Goal: Task Accomplishment & Management: Use online tool/utility

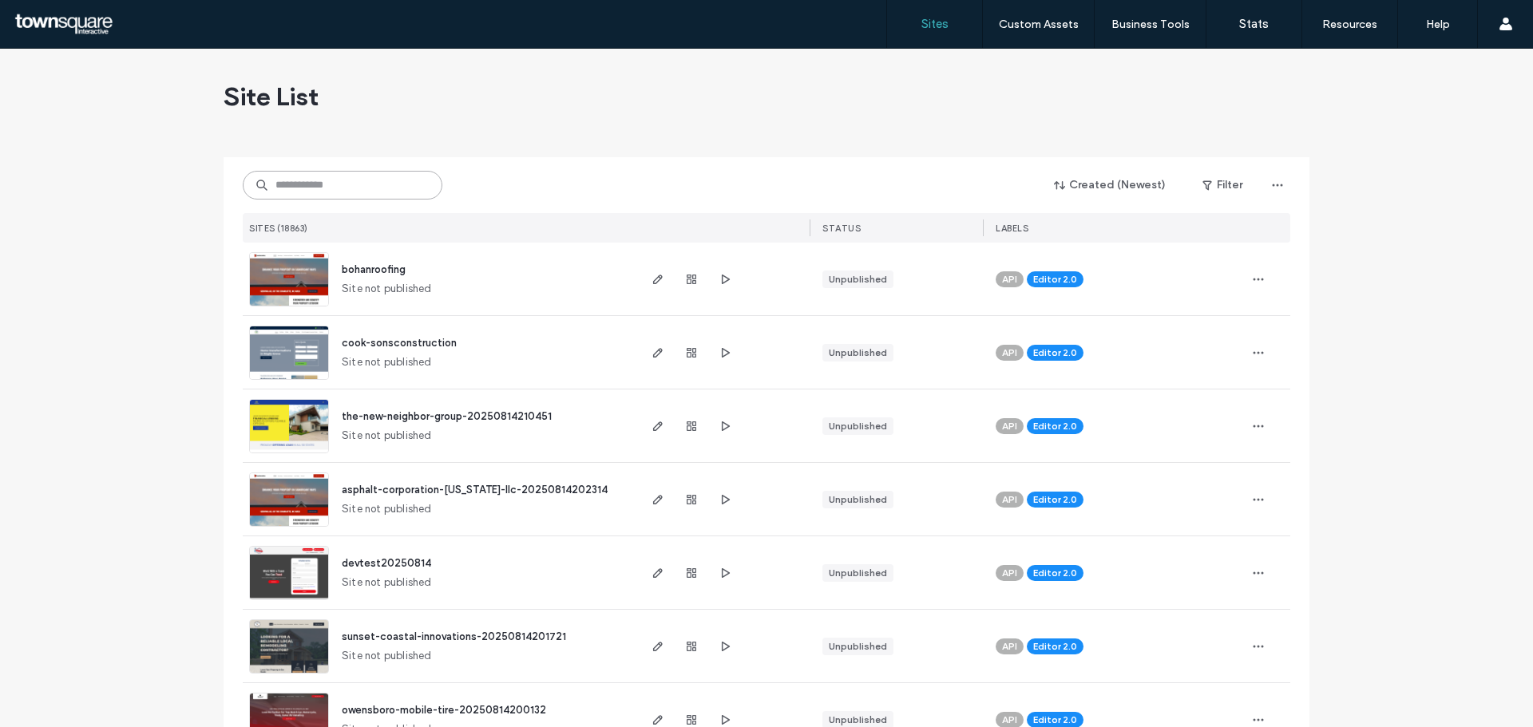
click at [384, 182] on input at bounding box center [343, 185] width 200 height 29
paste input "**********"
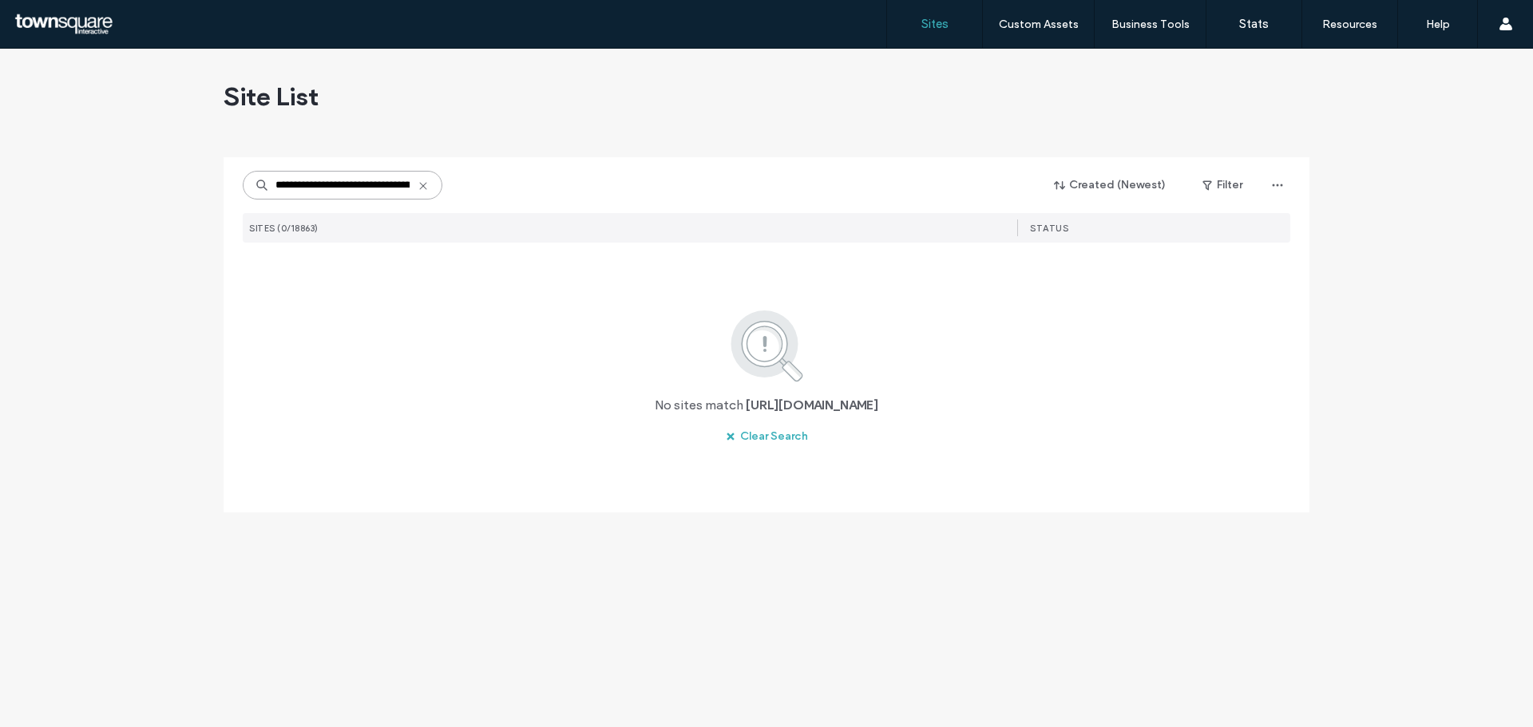
click at [326, 192] on input "**********" at bounding box center [343, 185] width 200 height 29
paste input
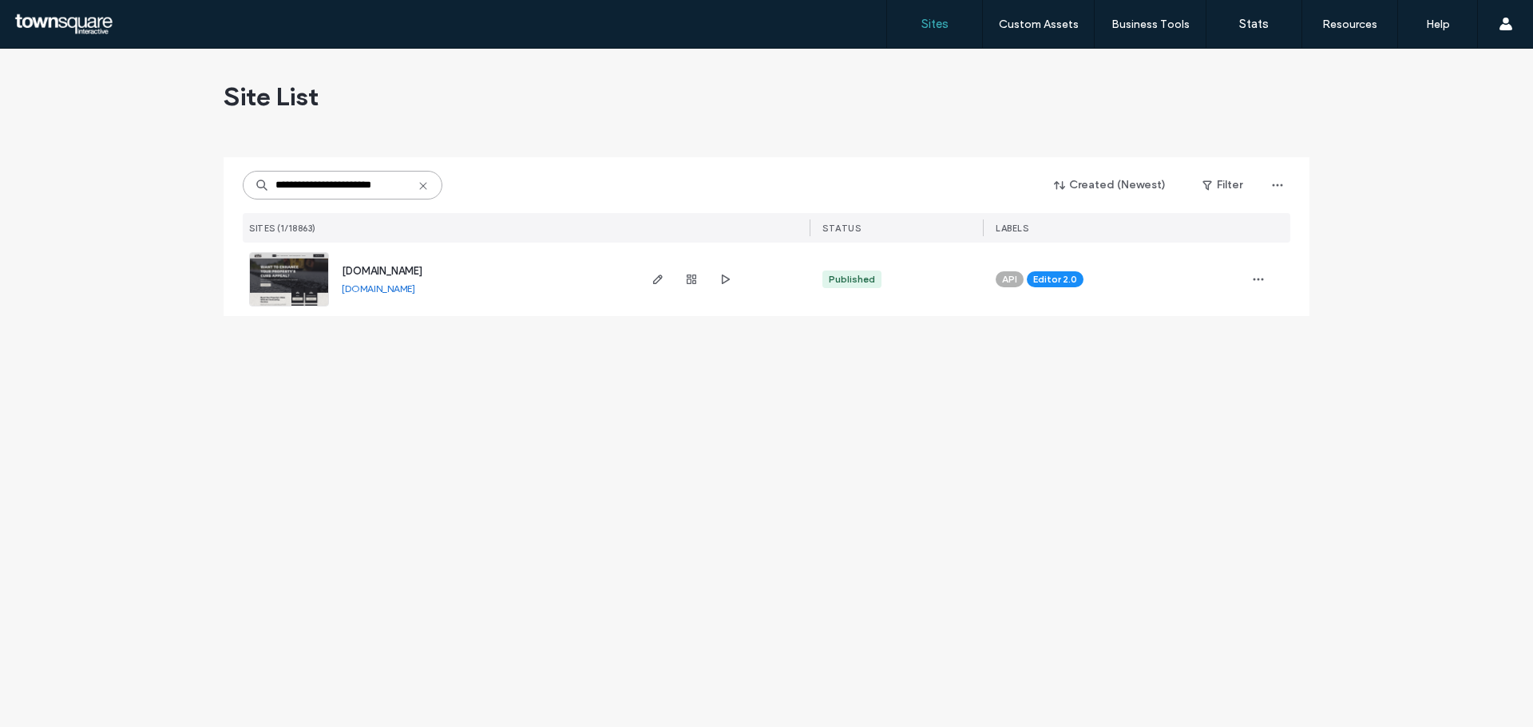
type input "**********"
drag, startPoint x: 299, startPoint y: 250, endPoint x: 299, endPoint y: 271, distance: 20.8
click at [299, 252] on div "www.vandvar.com www.vandvar.com" at bounding box center [439, 279] width 393 height 73
click at [358, 267] on span "[DOMAIN_NAME]" at bounding box center [382, 271] width 81 height 12
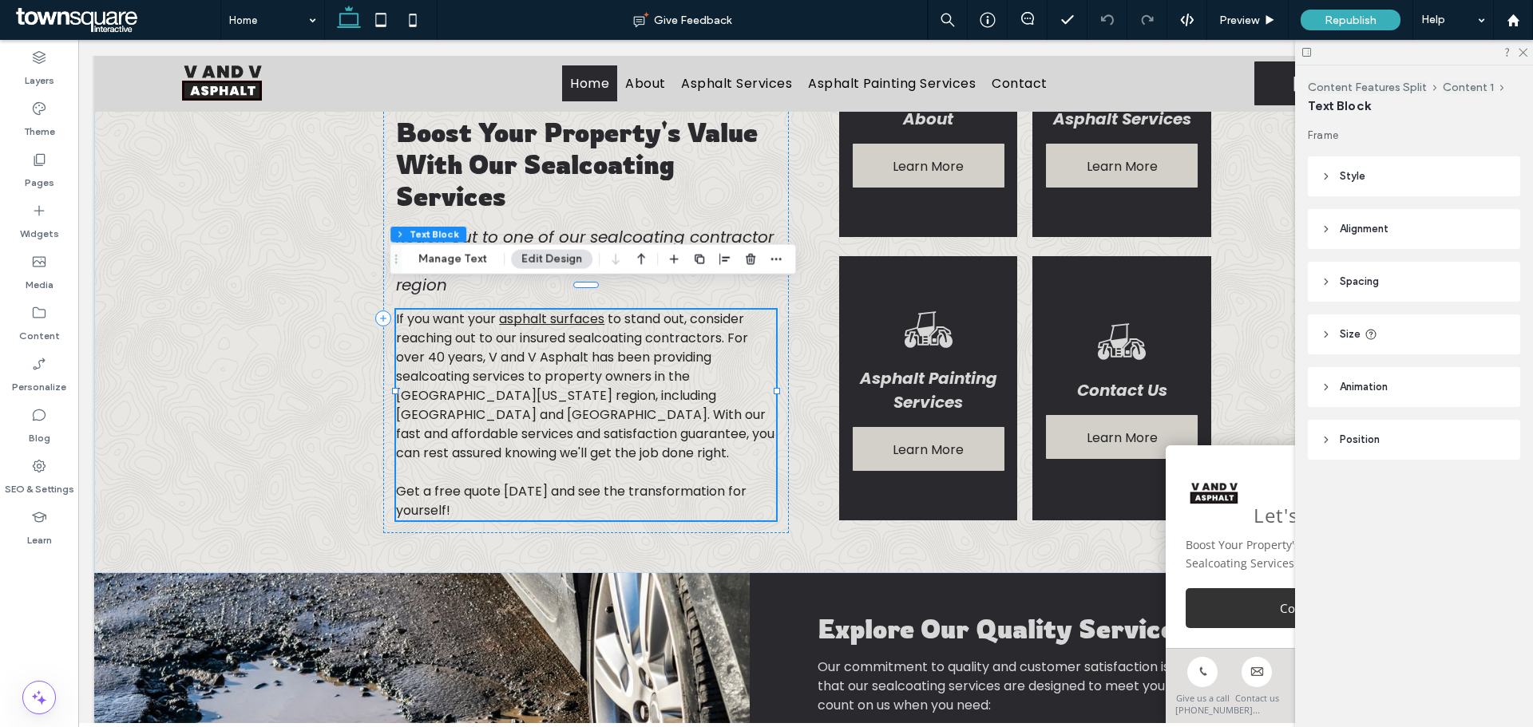
click at [454, 271] on div "Content Features Split Content 1 Text Block Manage Text Edit Design" at bounding box center [593, 259] width 406 height 30
click at [453, 261] on button "Manage Text" at bounding box center [452, 259] width 89 height 19
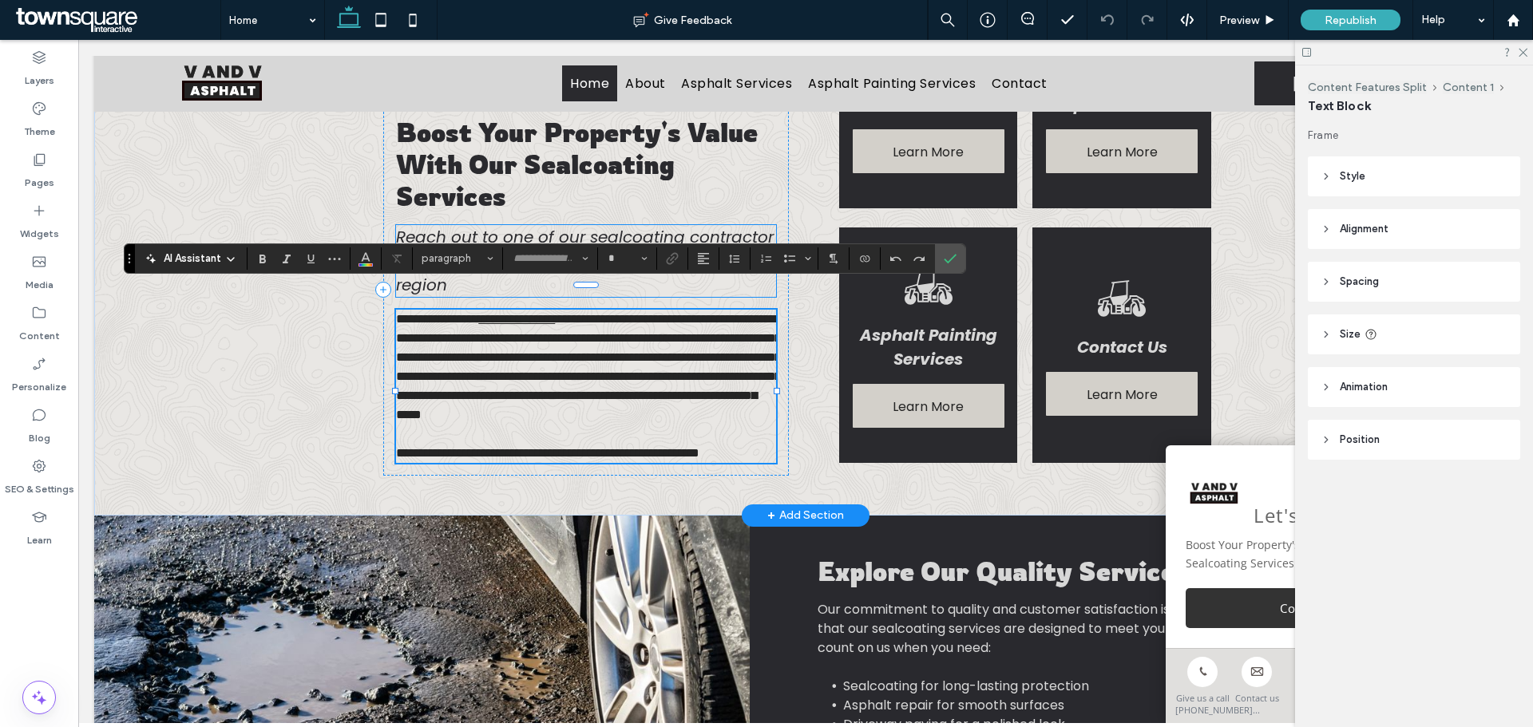
type input "*******"
type input "**"
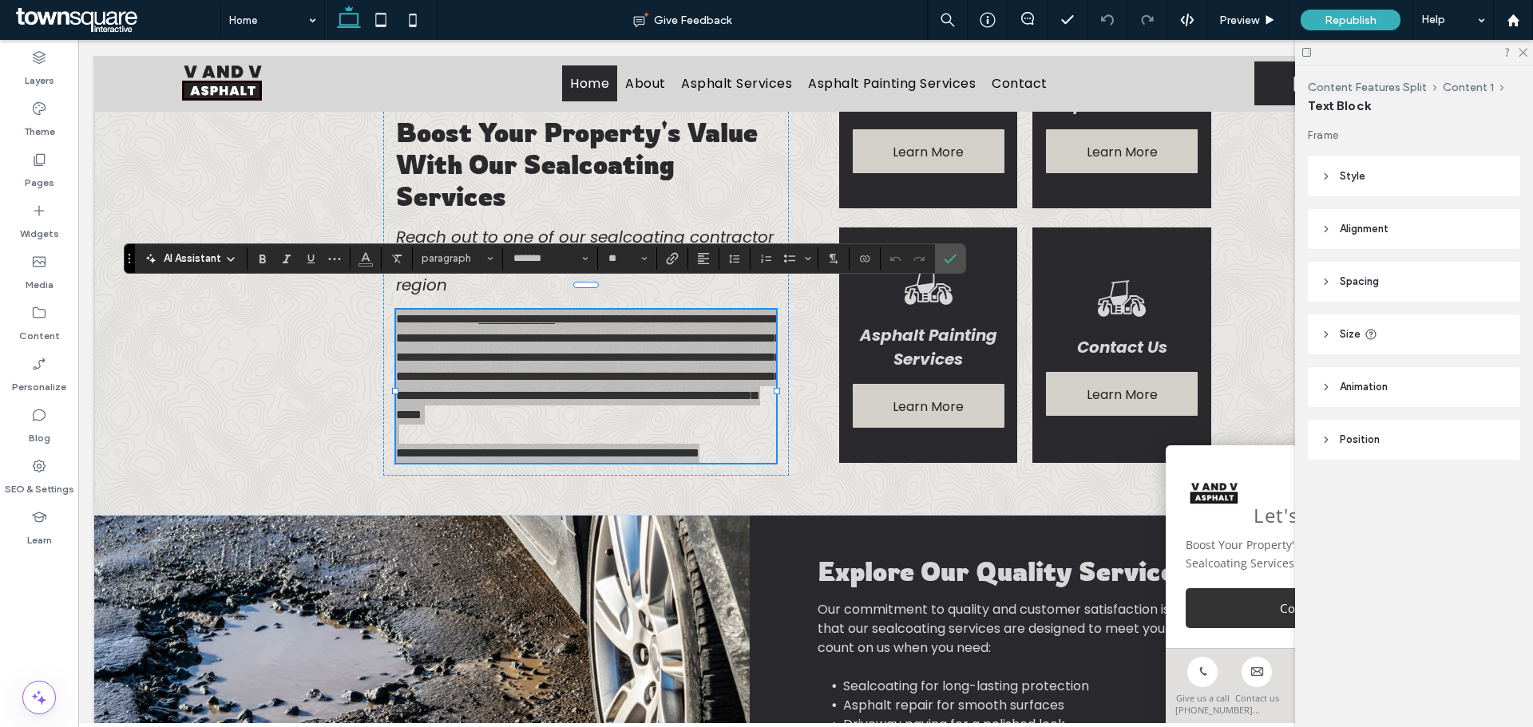
click at [178, 263] on span "AI Assistant" at bounding box center [192, 259] width 57 height 16
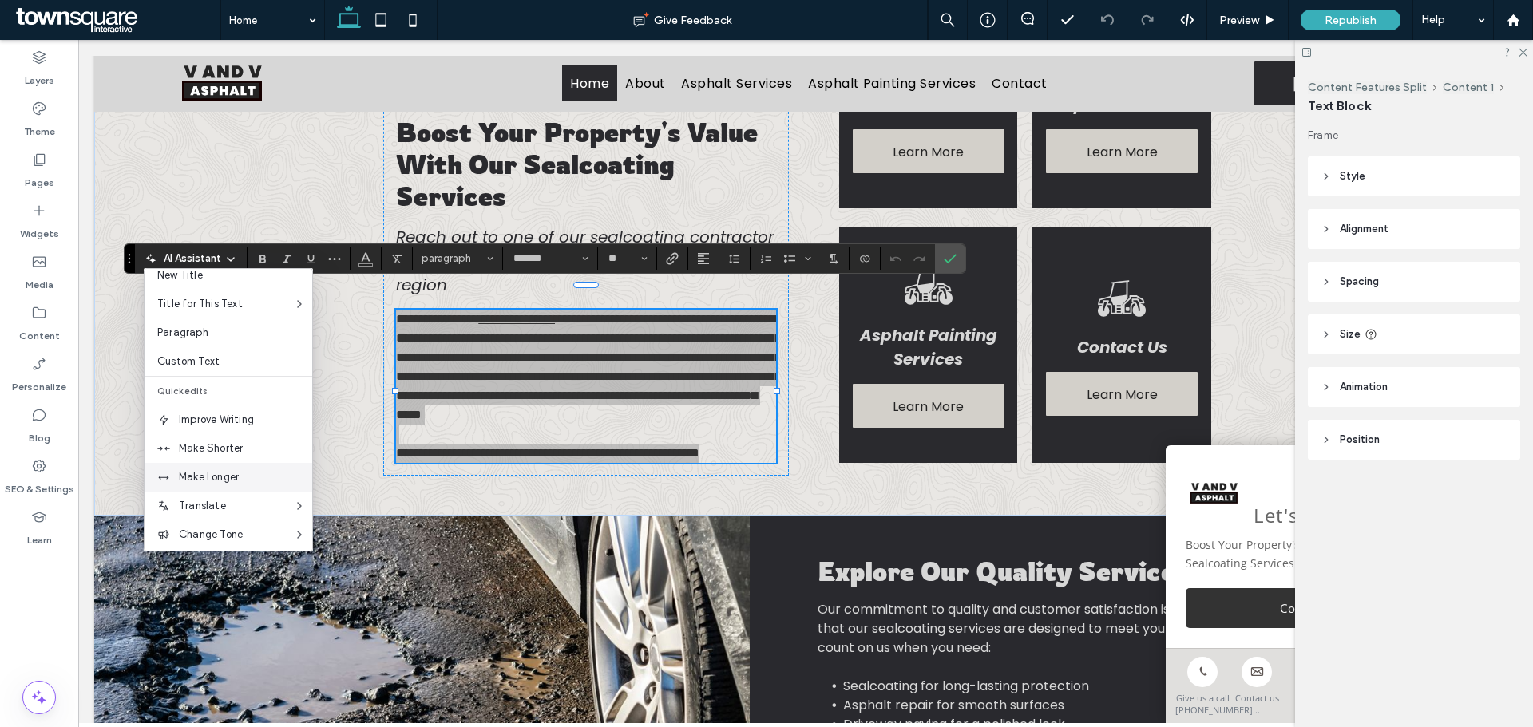
scroll to position [80, 0]
click at [207, 445] on span "Make Longer" at bounding box center [245, 441] width 133 height 16
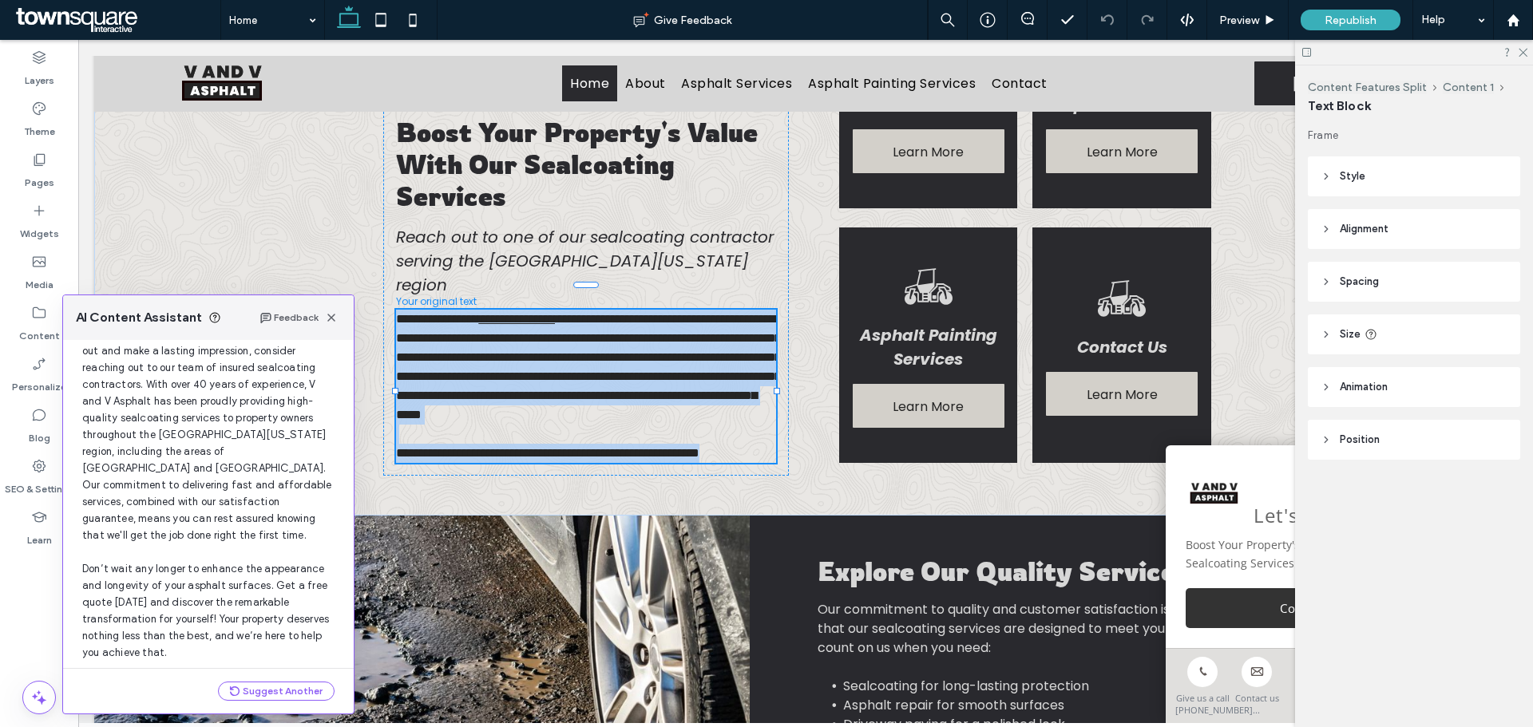
scroll to position [119, 0]
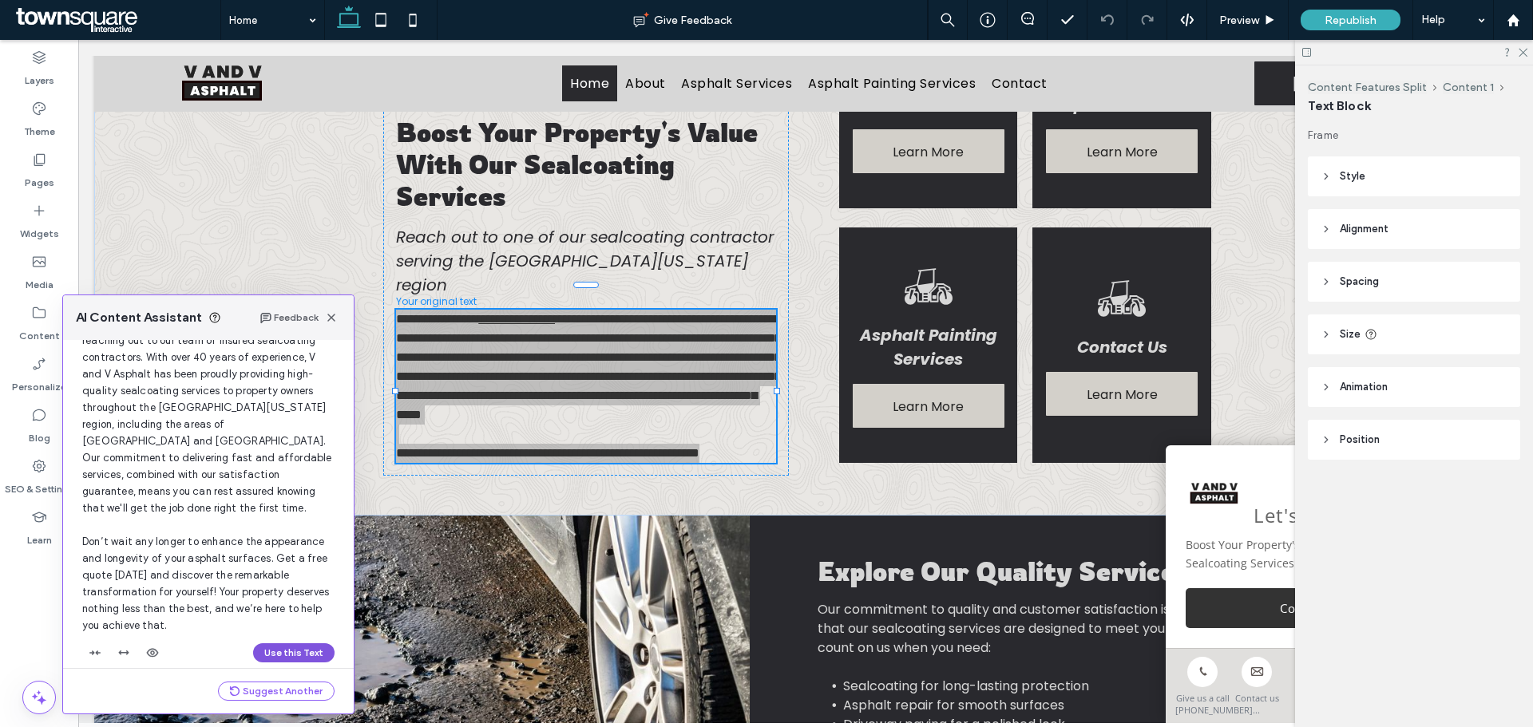
click at [295, 643] on button "Use this Text" at bounding box center [293, 652] width 81 height 19
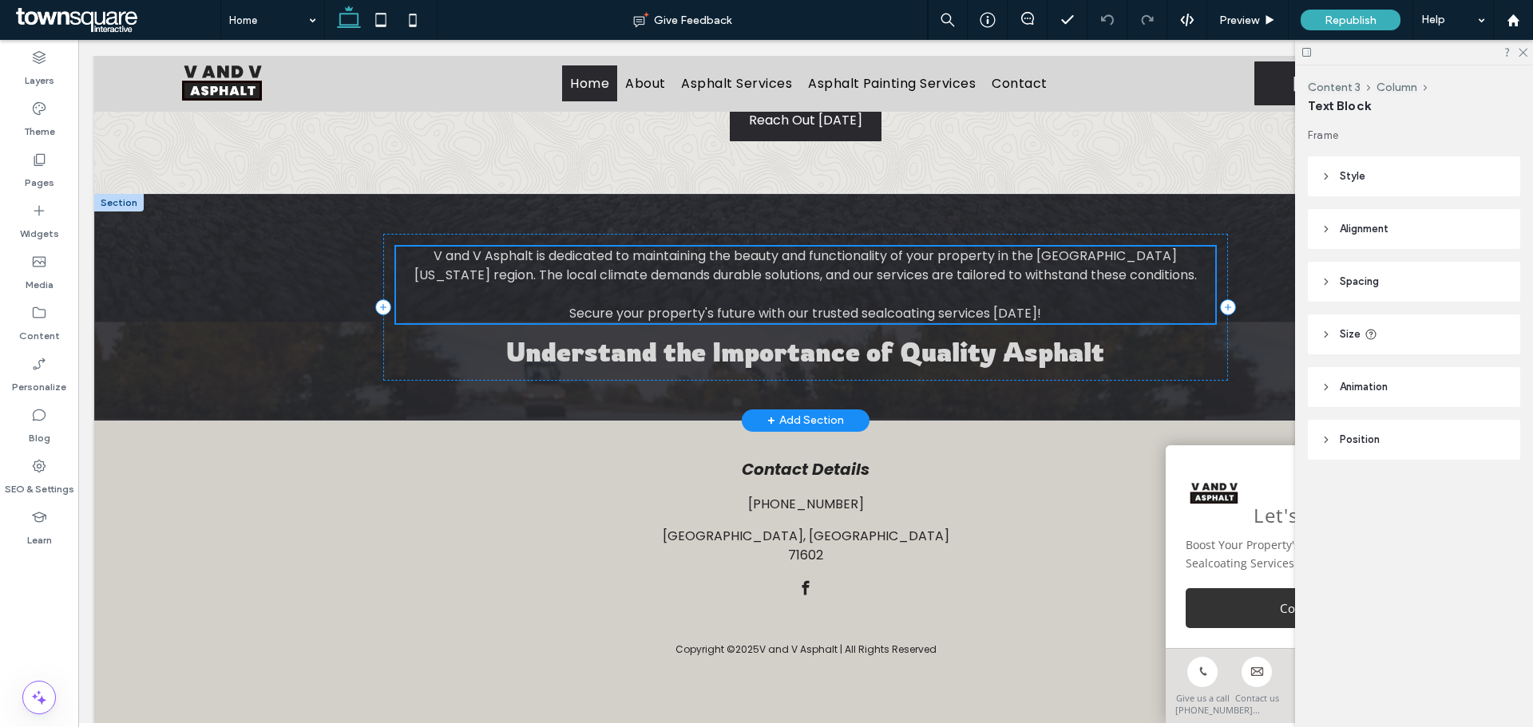
scroll to position [1636, 0]
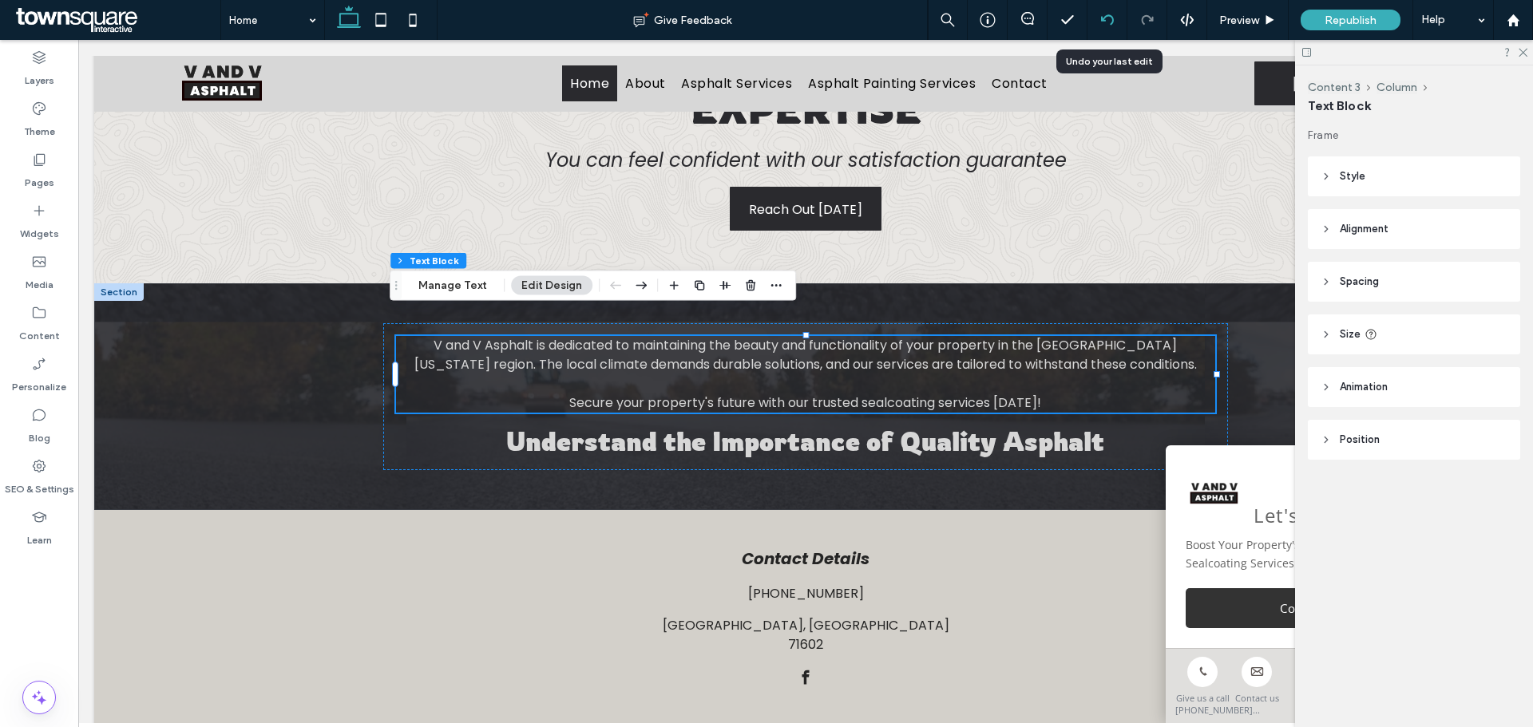
click at [1101, 17] on icon at bounding box center [1107, 20] width 13 height 13
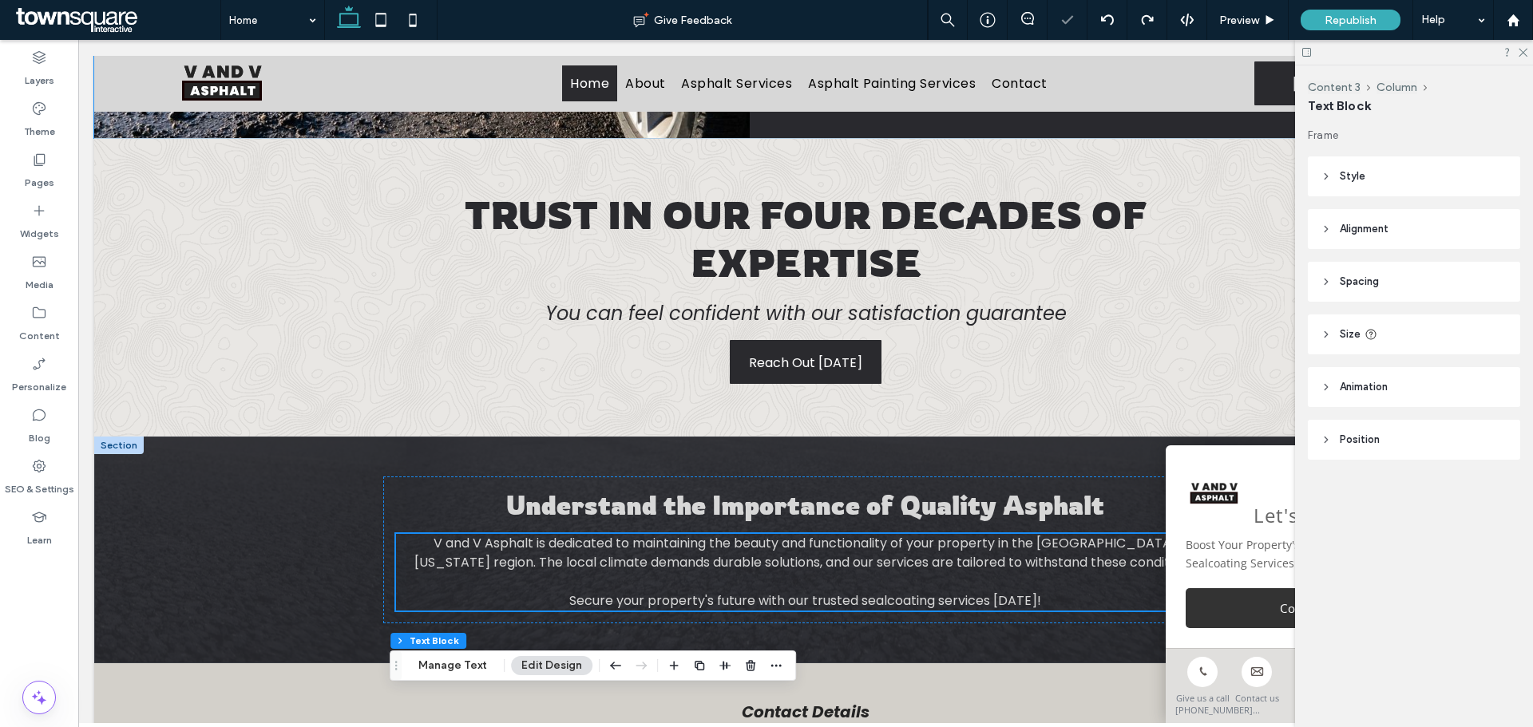
scroll to position [1679, 0]
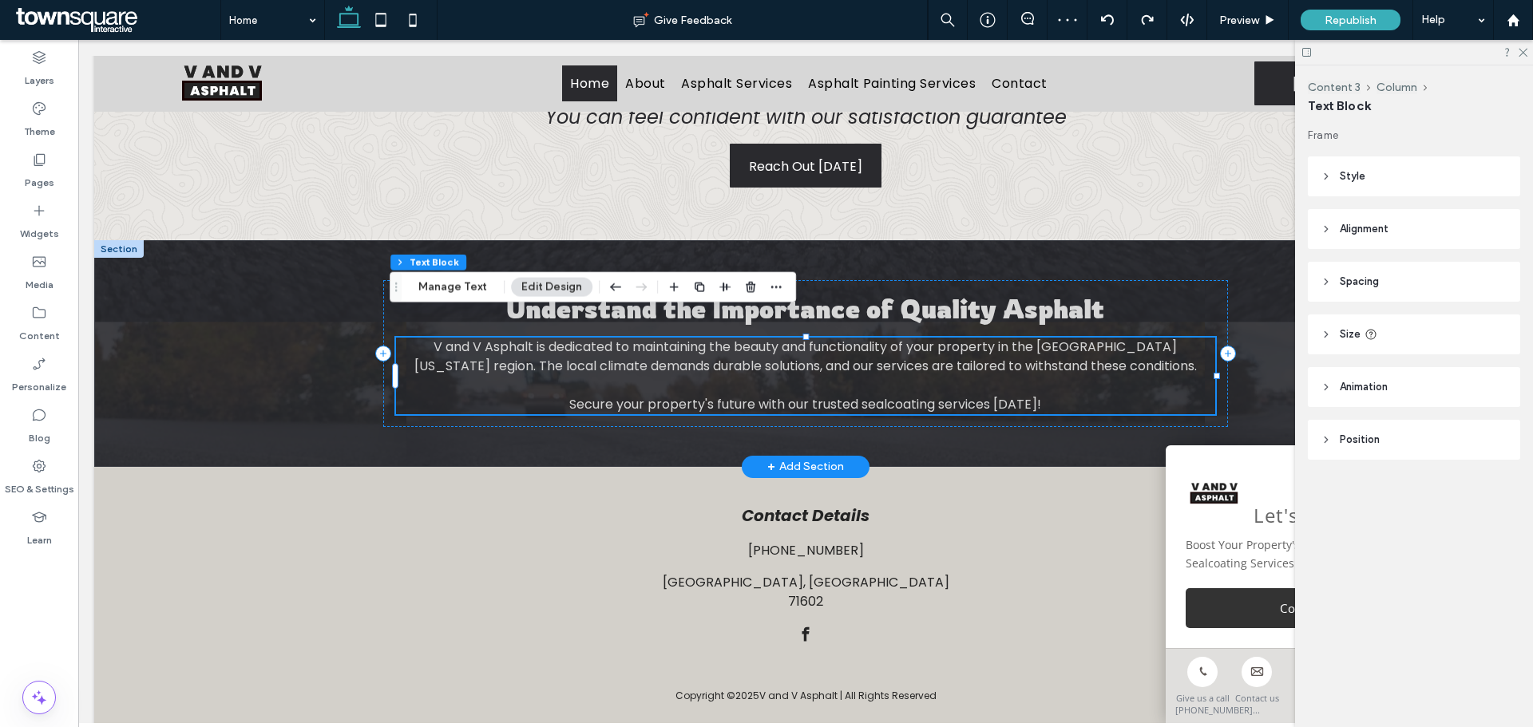
click at [924, 342] on span "V and V Asphalt is dedicated to maintaining the beauty and functionality of you…" at bounding box center [805, 357] width 782 height 38
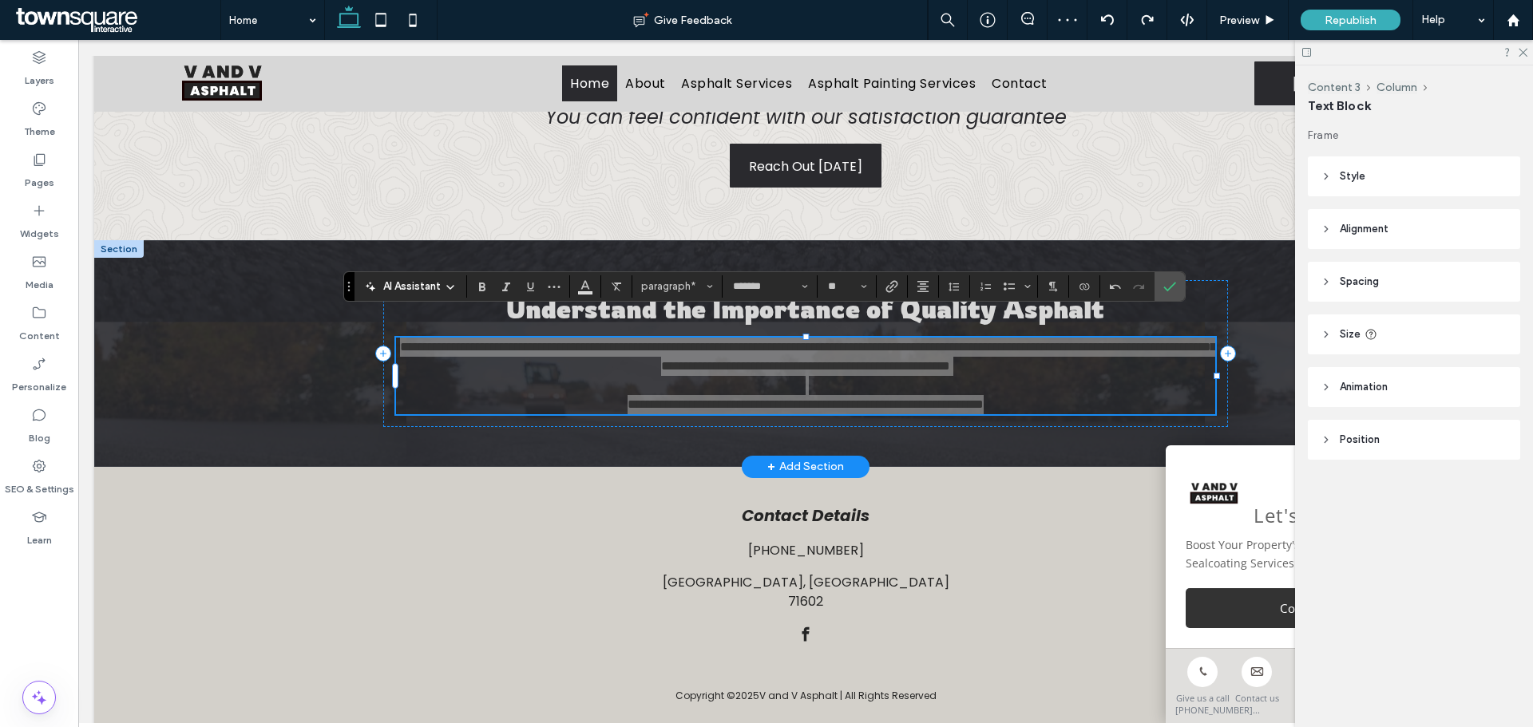
click at [413, 281] on span "AI Assistant" at bounding box center [411, 287] width 57 height 16
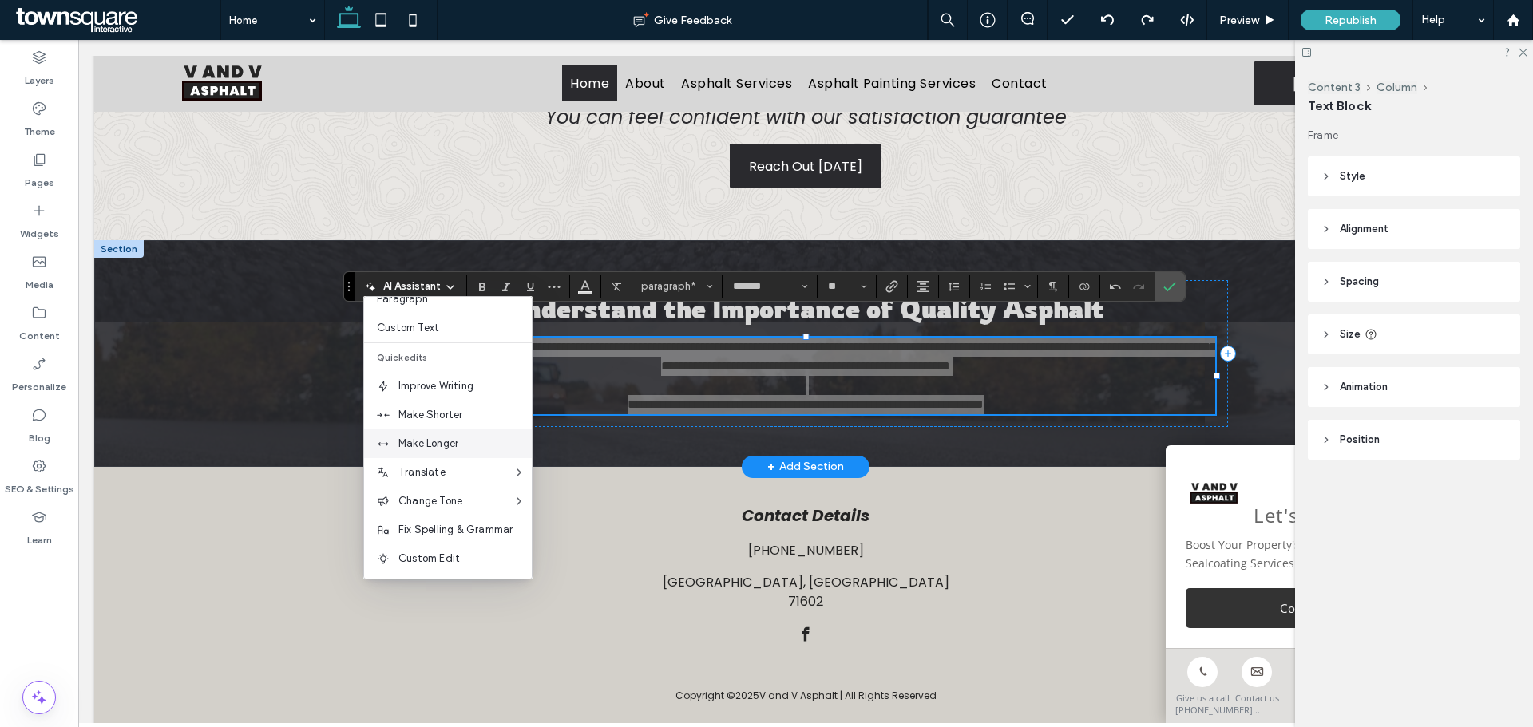
scroll to position [105, 0]
click at [428, 442] on span "Make Longer" at bounding box center [464, 443] width 133 height 16
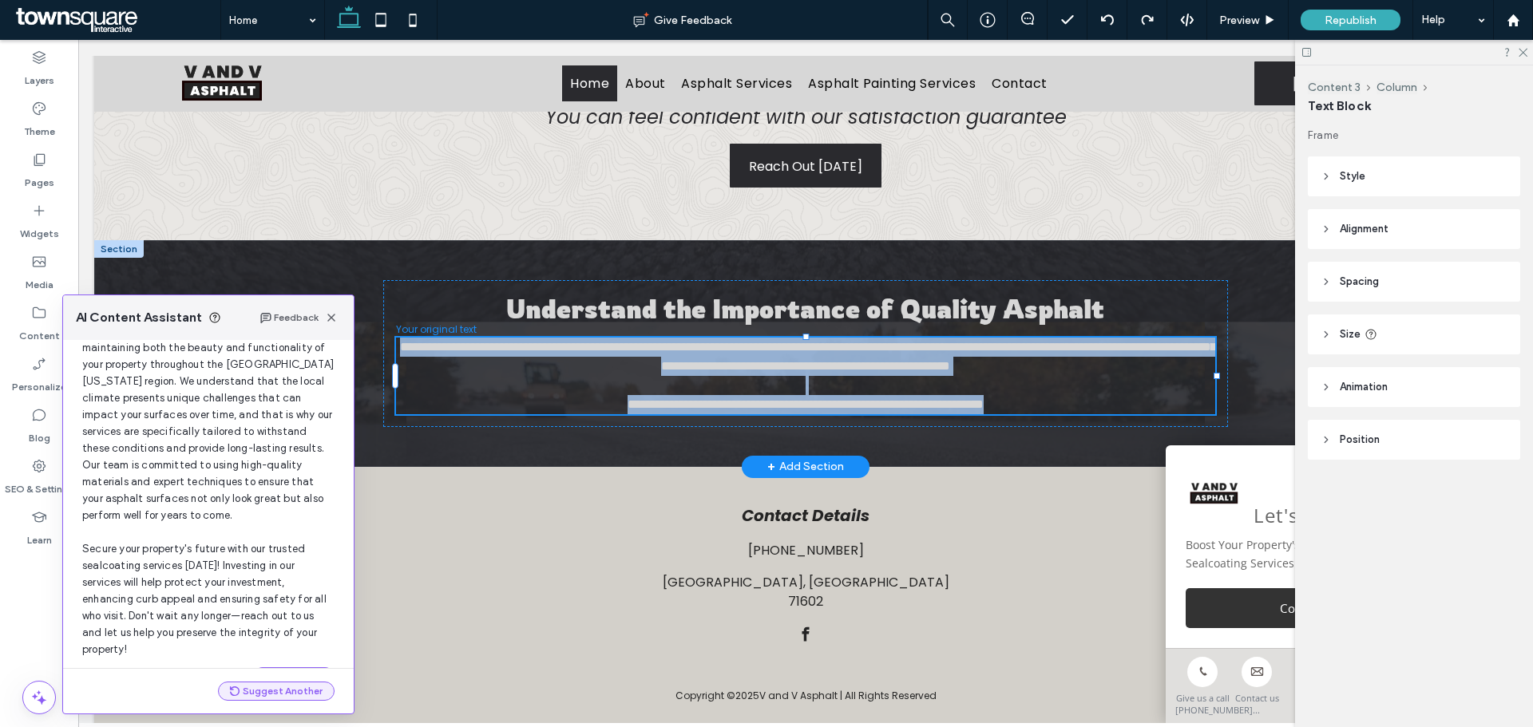
scroll to position [136, 0]
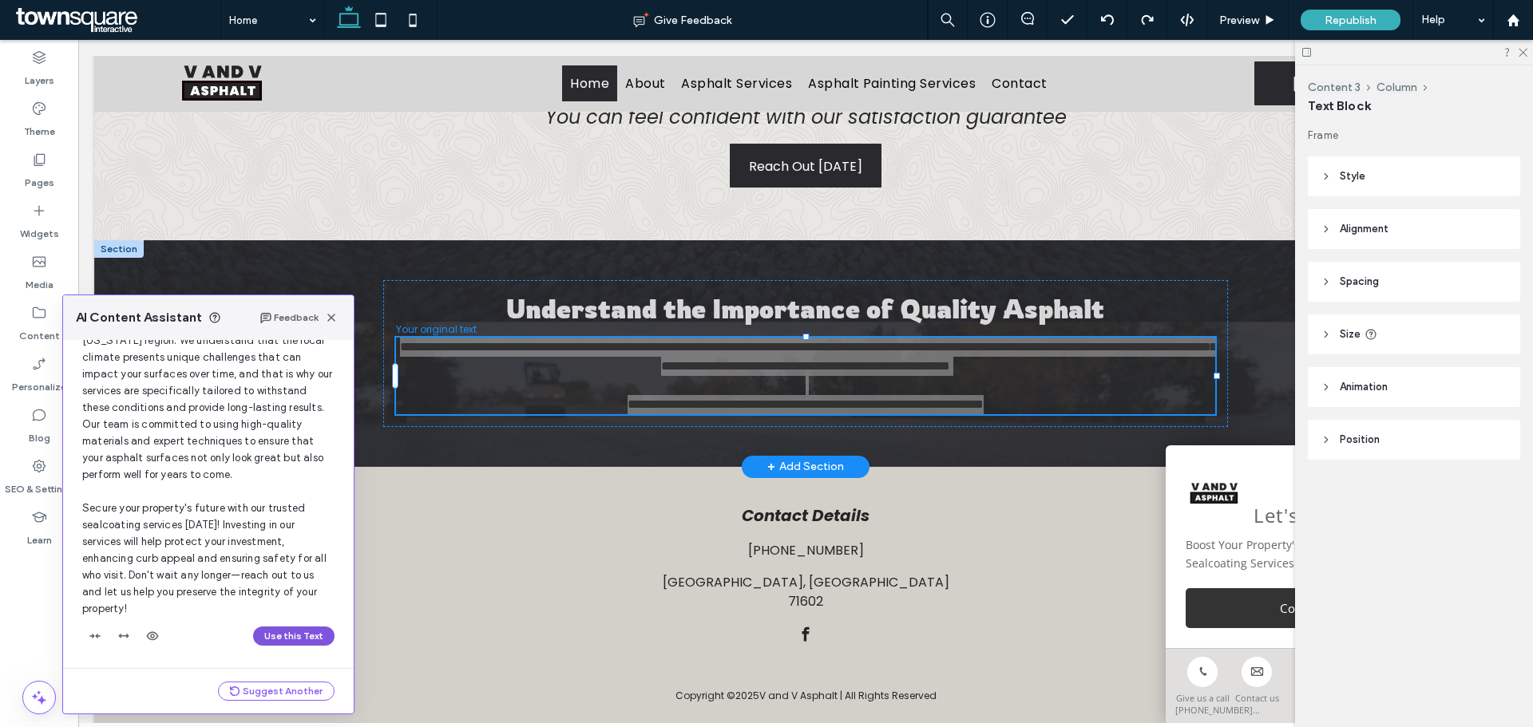
click at [281, 639] on button "Use this Text" at bounding box center [293, 636] width 81 height 19
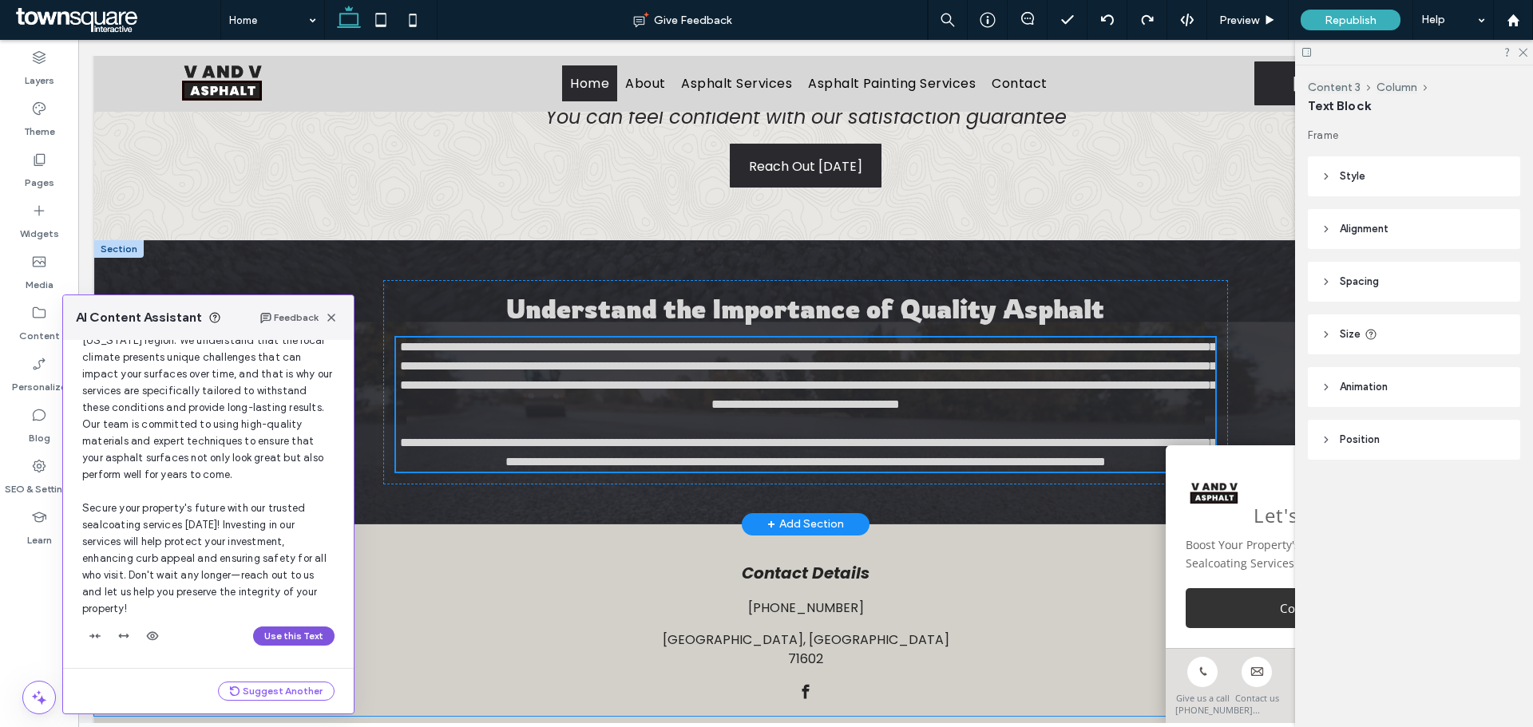
scroll to position [1668, 0]
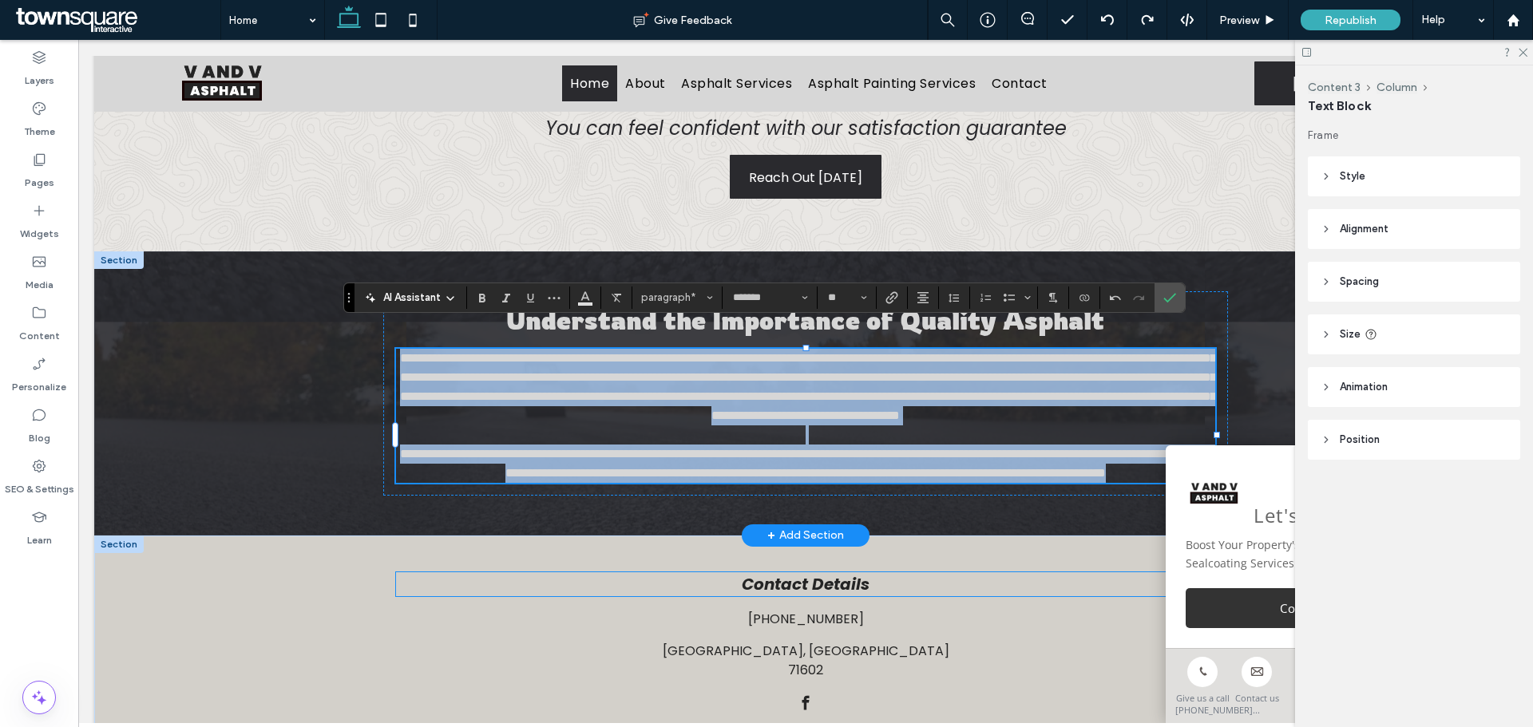
click at [483, 590] on h4 "Contact Details" at bounding box center [805, 584] width 818 height 24
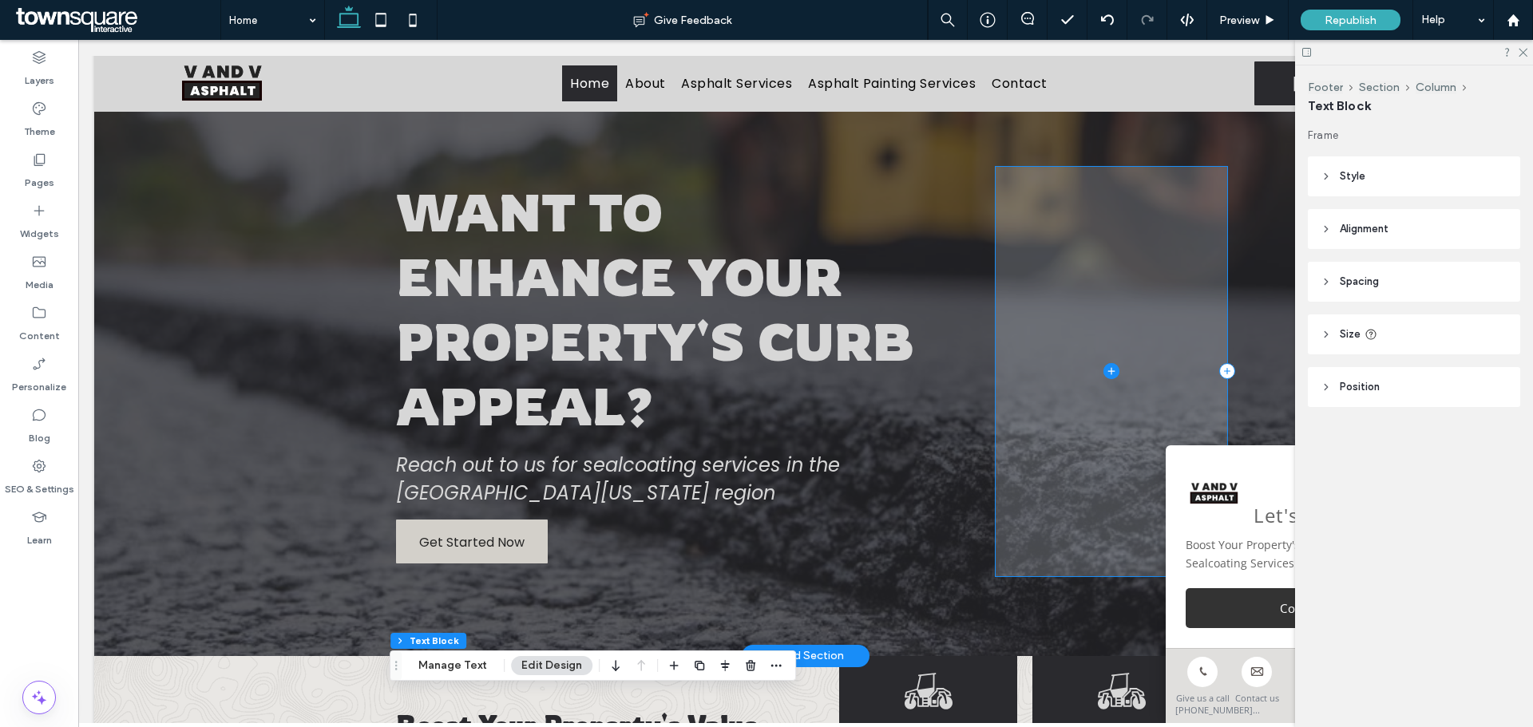
scroll to position [0, 0]
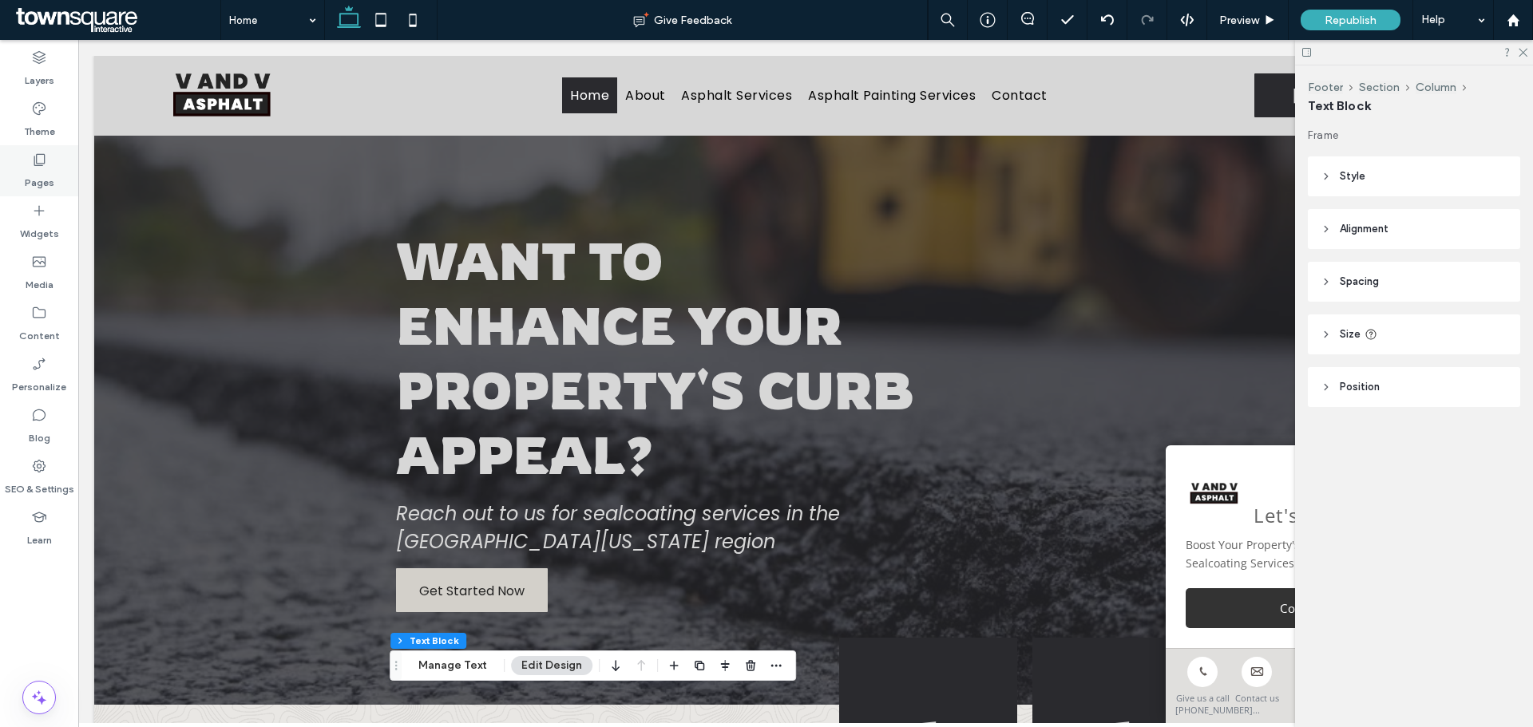
click at [47, 164] on div "Pages" at bounding box center [39, 170] width 78 height 51
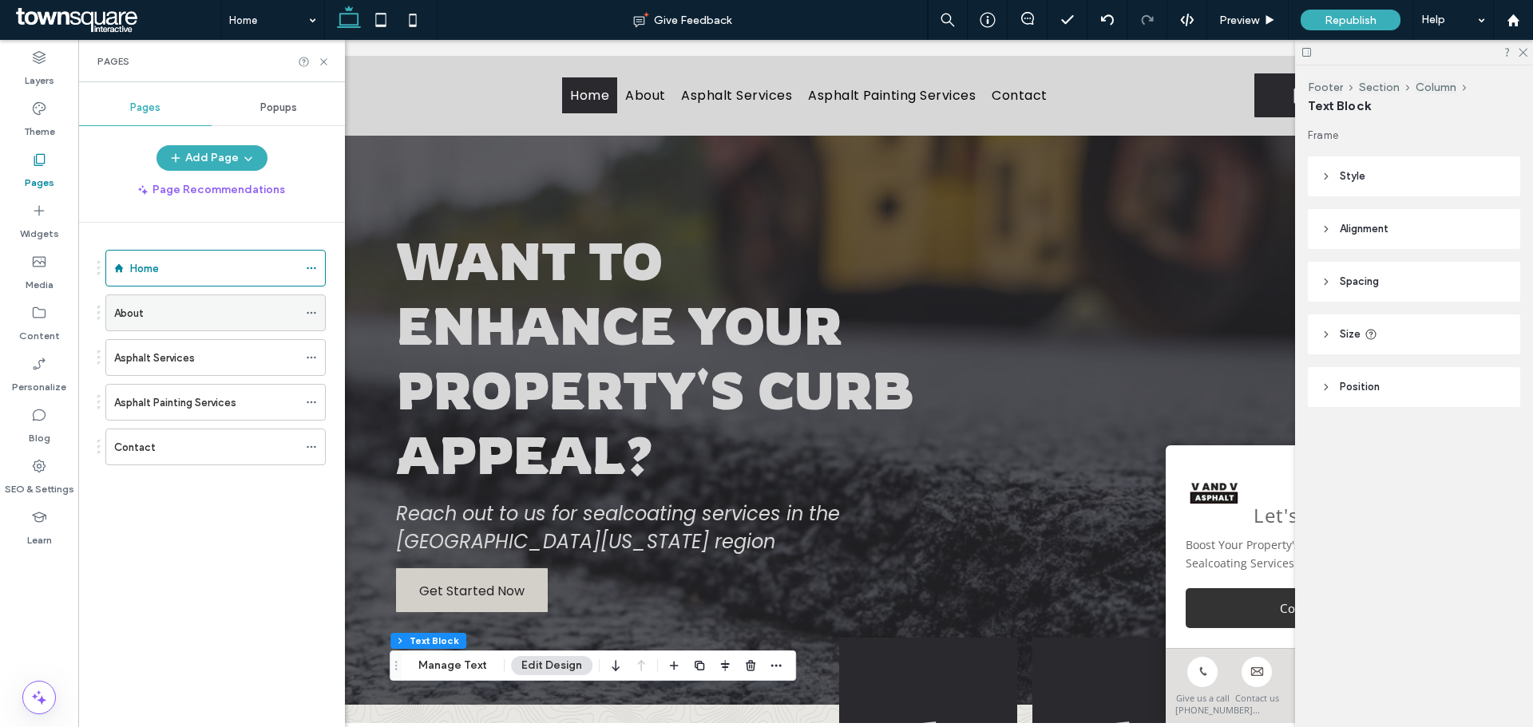
click at [159, 314] on div "About" at bounding box center [206, 313] width 184 height 17
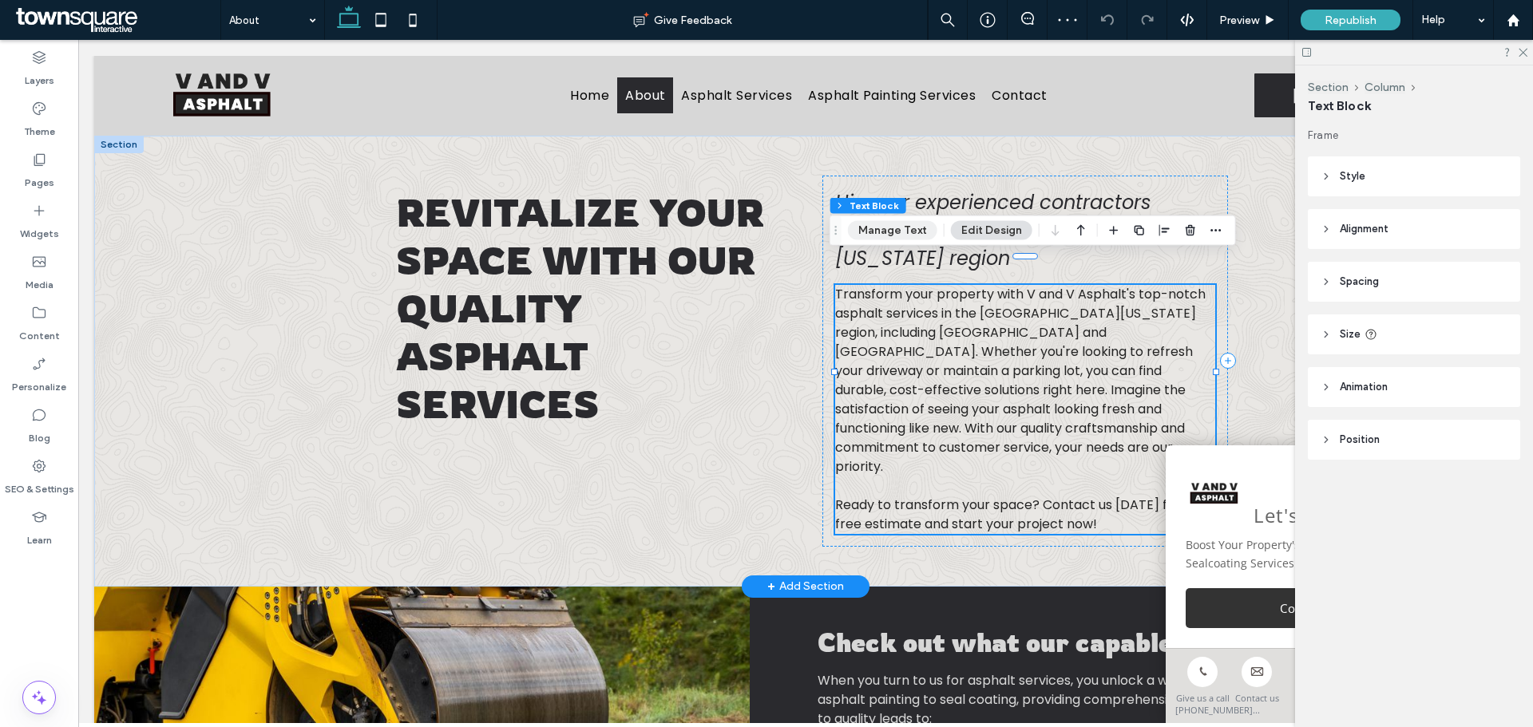
click at [879, 235] on button "Manage Text" at bounding box center [892, 230] width 89 height 19
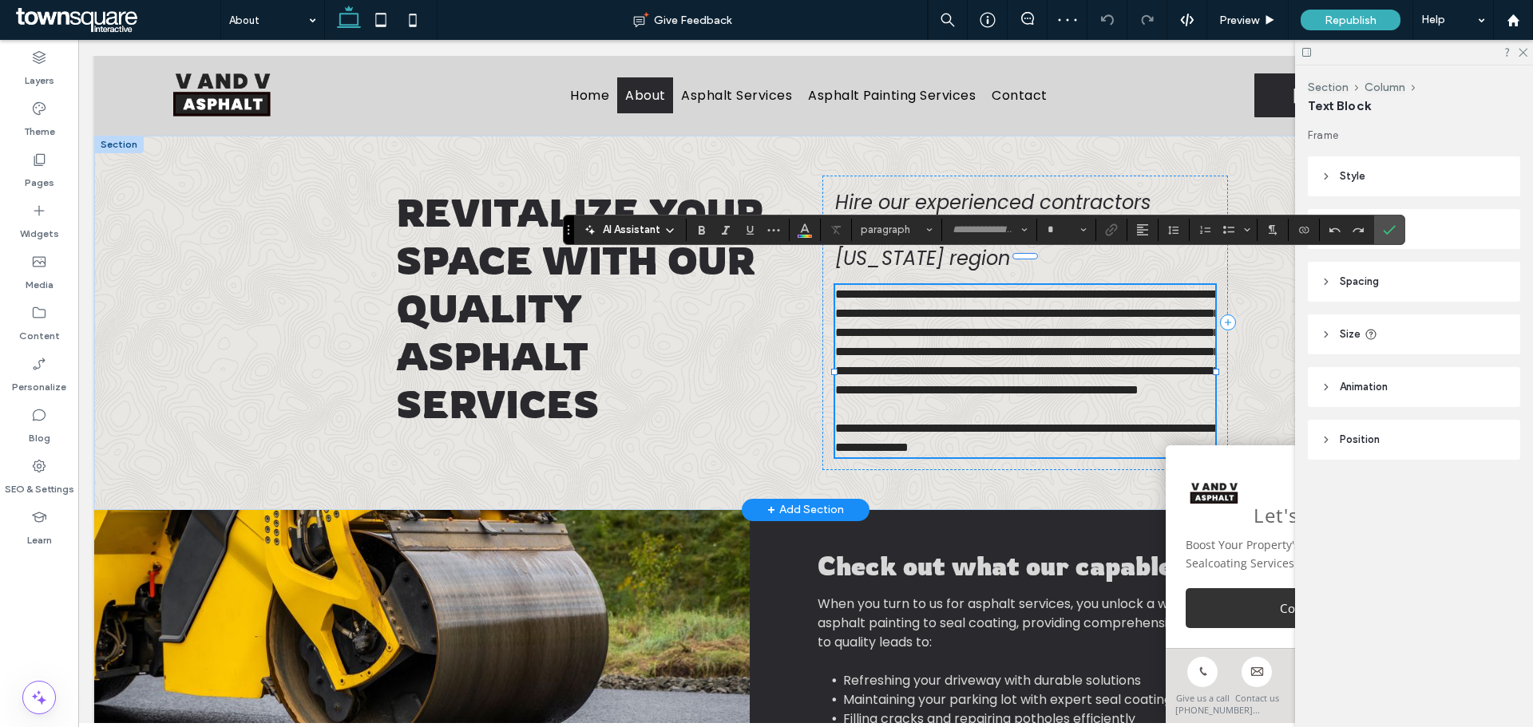
type input "*******"
type input "**"
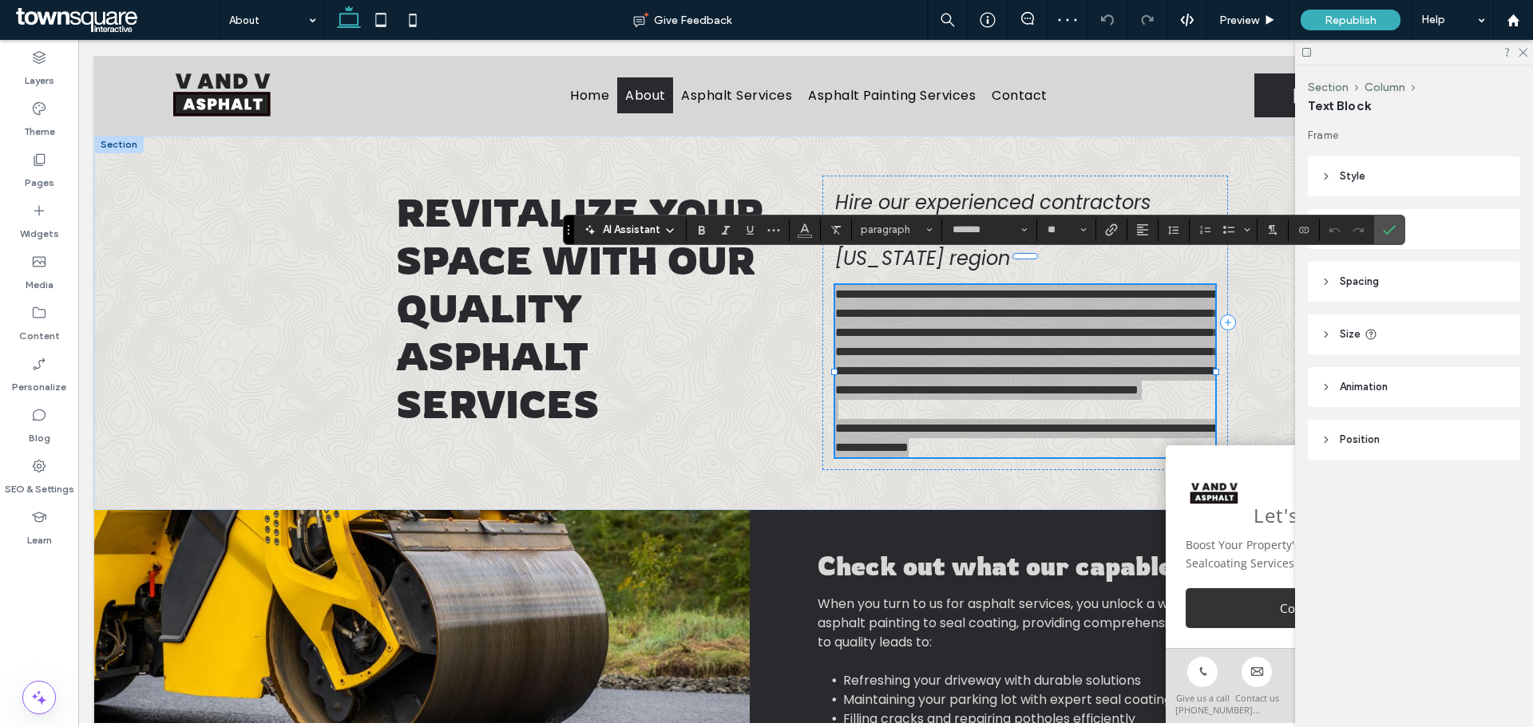
click at [612, 220] on div "AI Assistant" at bounding box center [629, 228] width 105 height 19
click at [631, 233] on span "AI Assistant" at bounding box center [631, 230] width 57 height 16
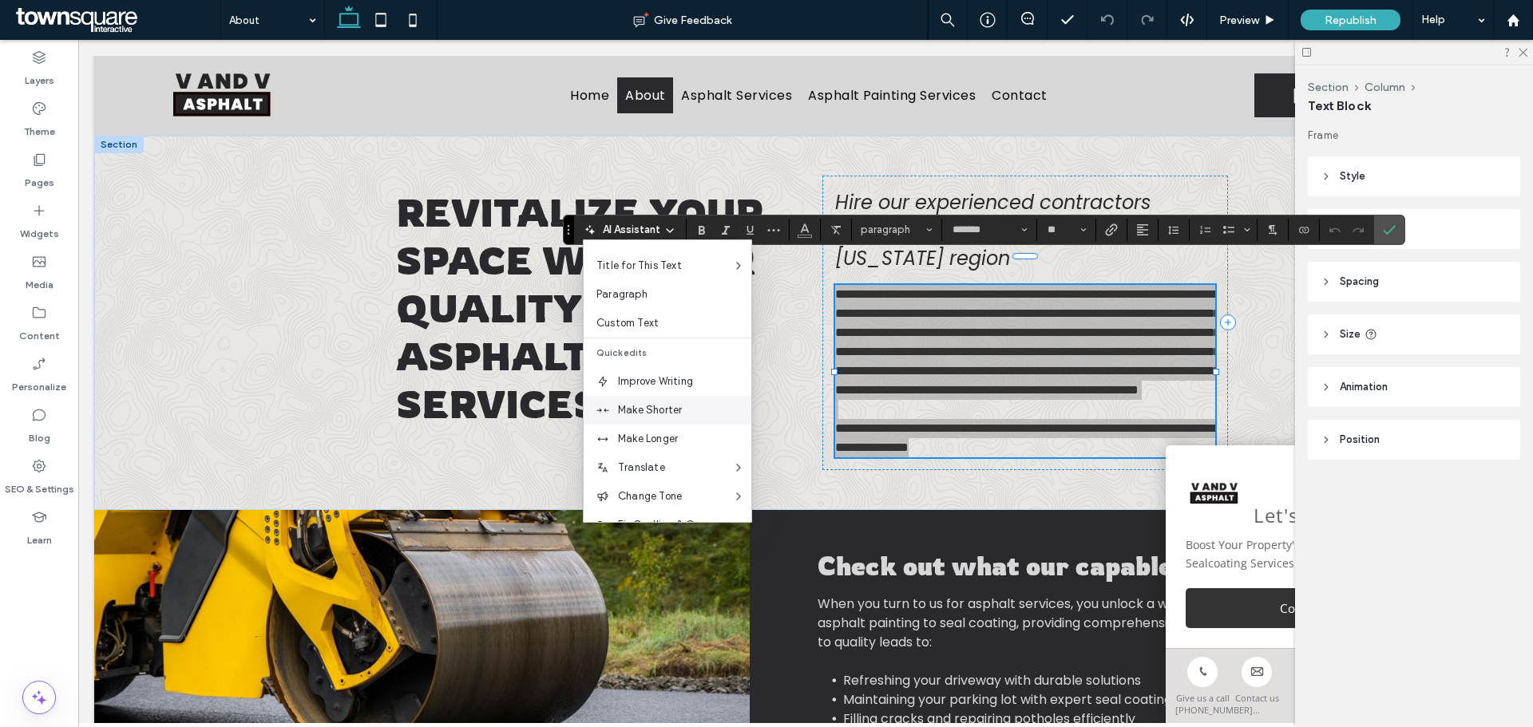
scroll to position [80, 0]
click at [661, 409] on span "Make Longer" at bounding box center [684, 412] width 133 height 16
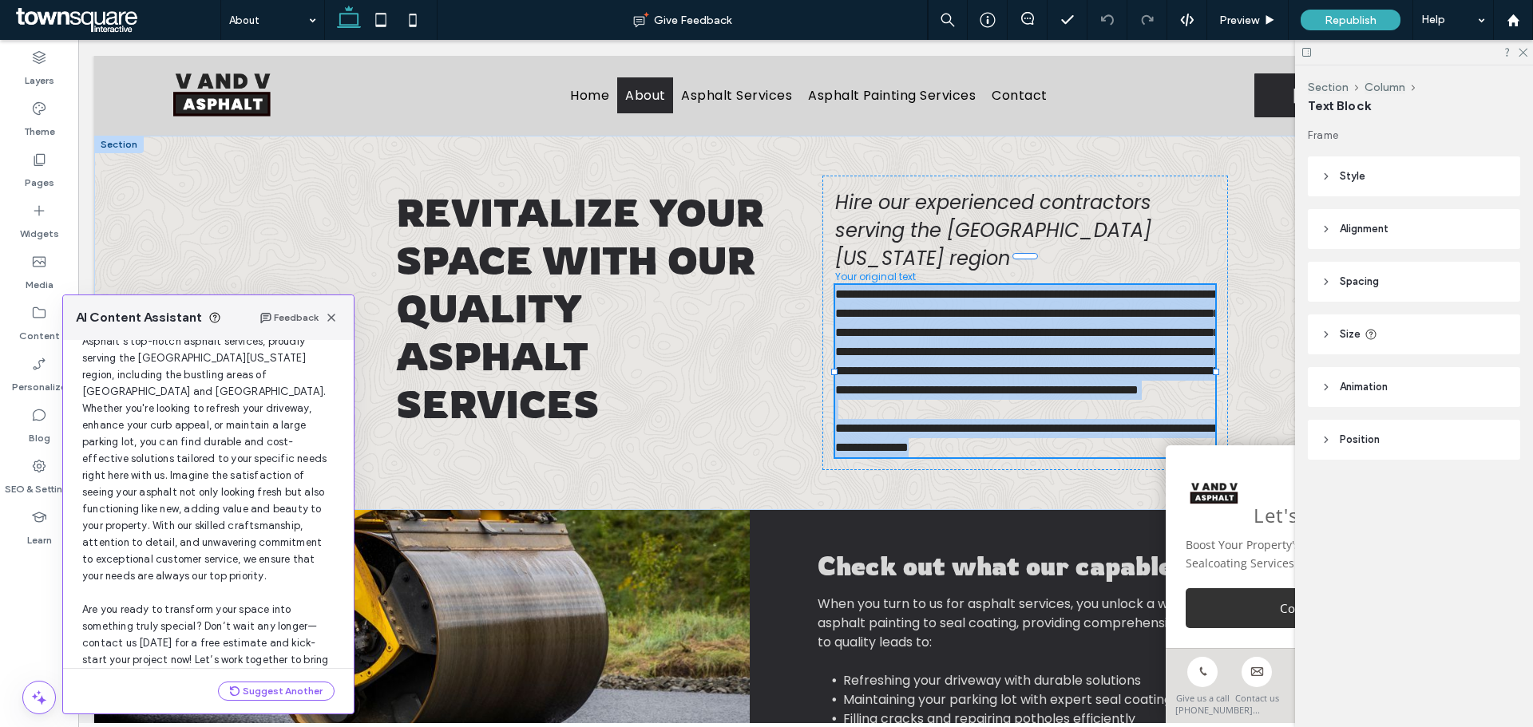
scroll to position [152, 0]
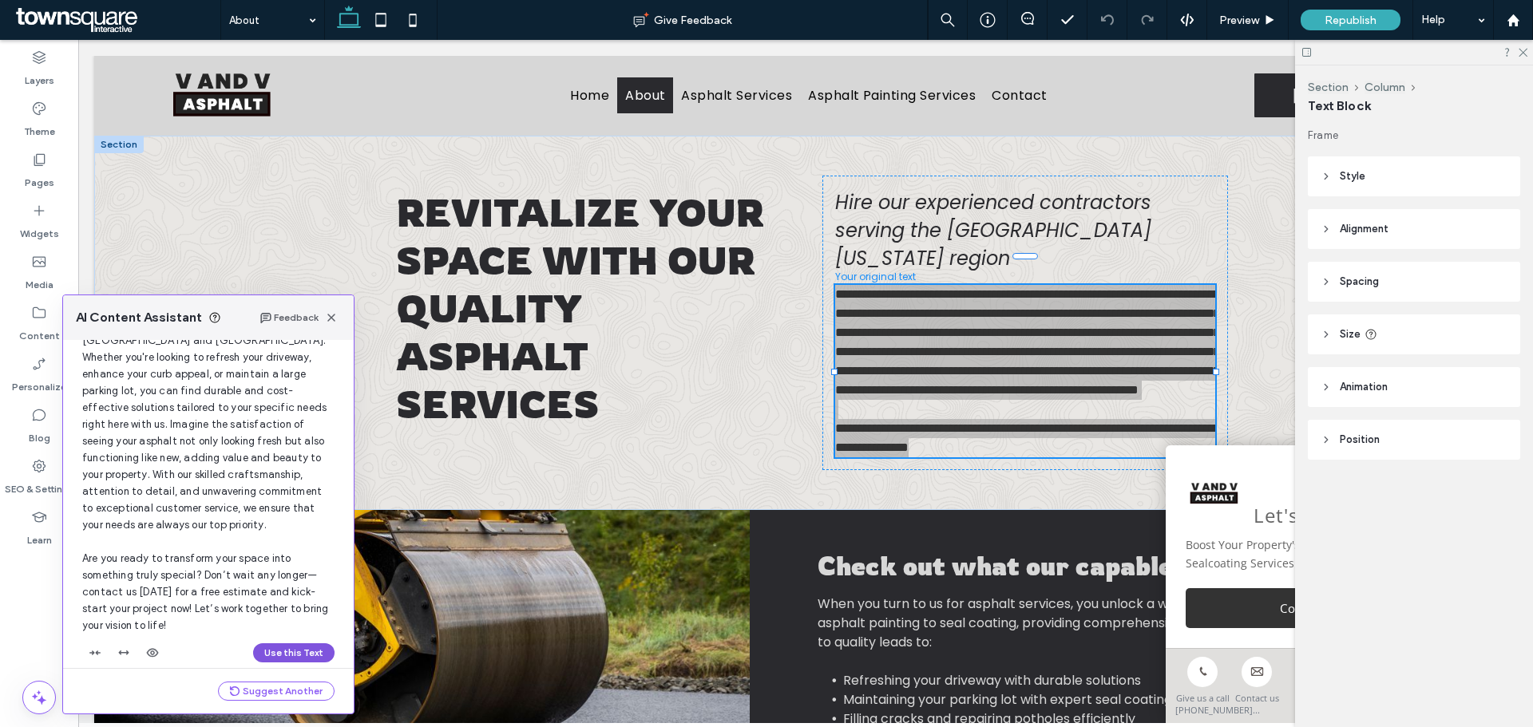
click at [284, 643] on button "Use this Text" at bounding box center [293, 652] width 81 height 19
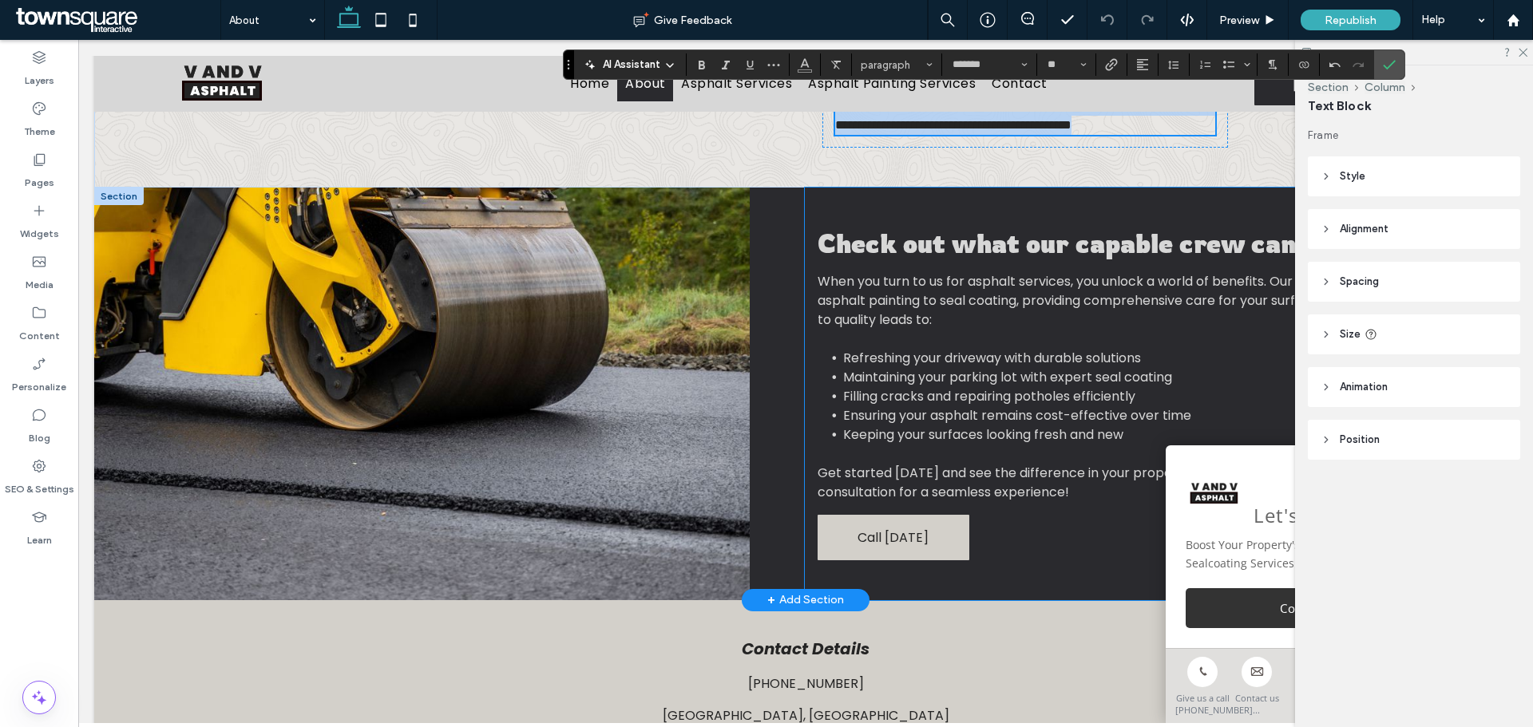
scroll to position [535, 0]
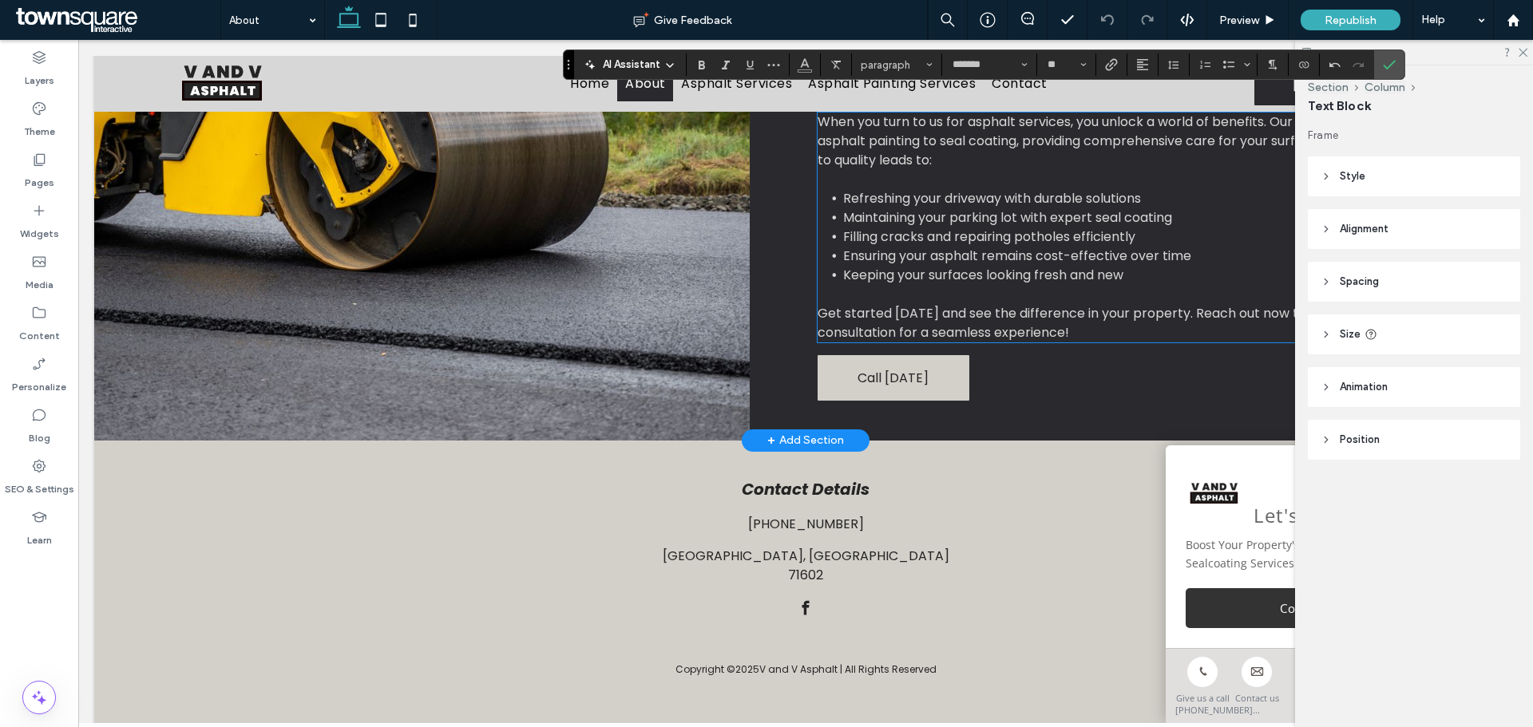
click at [941, 208] on span "Refreshing your driveway with durable solutions" at bounding box center [992, 198] width 298 height 18
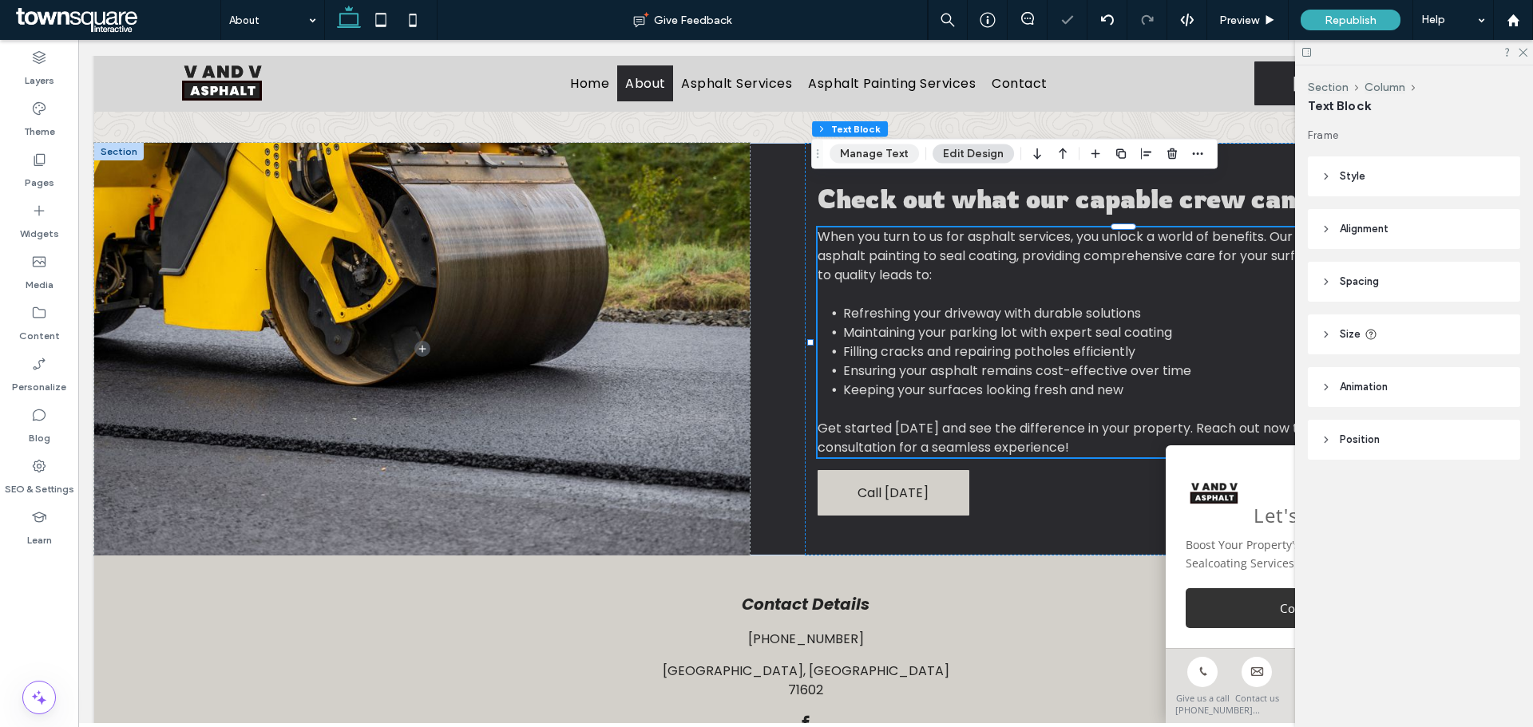
click at [881, 152] on button "Manage Text" at bounding box center [873, 153] width 89 height 19
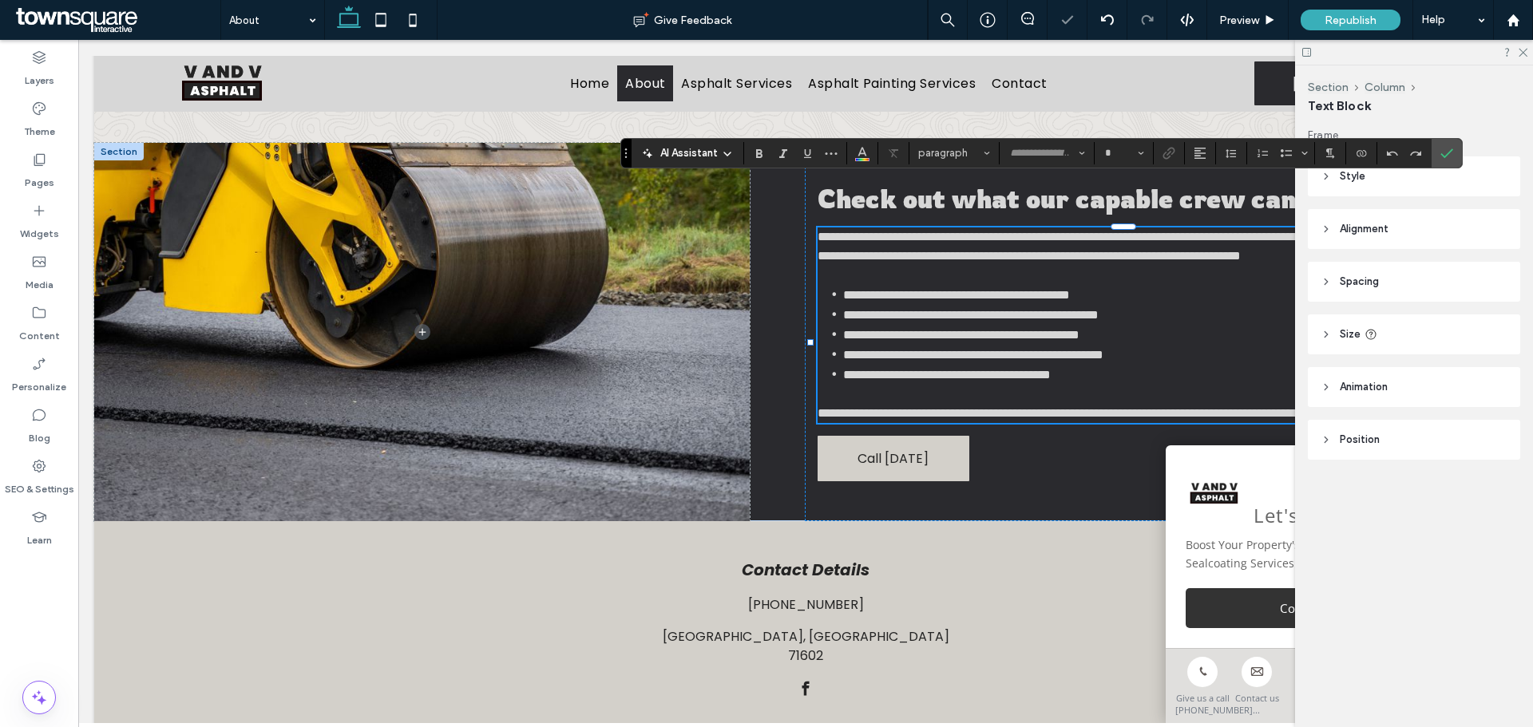
type input "*******"
type input "**"
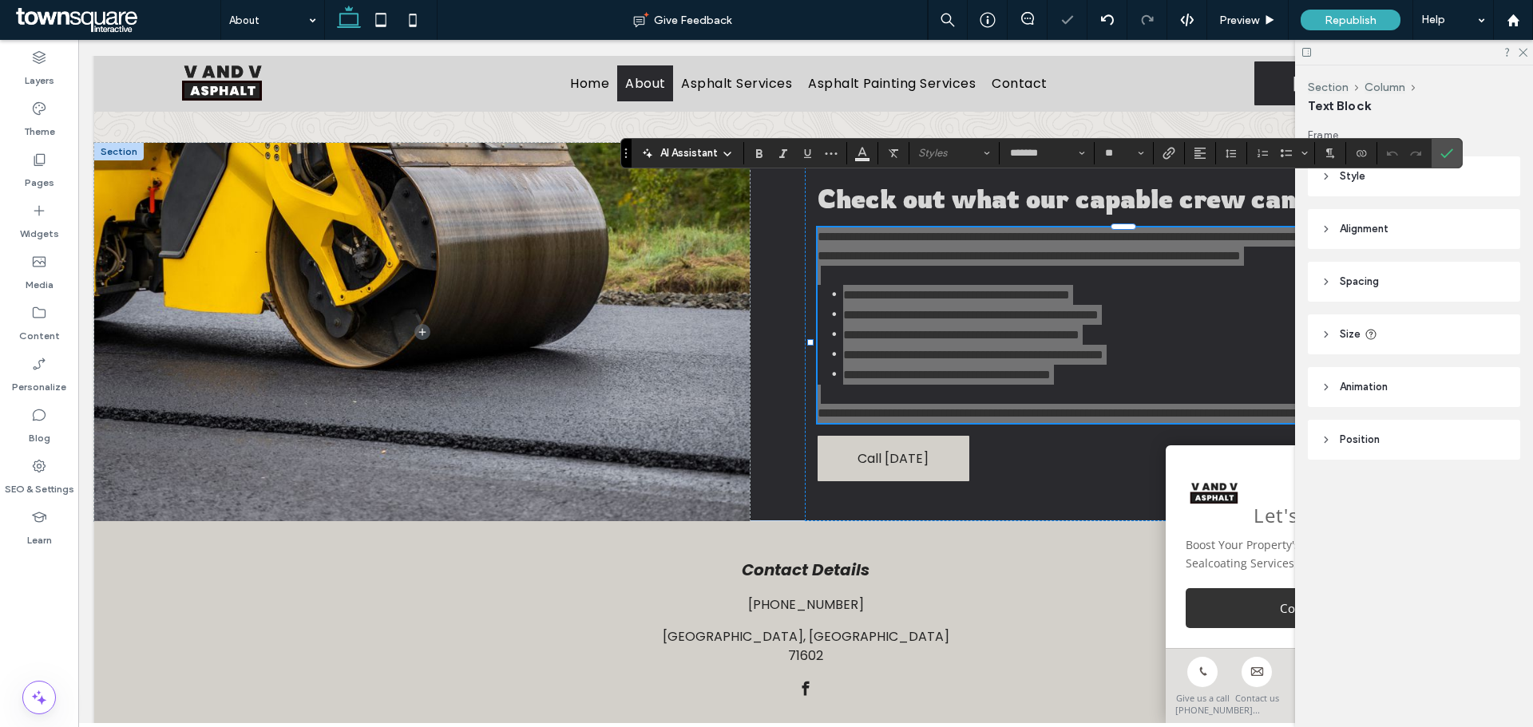
click at [686, 155] on span "AI Assistant" at bounding box center [688, 153] width 57 height 16
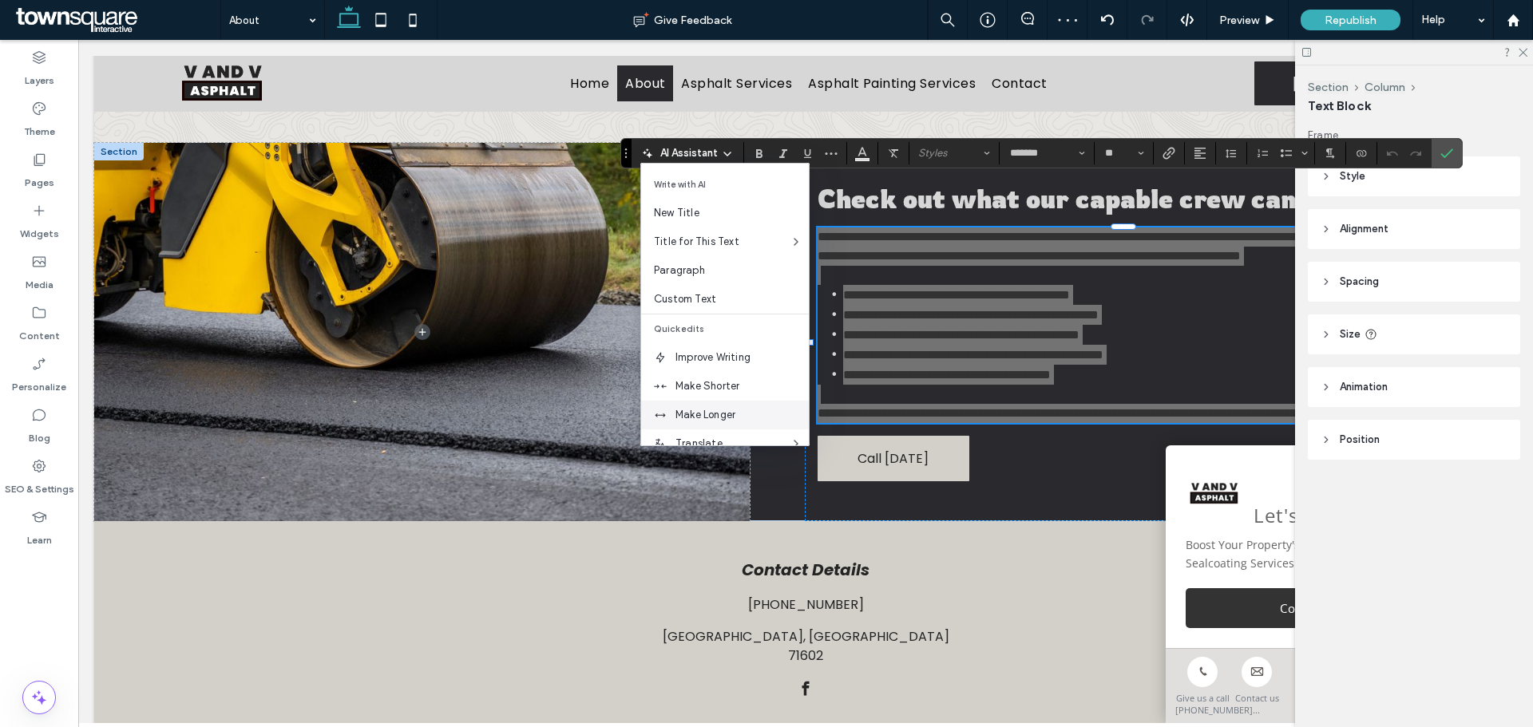
click at [702, 412] on span "Make Longer" at bounding box center [741, 415] width 133 height 16
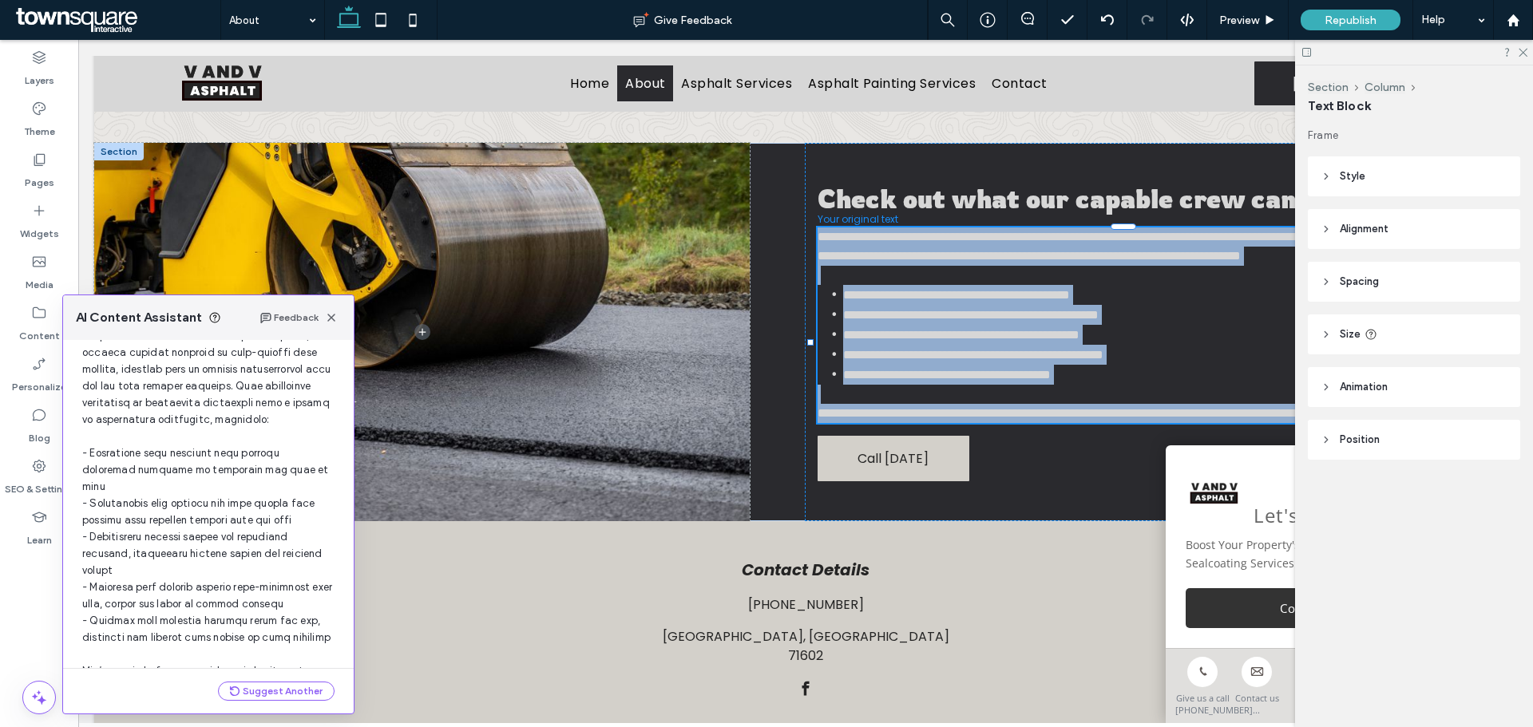
scroll to position [282, 0]
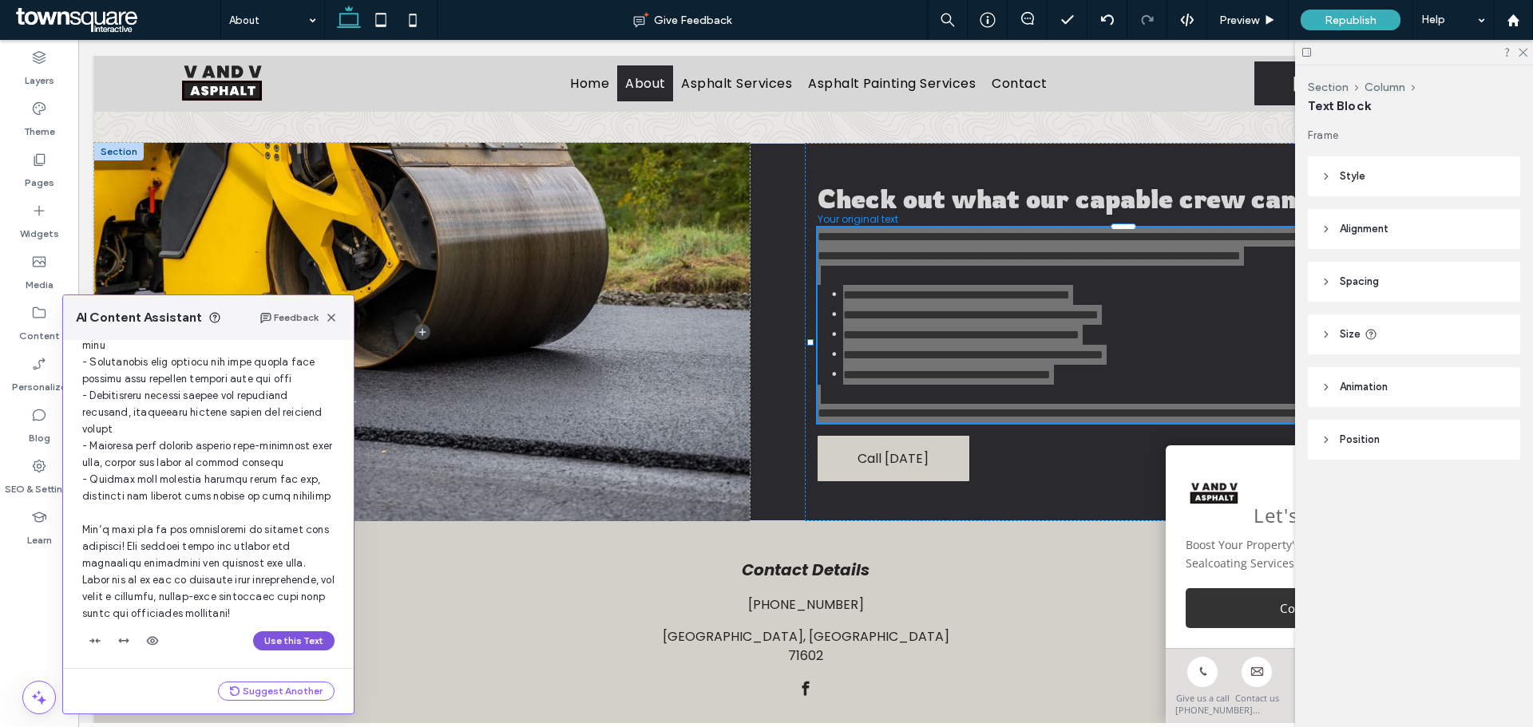
click at [273, 644] on button "Use this Text" at bounding box center [293, 640] width 81 height 19
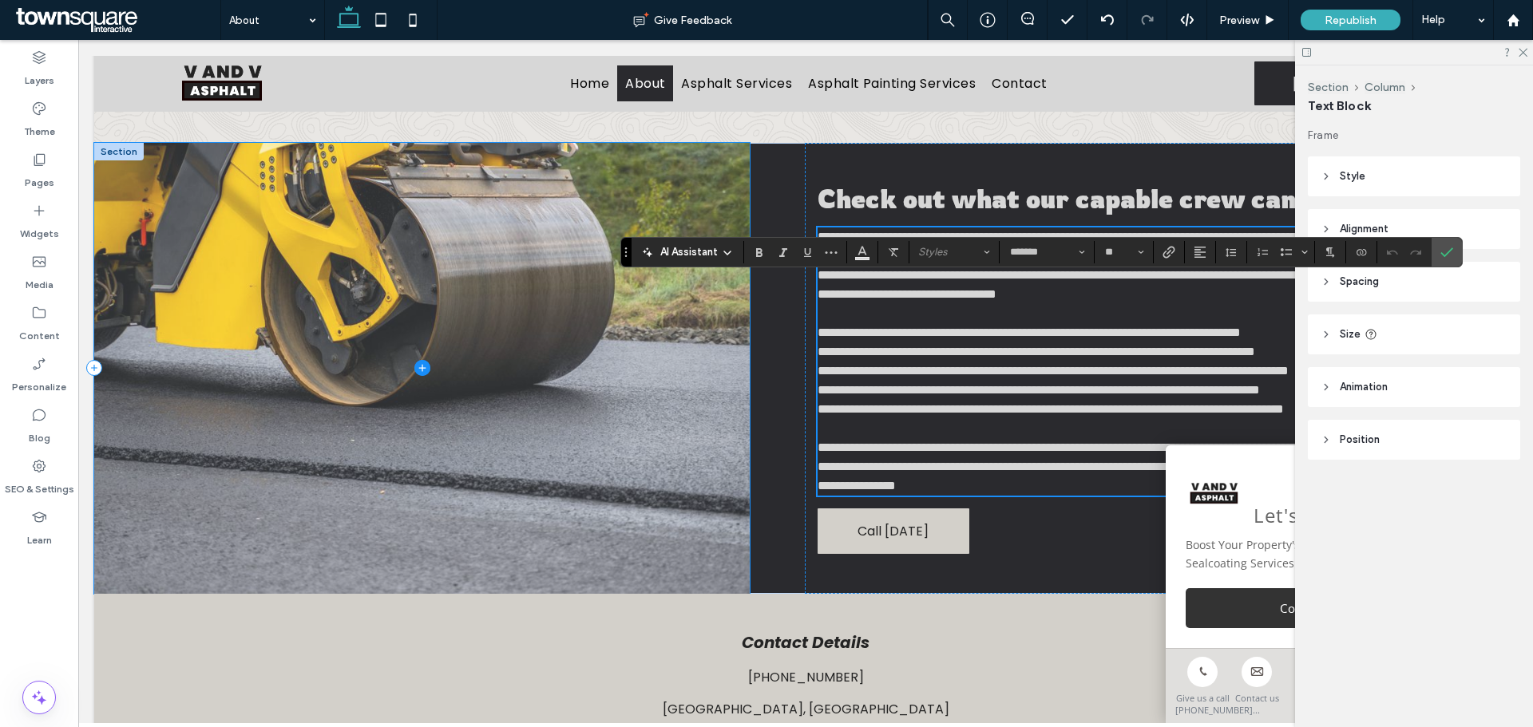
scroll to position [436, 0]
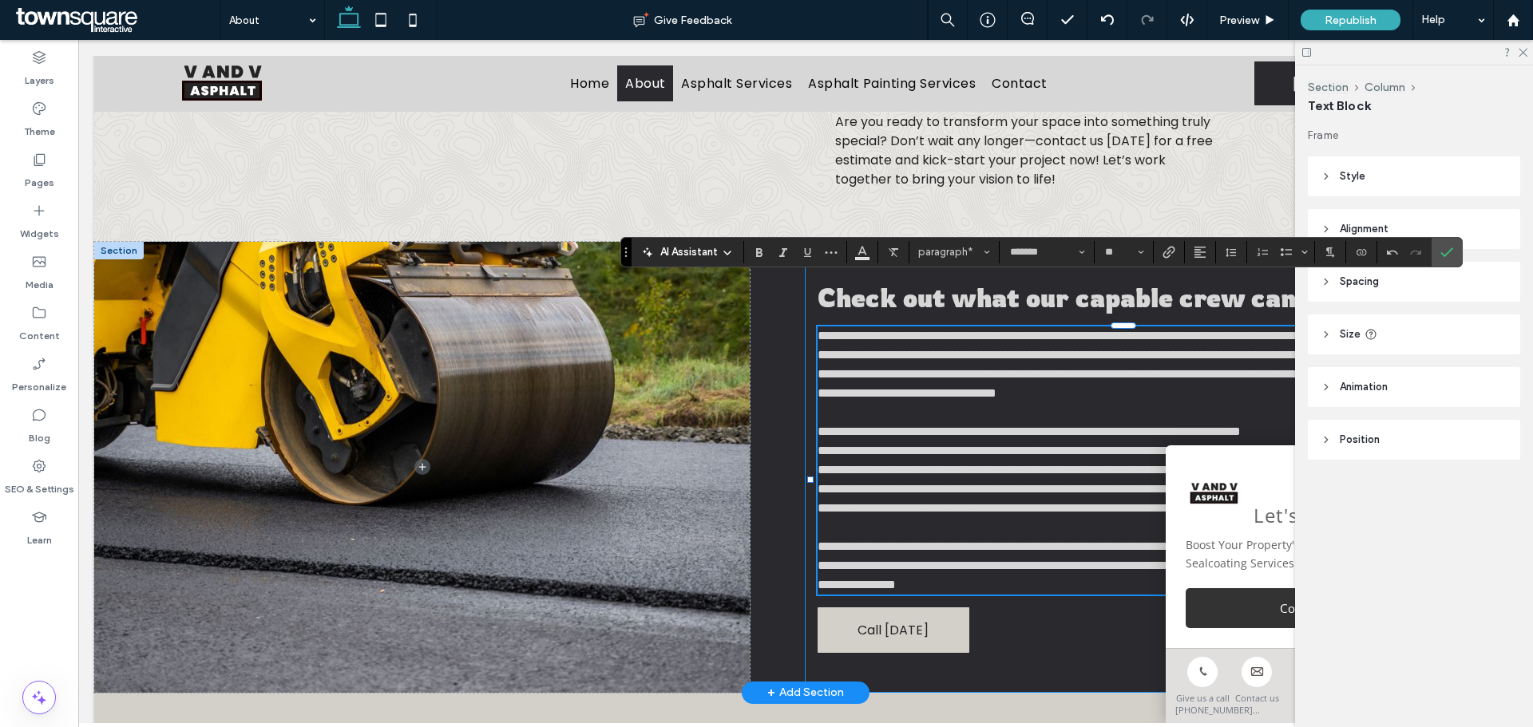
click at [1058, 643] on div "**********" at bounding box center [1132, 467] width 655 height 451
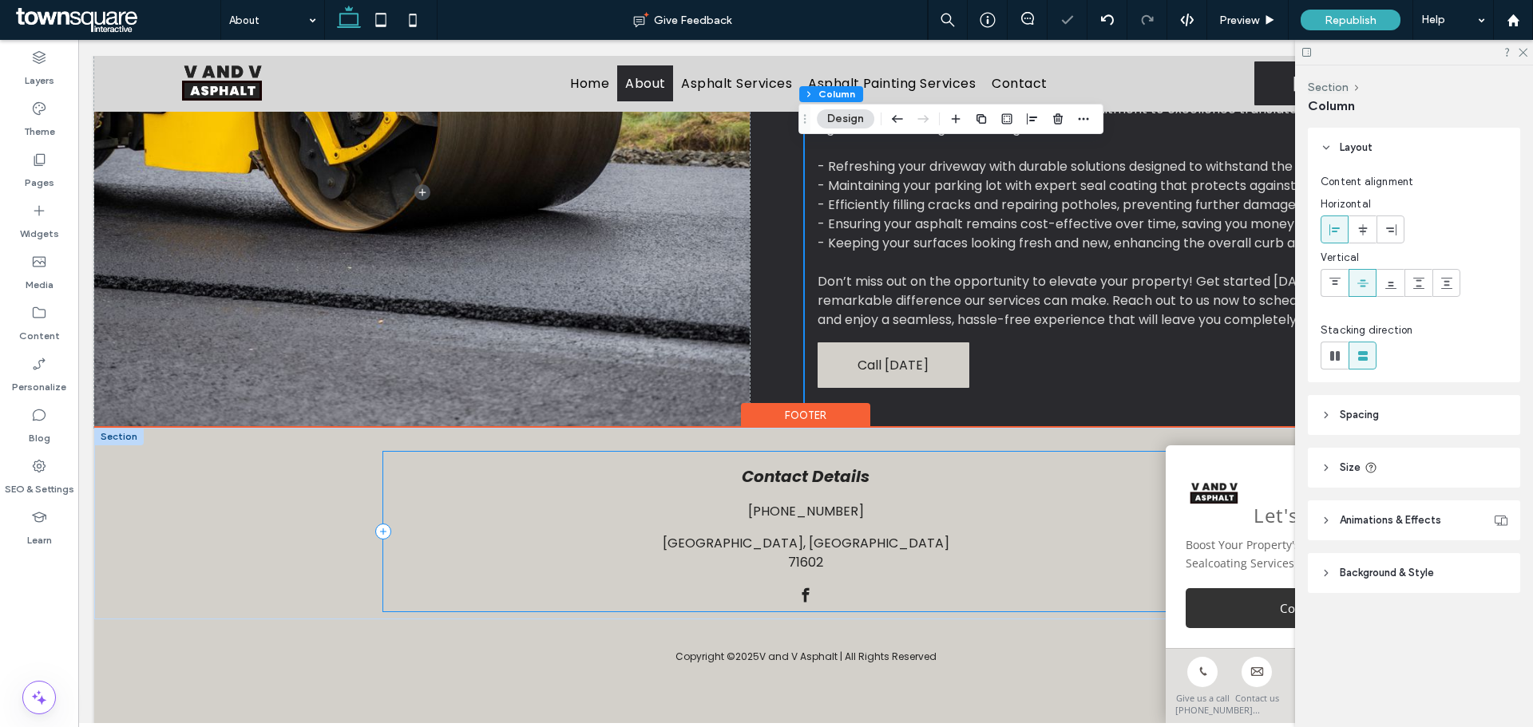
scroll to position [723, 0]
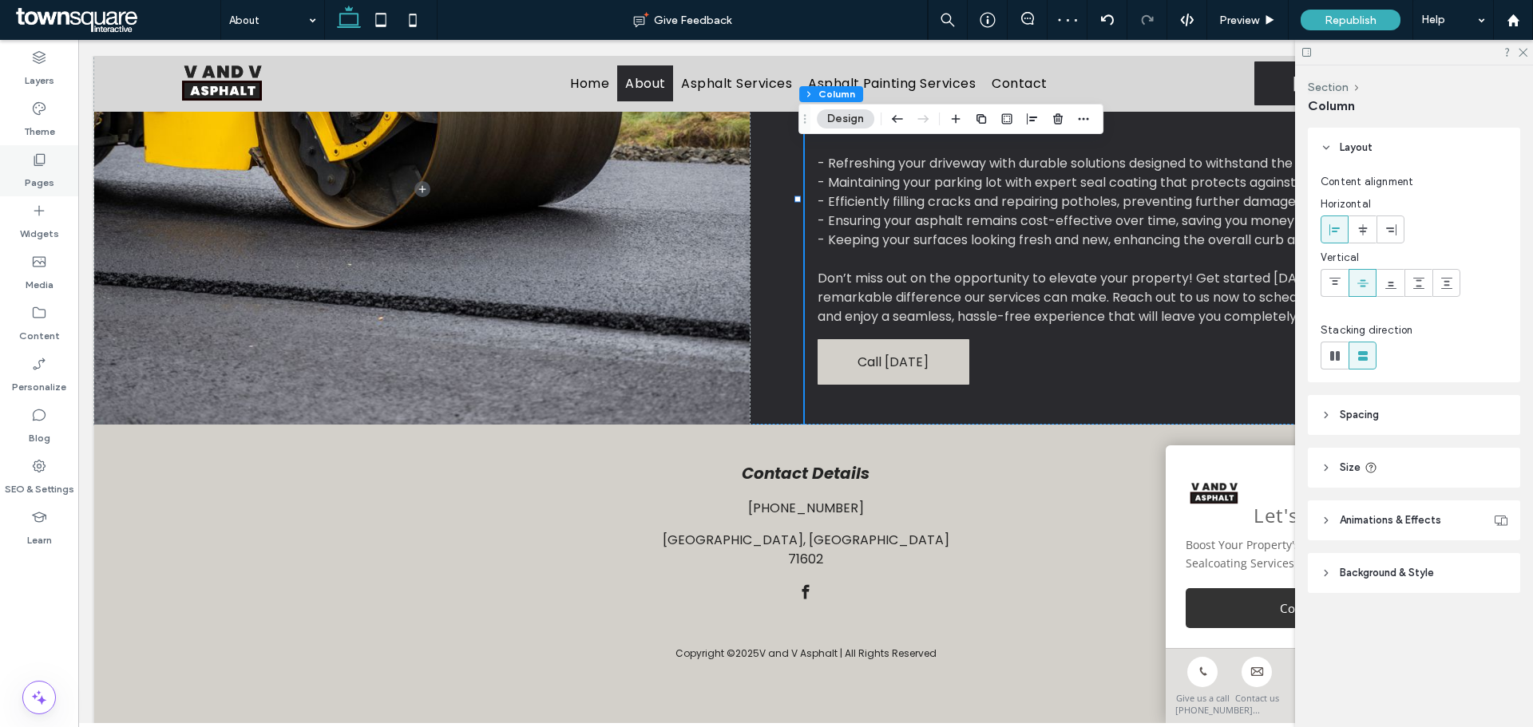
click at [50, 169] on label "Pages" at bounding box center [40, 179] width 30 height 22
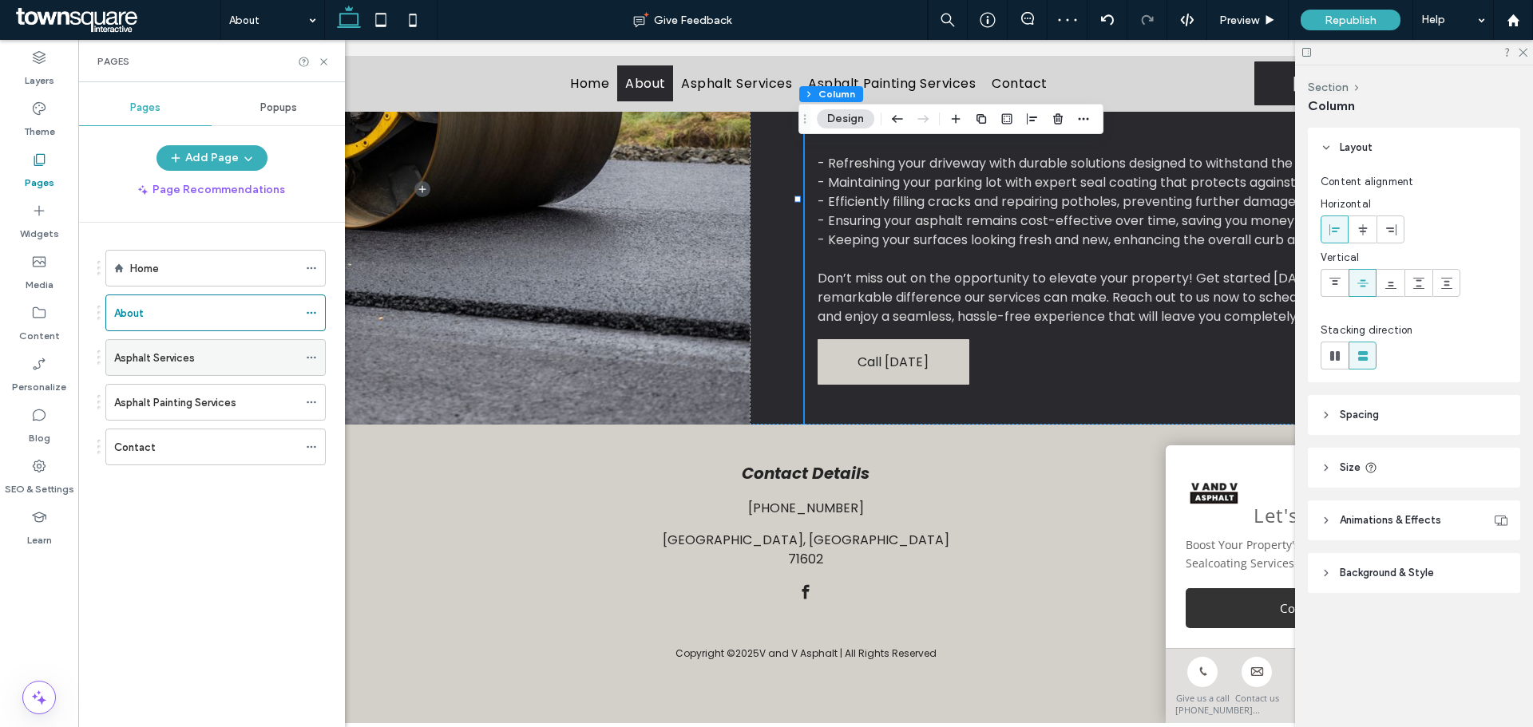
click at [214, 365] on div "Asphalt Services" at bounding box center [206, 358] width 184 height 17
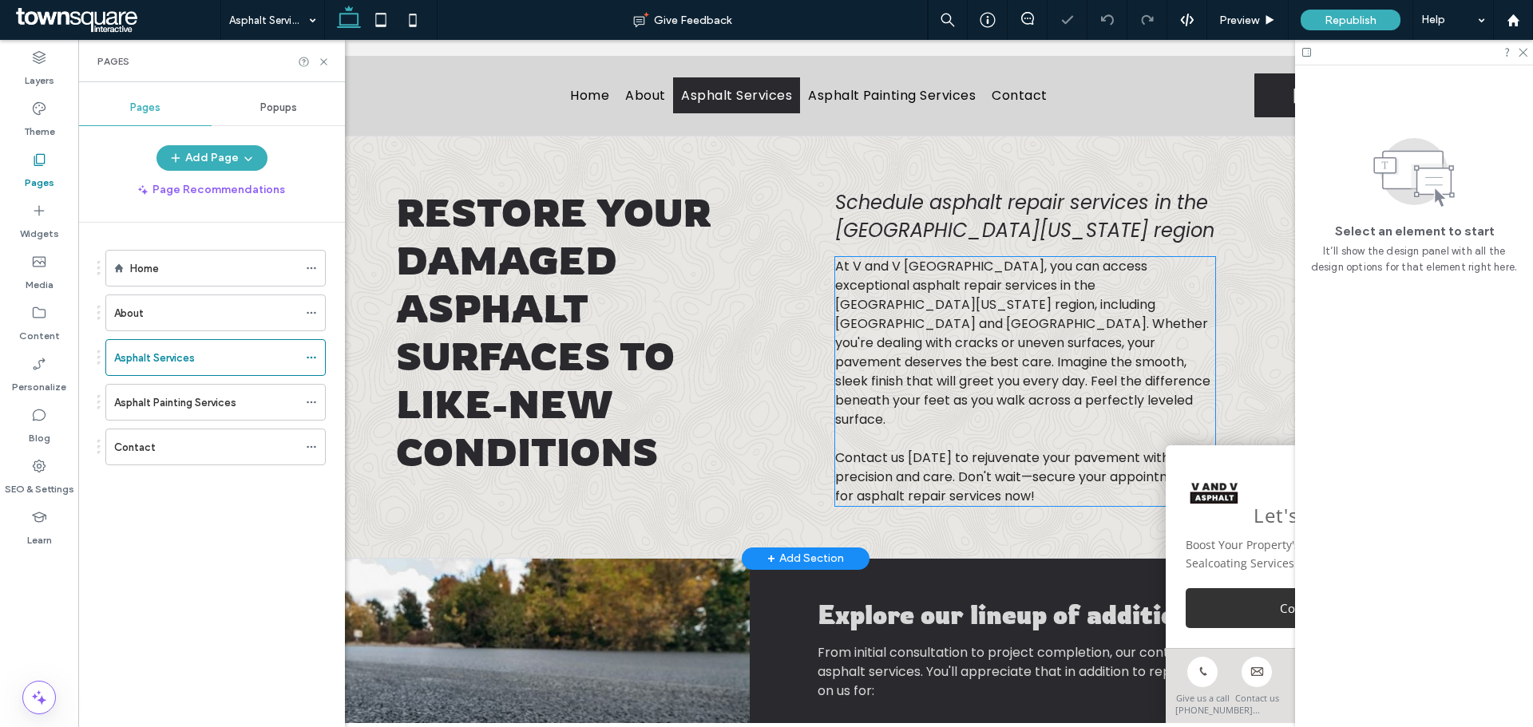
click at [892, 310] on span "At V and V [GEOGRAPHIC_DATA], you can access exceptional asphalt repair service…" at bounding box center [1022, 343] width 375 height 172
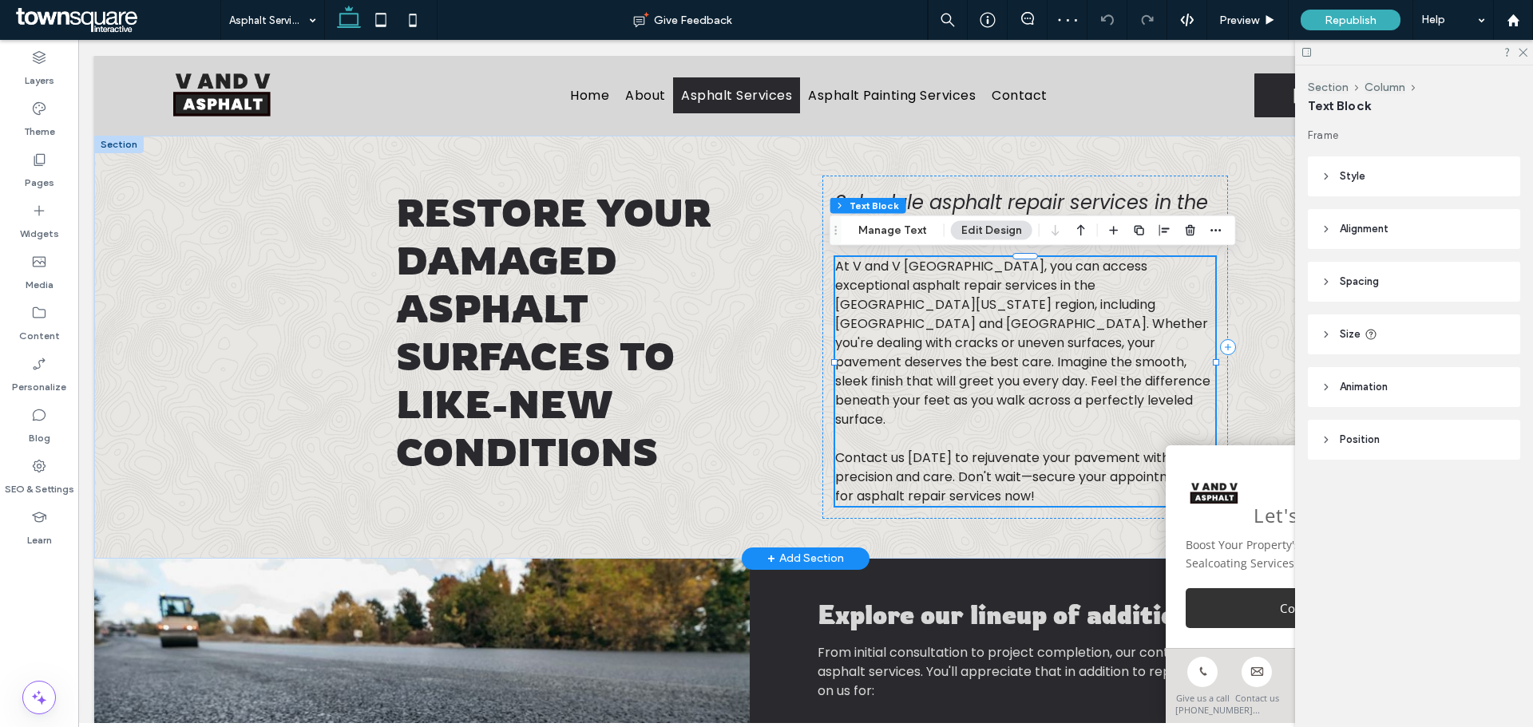
click at [881, 314] on span "At V and V [GEOGRAPHIC_DATA], you can access exceptional asphalt repair service…" at bounding box center [1022, 343] width 375 height 172
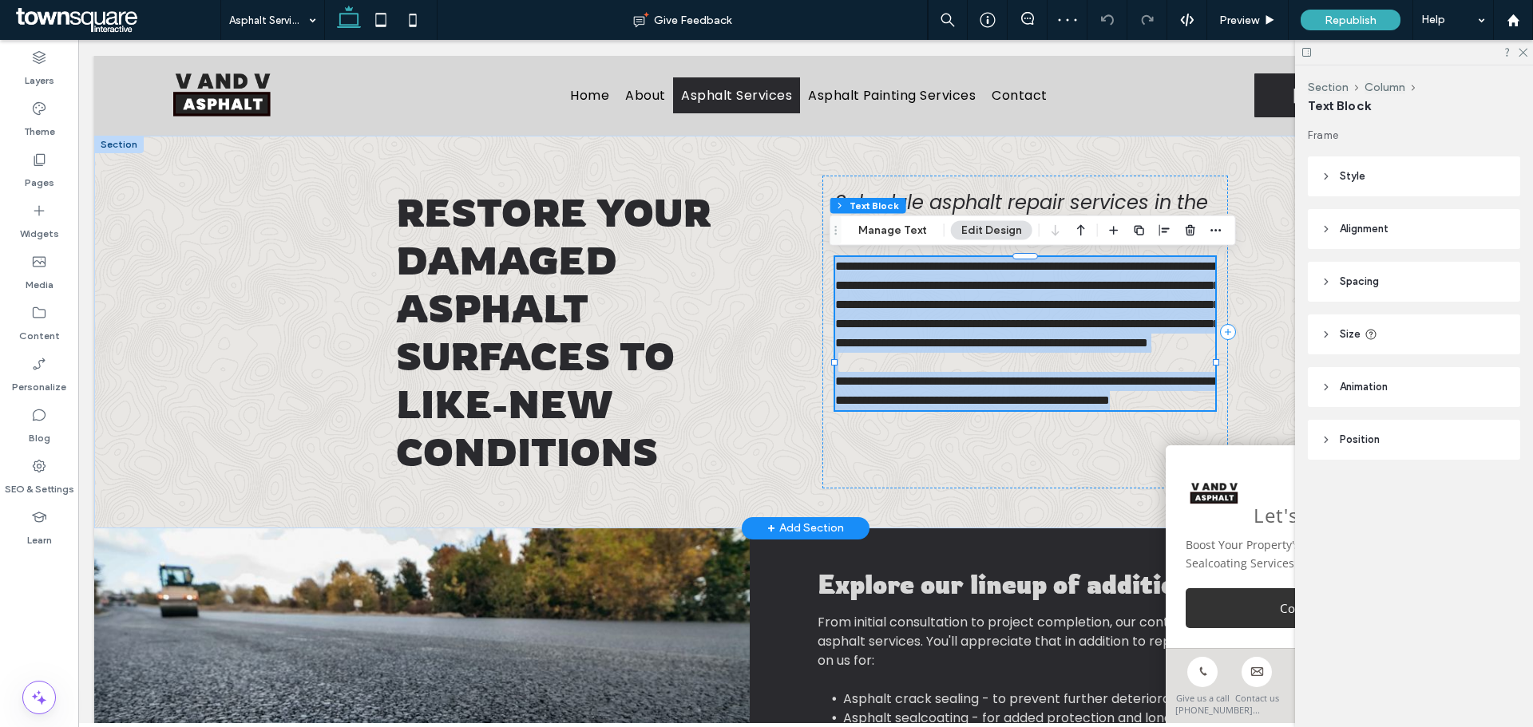
click at [881, 314] on span "**********" at bounding box center [1027, 304] width 385 height 89
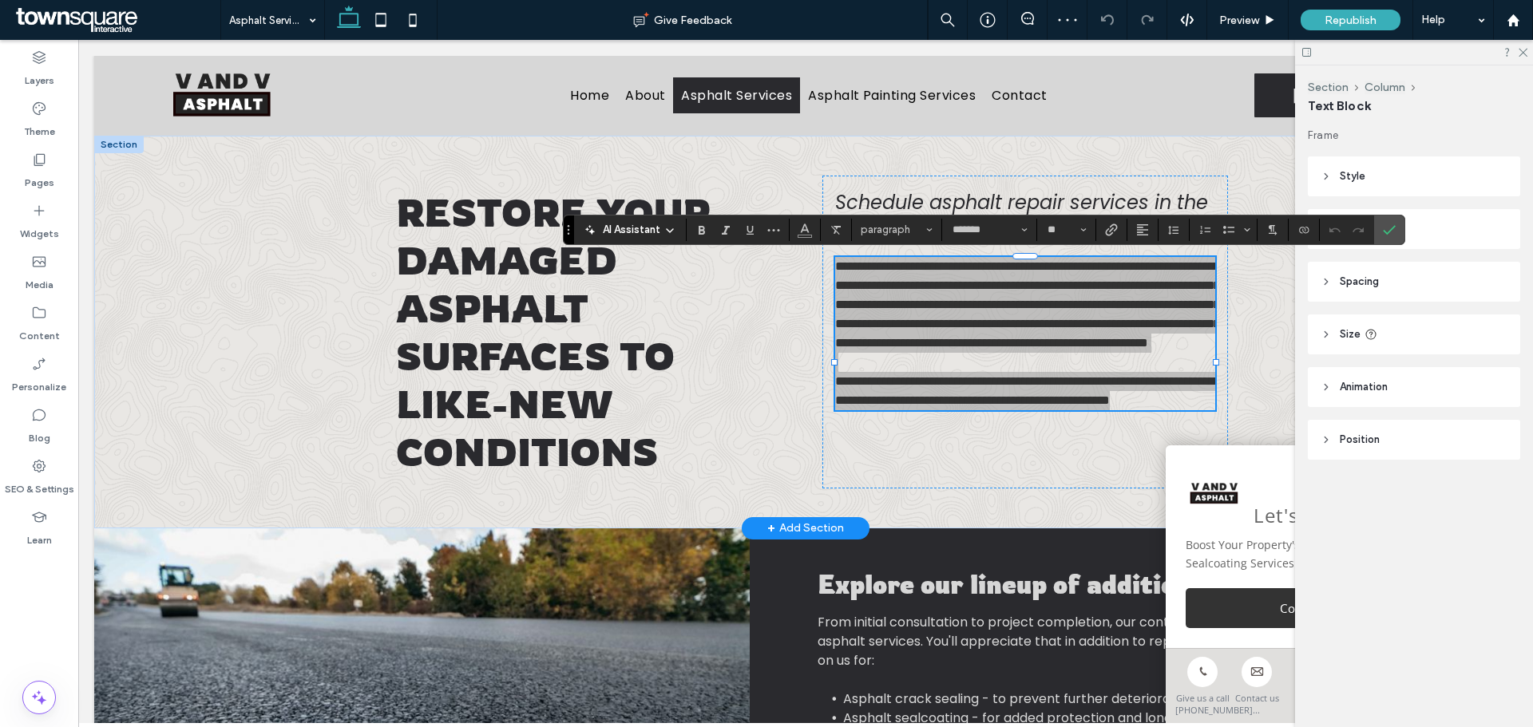
click at [636, 237] on span "AI Assistant" at bounding box center [631, 230] width 57 height 16
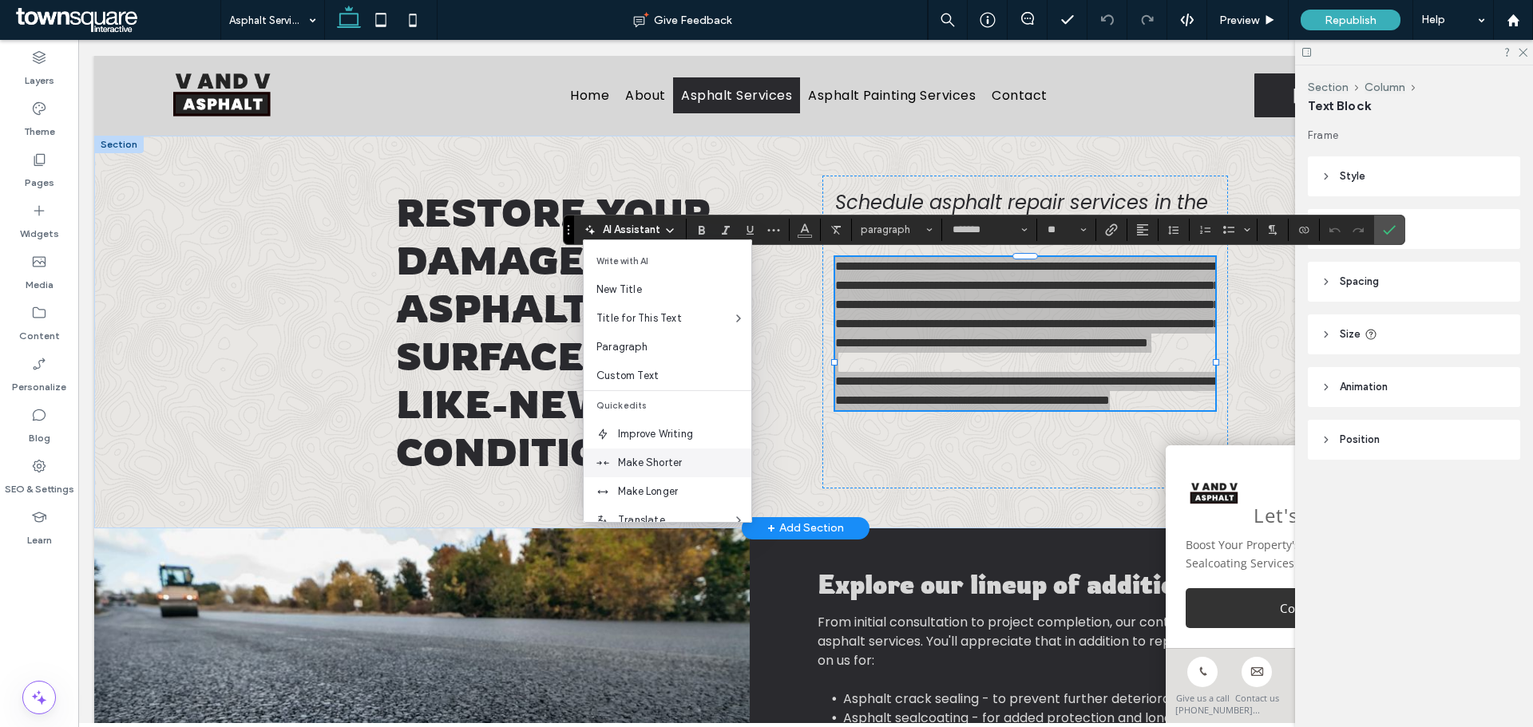
scroll to position [80, 0]
click at [642, 413] on span "Make Longer" at bounding box center [684, 412] width 133 height 16
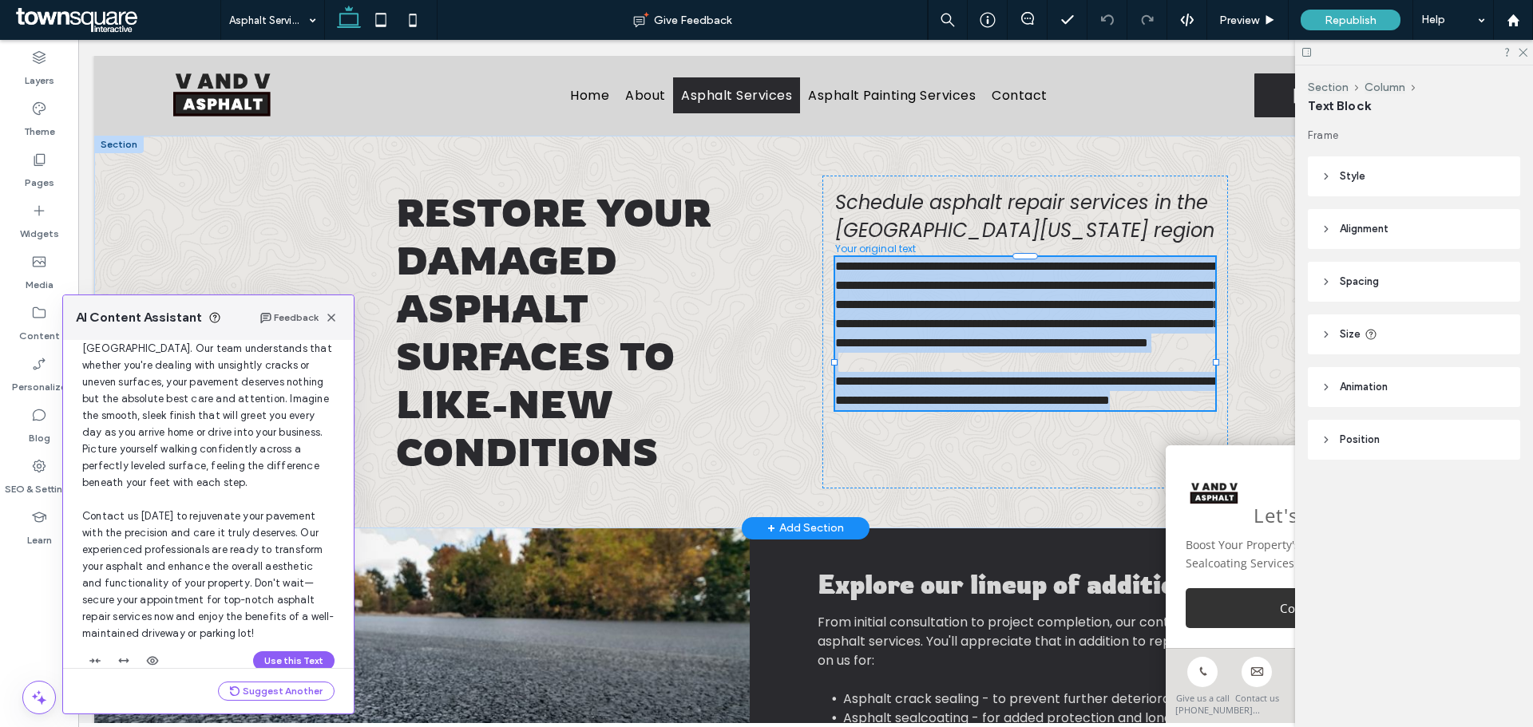
scroll to position [152, 0]
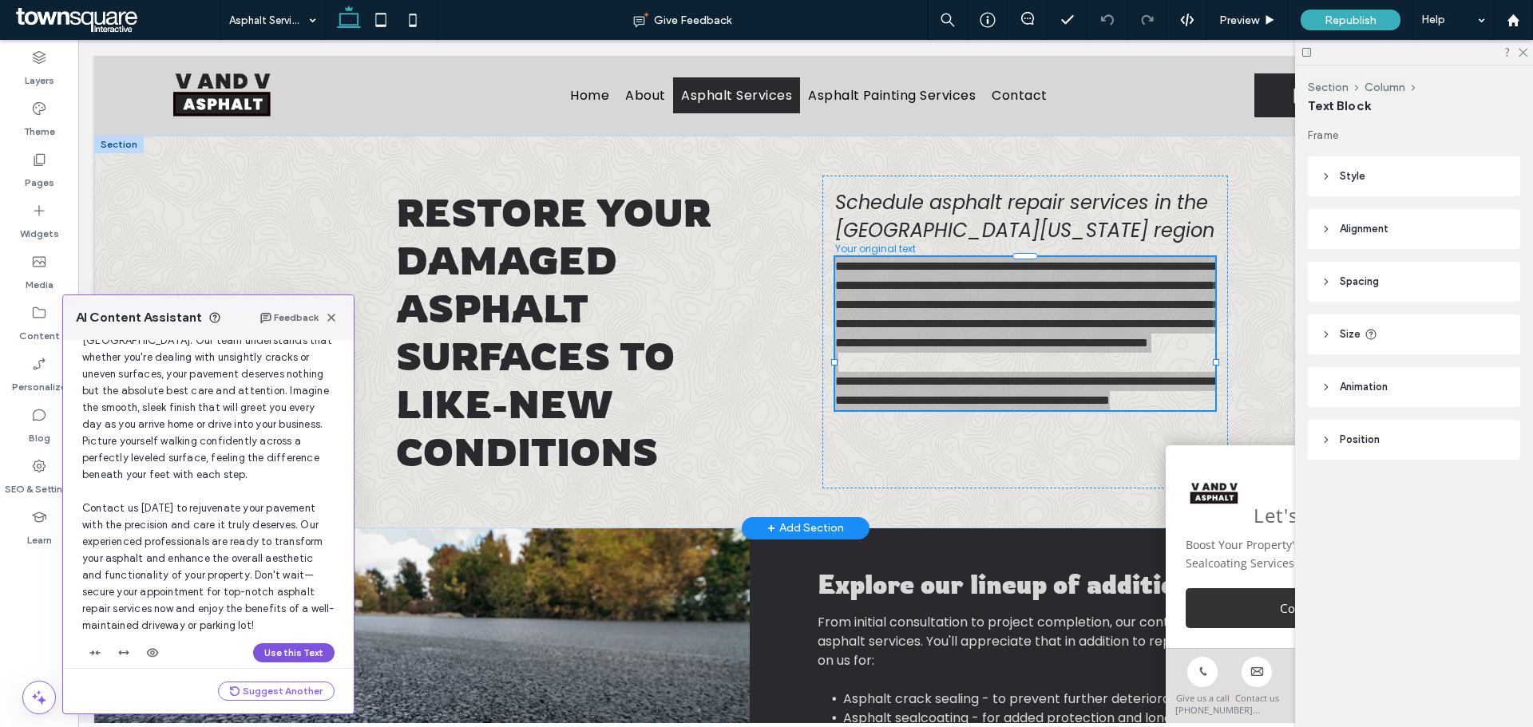
click at [277, 643] on button "Use this Text" at bounding box center [293, 652] width 81 height 19
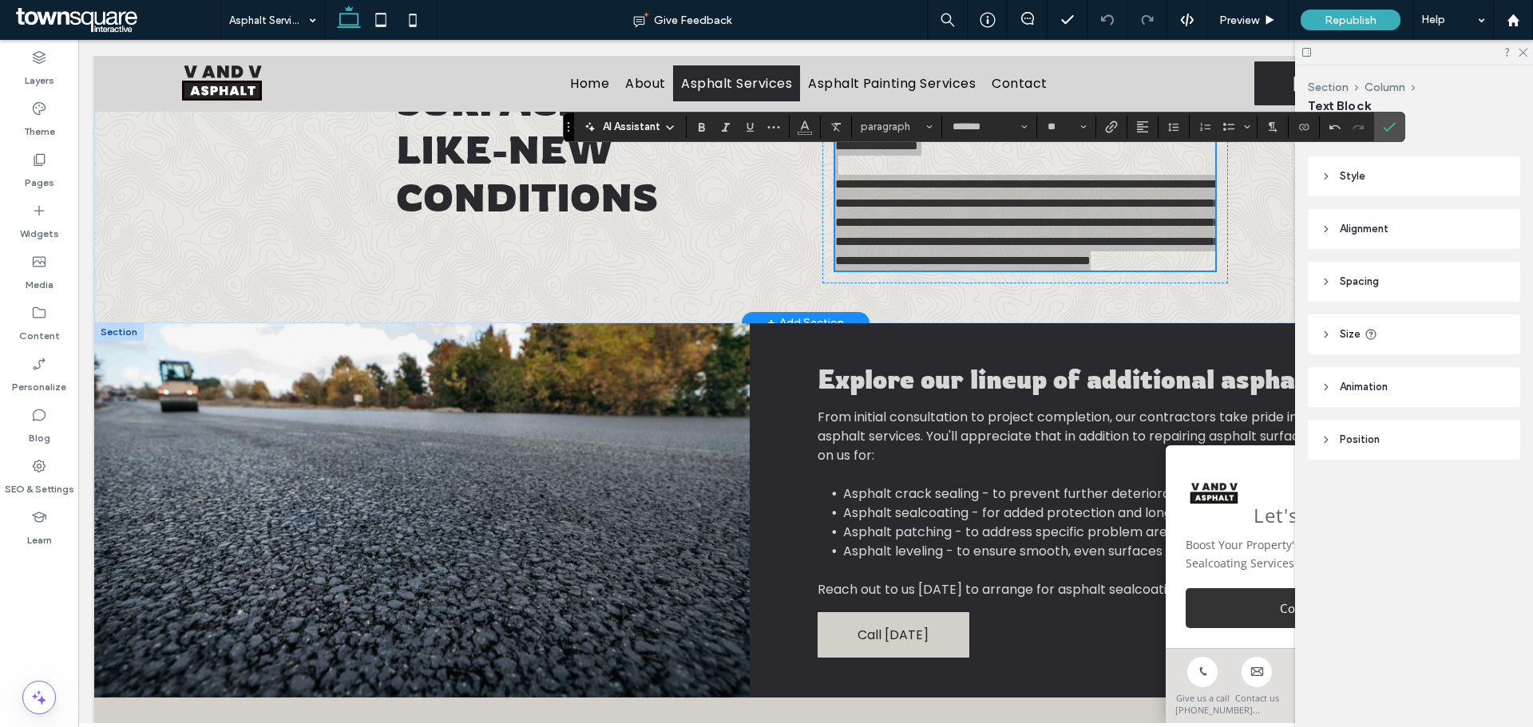
scroll to position [319, 0]
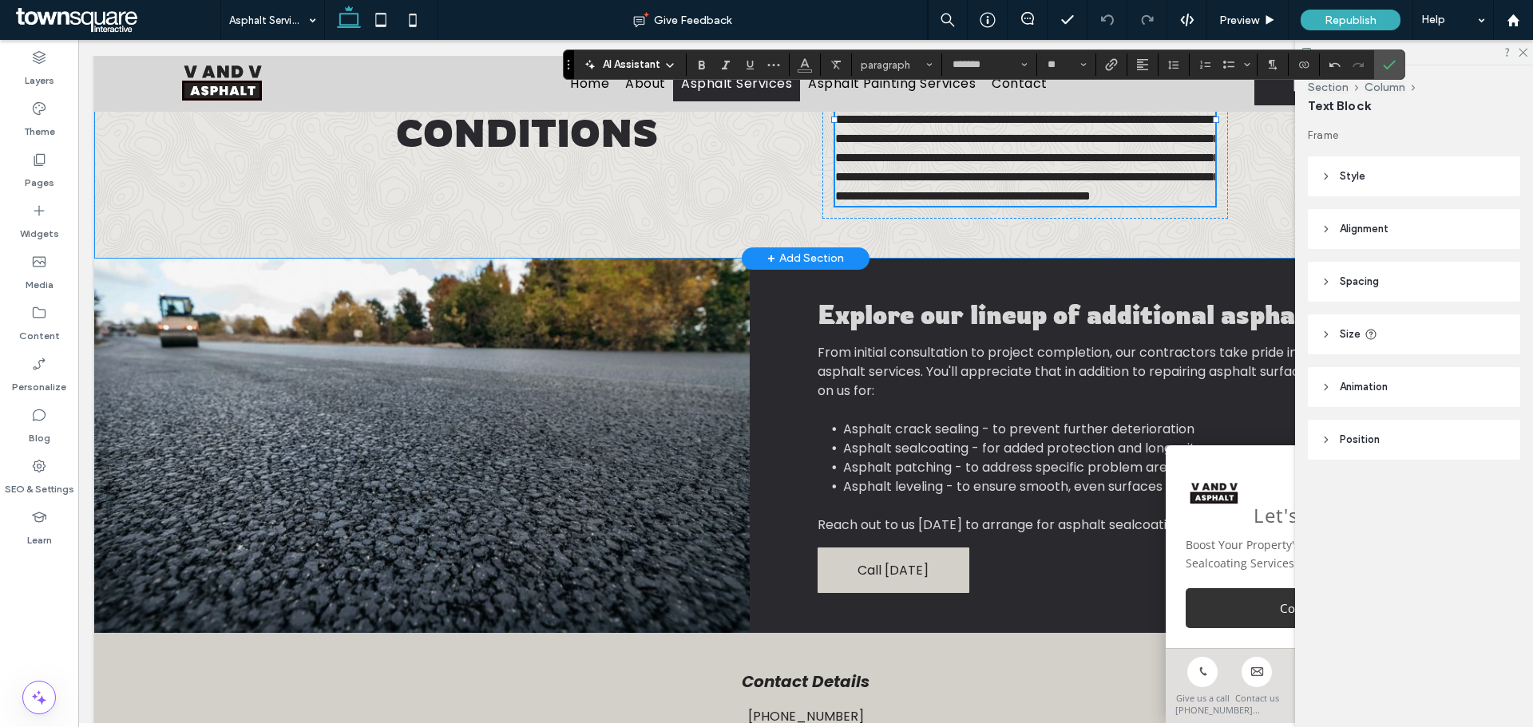
click at [1072, 259] on div "**********" at bounding box center [805, 37] width 958 height 442
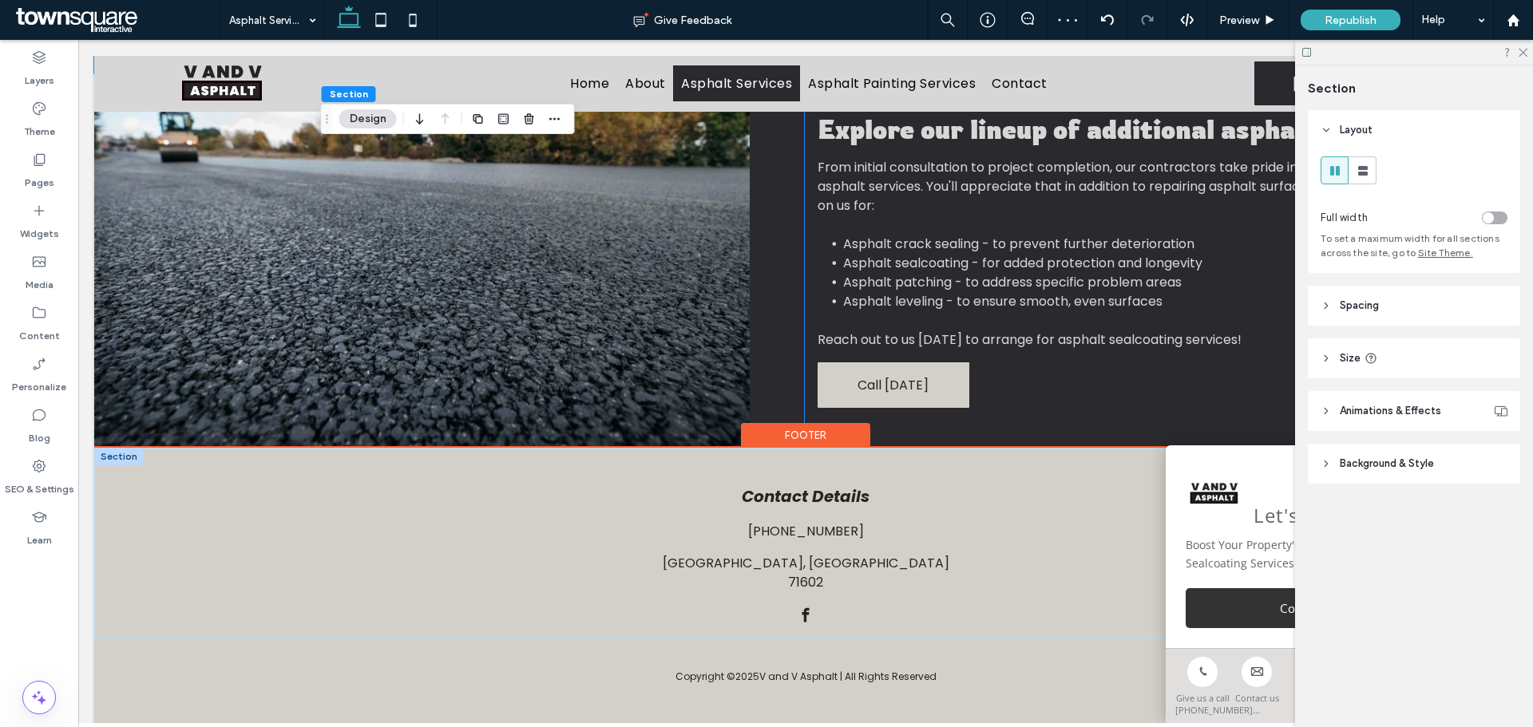
scroll to position [651, 0]
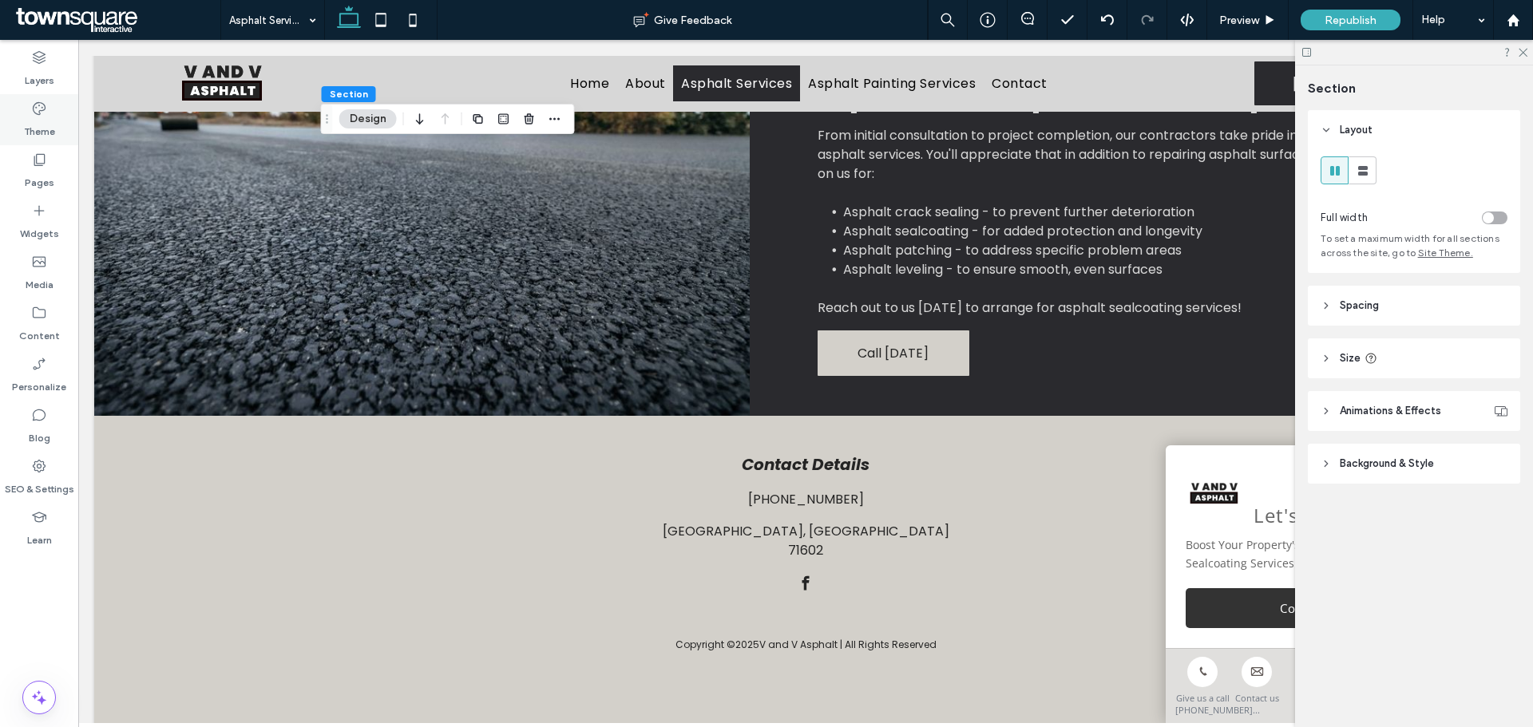
click at [45, 120] on label "Theme" at bounding box center [39, 128] width 31 height 22
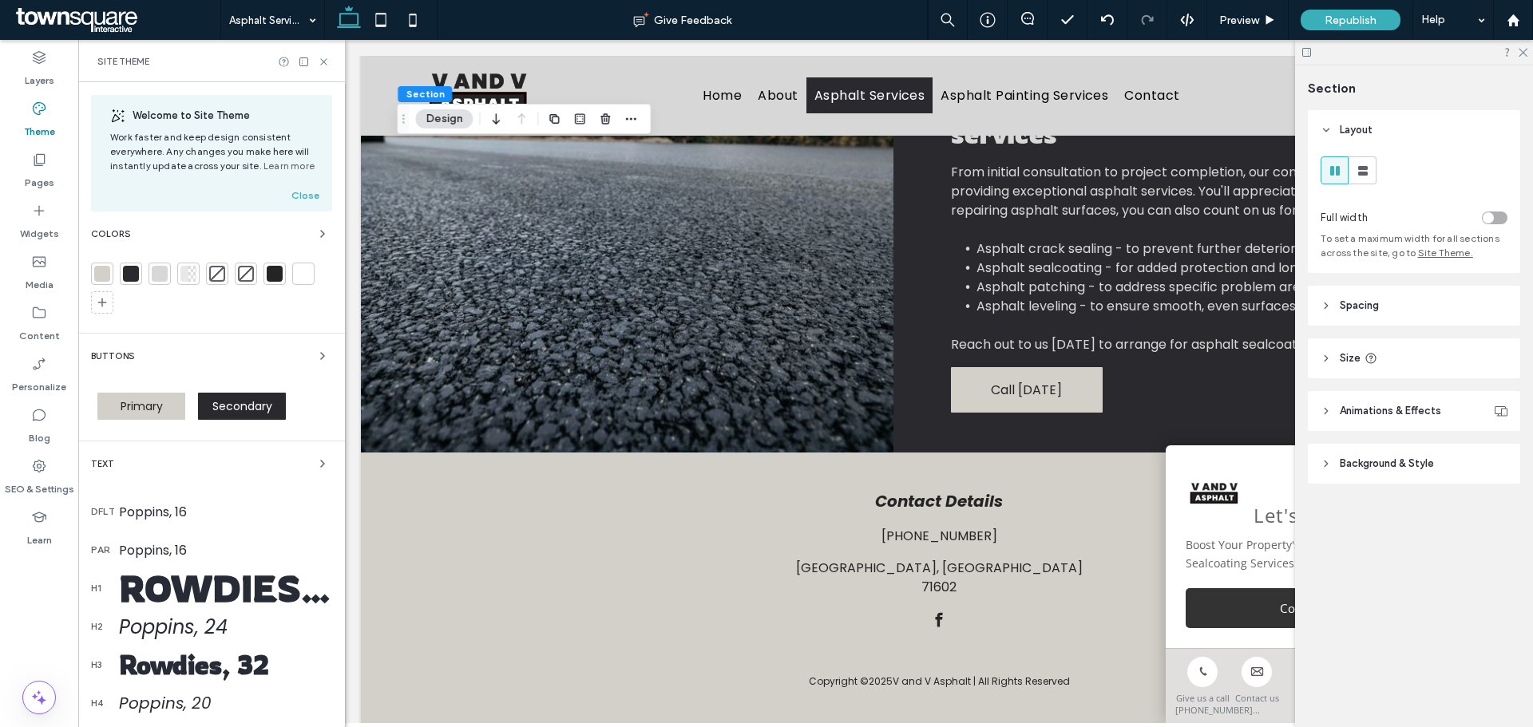
scroll to position [608, 0]
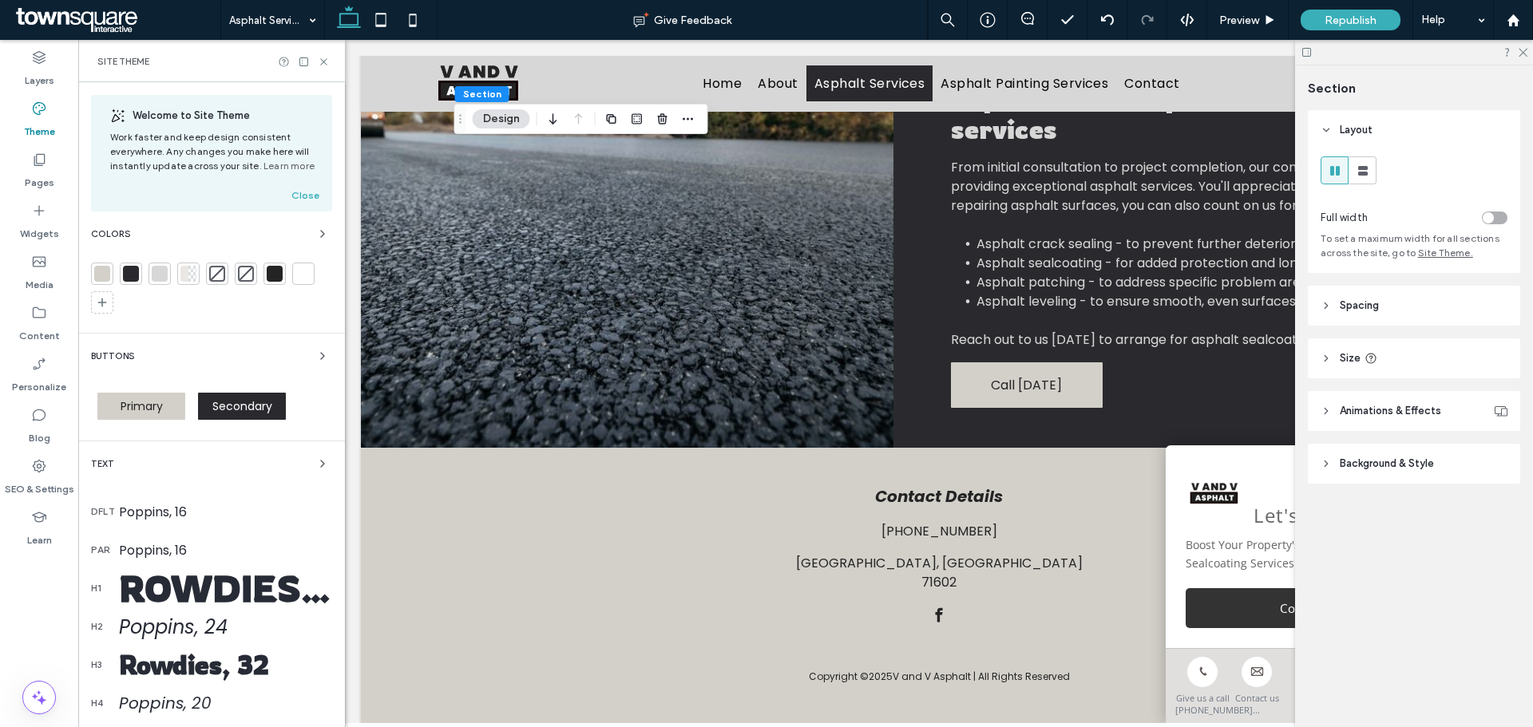
click at [45, 120] on label "Theme" at bounding box center [39, 128] width 31 height 22
click at [40, 109] on icon at bounding box center [39, 109] width 16 height 16
click at [32, 160] on icon at bounding box center [39, 160] width 16 height 16
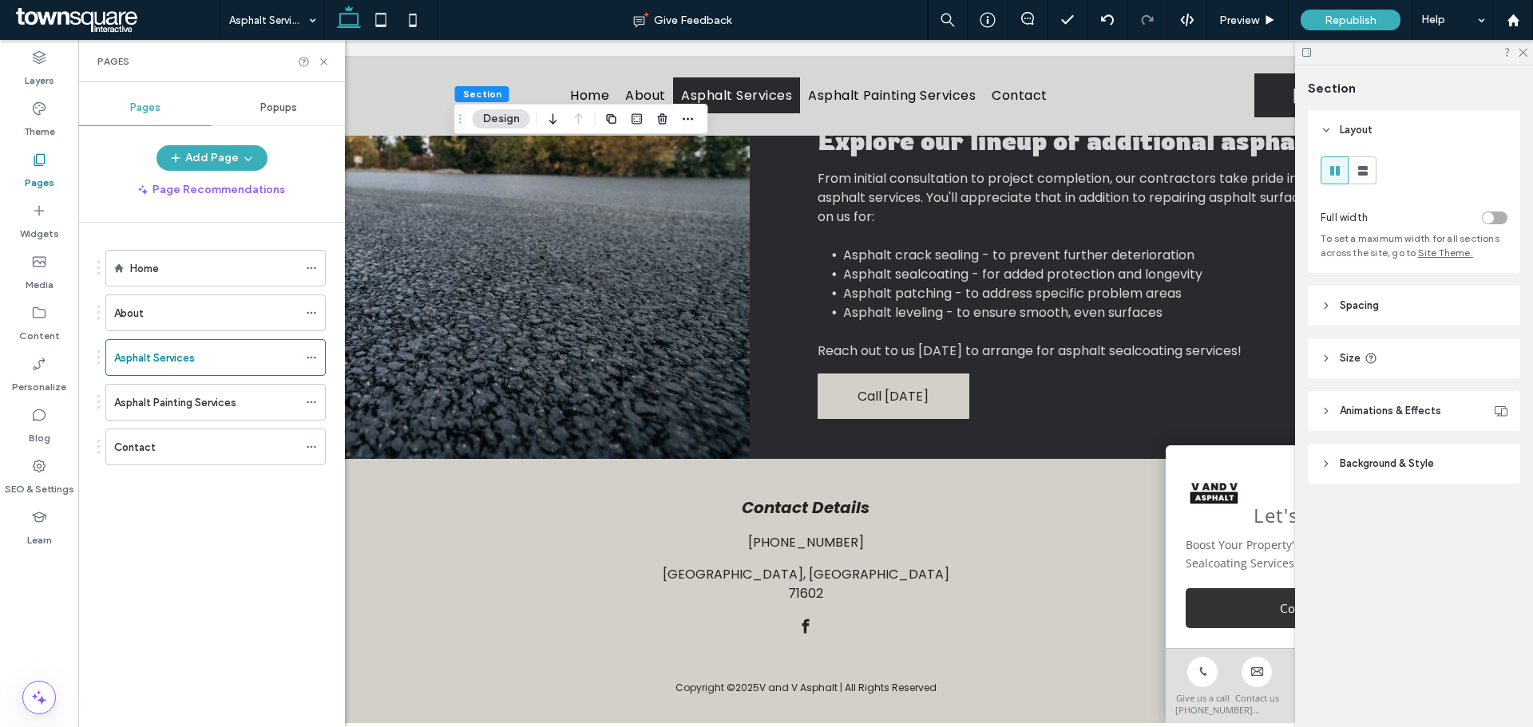
scroll to position [627, 0]
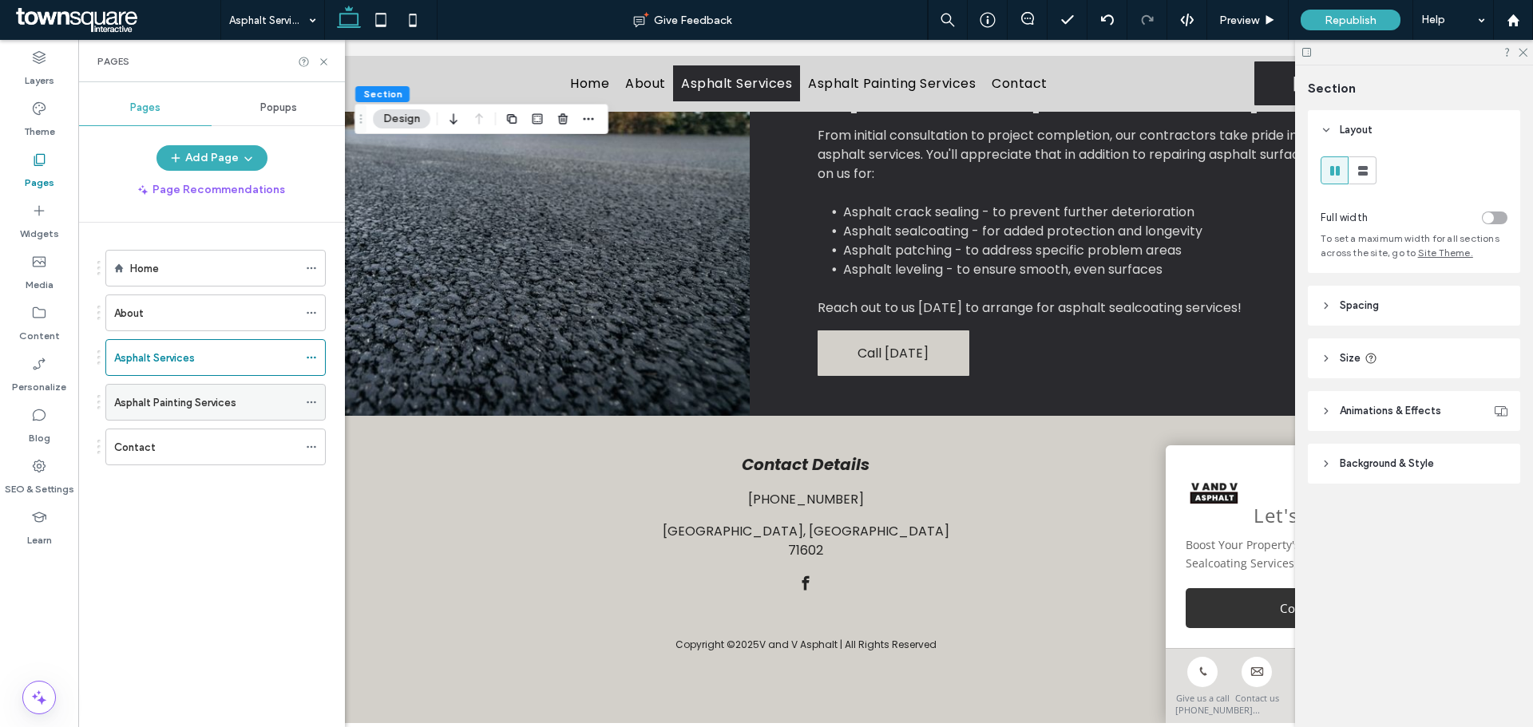
click at [189, 404] on label "Asphalt Painting Services" at bounding box center [175, 403] width 122 height 28
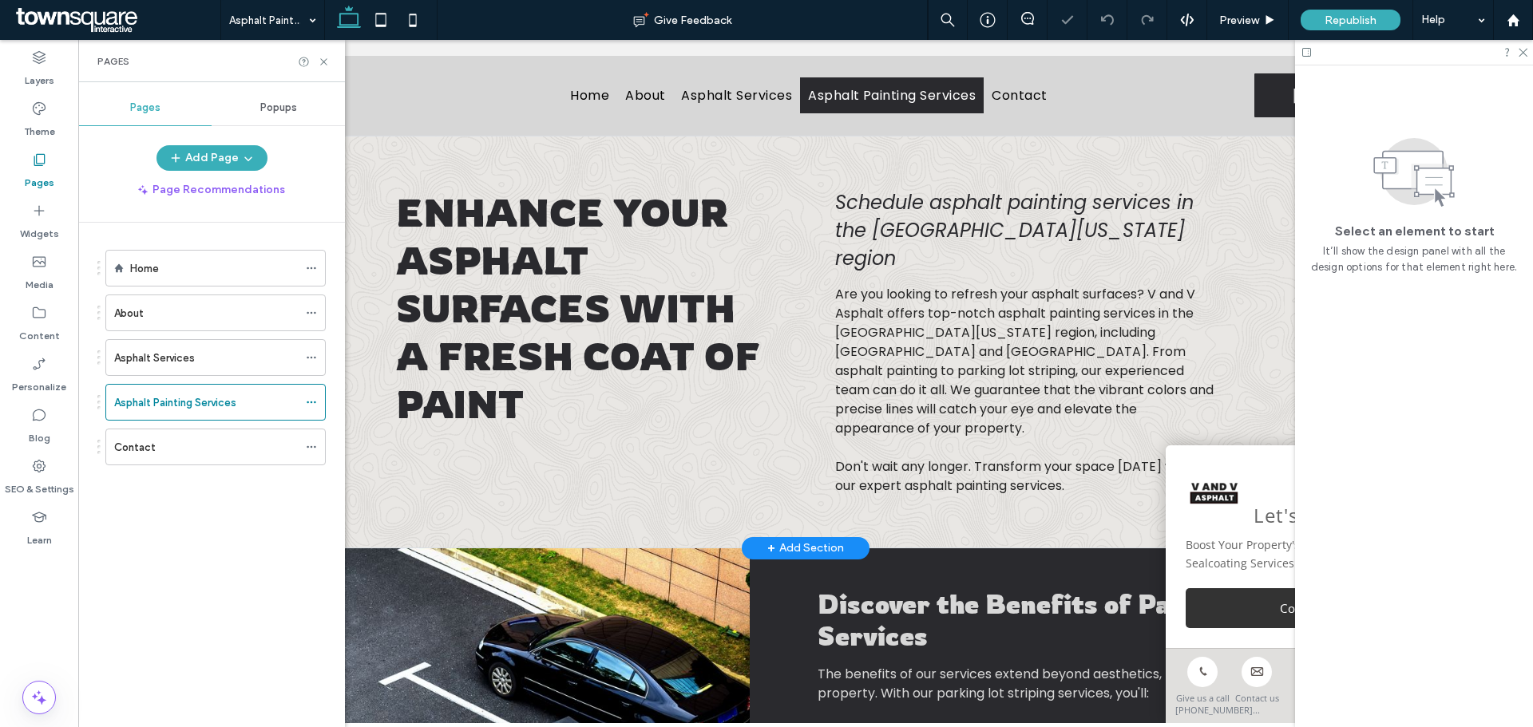
click at [920, 311] on span "Are you looking to refresh your asphalt surfaces? V and V Asphalt offers top-no…" at bounding box center [1024, 361] width 378 height 152
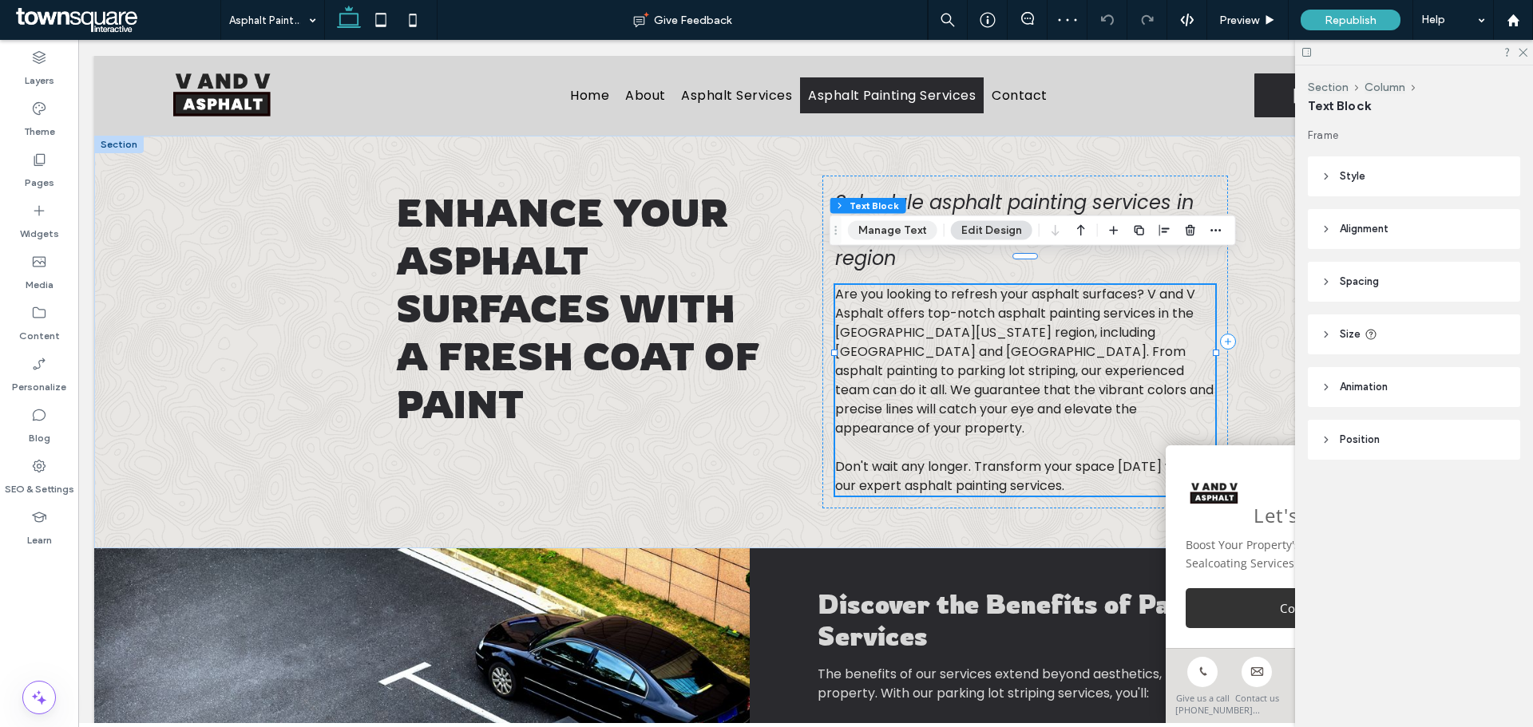
click at [890, 232] on button "Manage Text" at bounding box center [892, 230] width 89 height 19
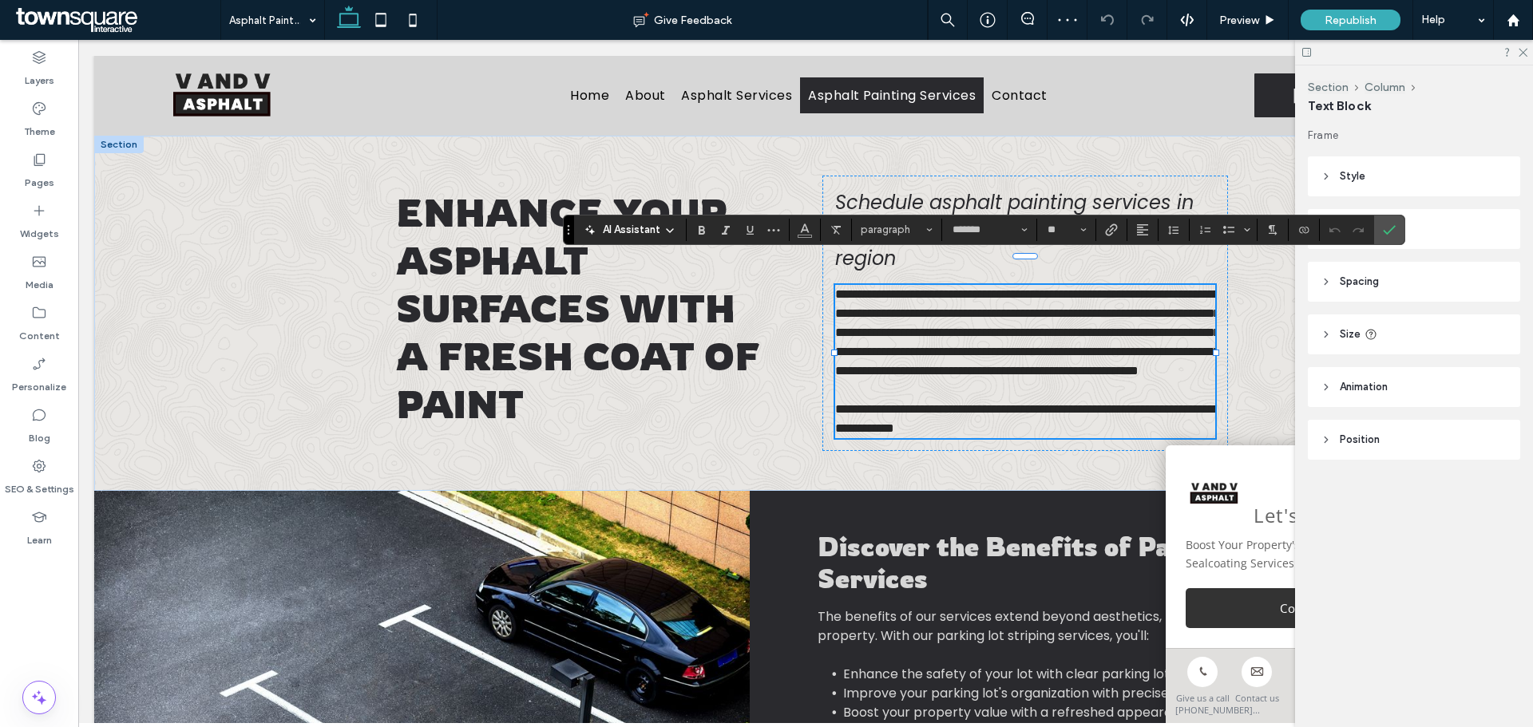
click at [644, 234] on span "AI Assistant" at bounding box center [631, 230] width 57 height 16
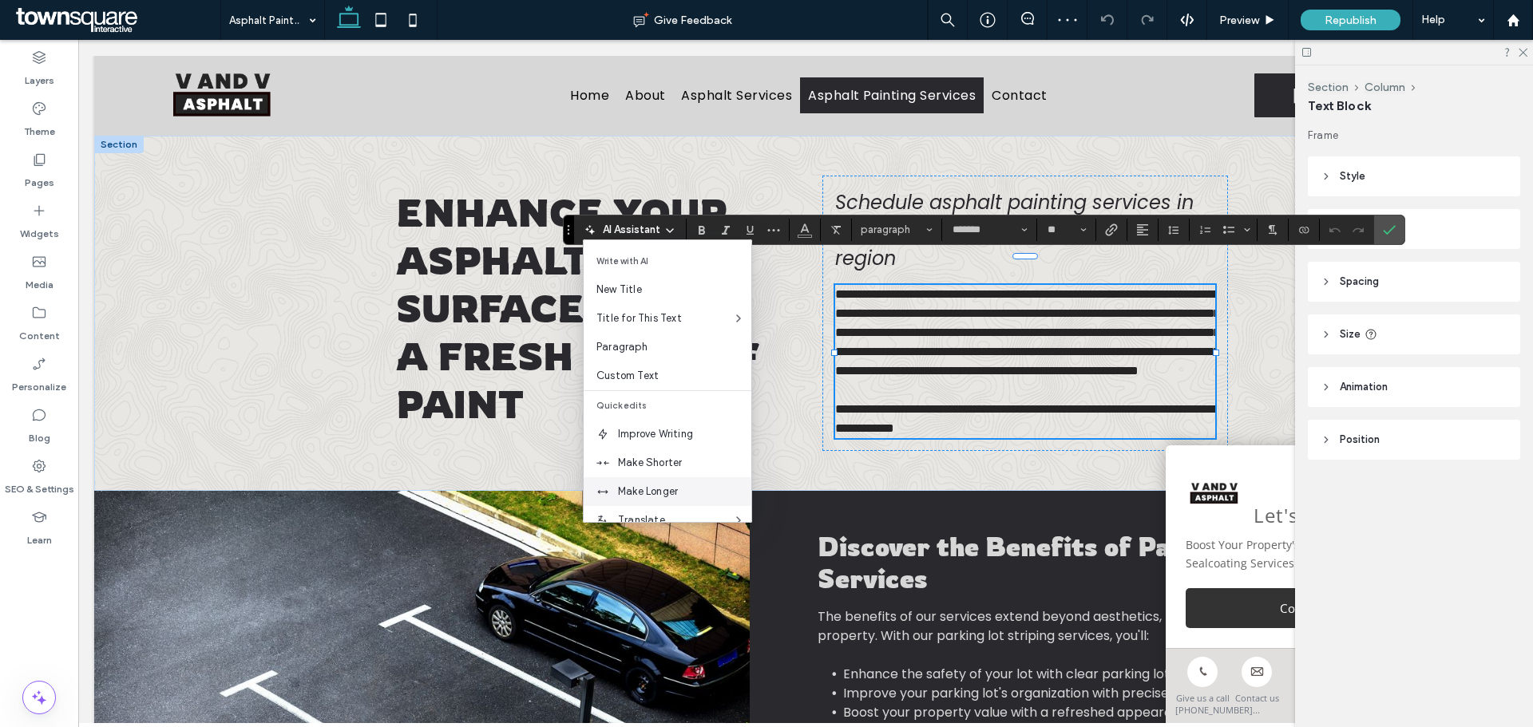
click at [695, 482] on div "Make Longer" at bounding box center [667, 491] width 168 height 29
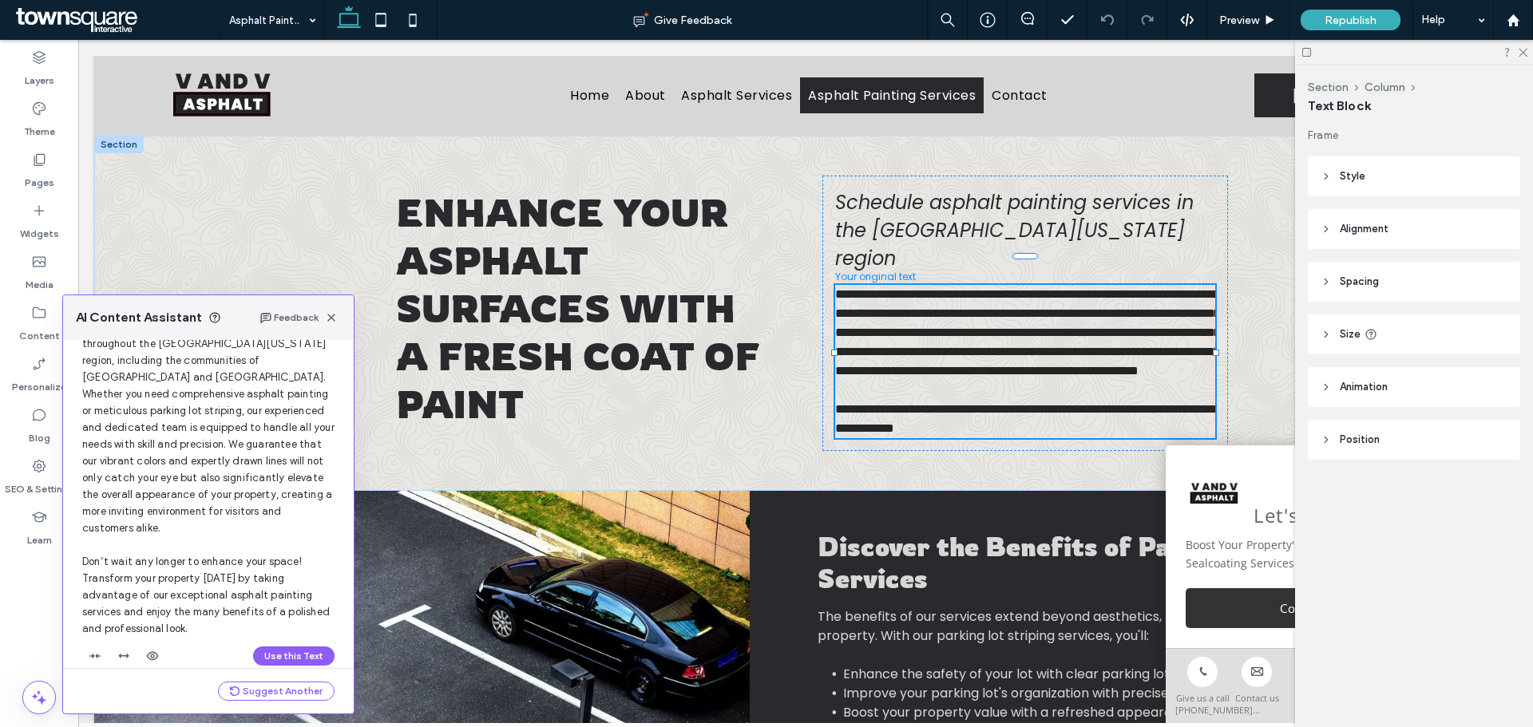
scroll to position [136, 0]
click at [275, 643] on button "Use this Text" at bounding box center [293, 652] width 81 height 19
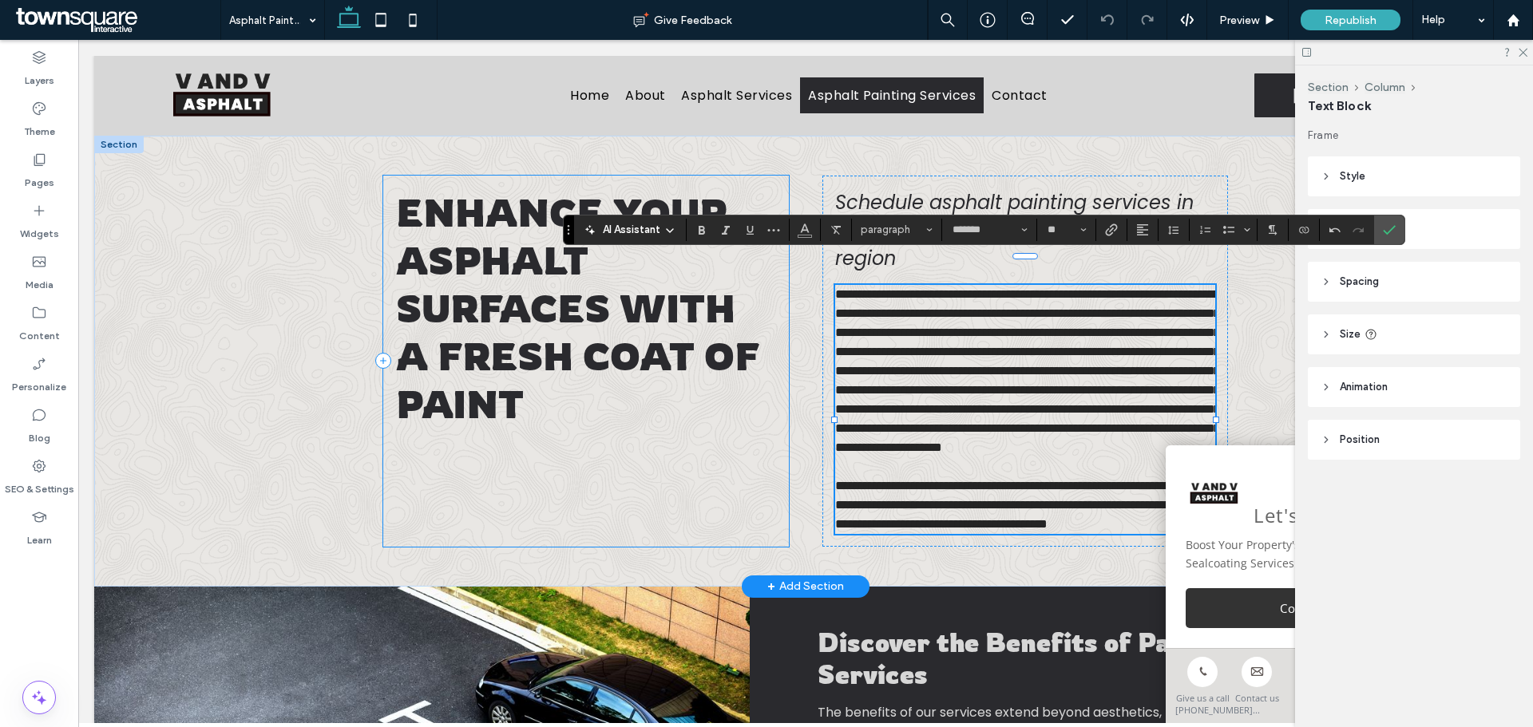
click at [631, 478] on div "Enhance Your Asphalt Surfaces With a Fresh Coat of Paint" at bounding box center [585, 361] width 405 height 371
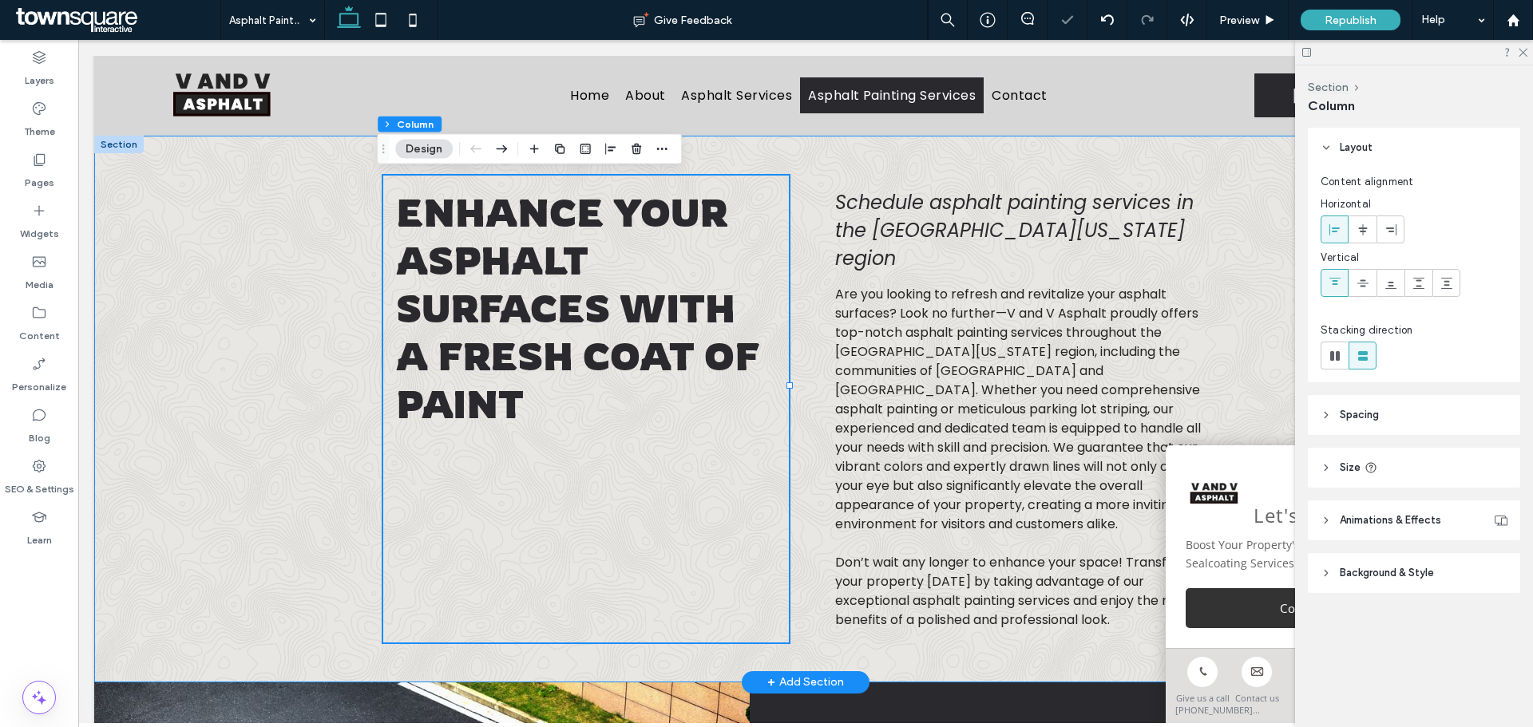
click at [342, 474] on div "Enhance Your Asphalt Surfaces With a Fresh Coat of Paint Schedule asphalt paint…" at bounding box center [805, 409] width 958 height 547
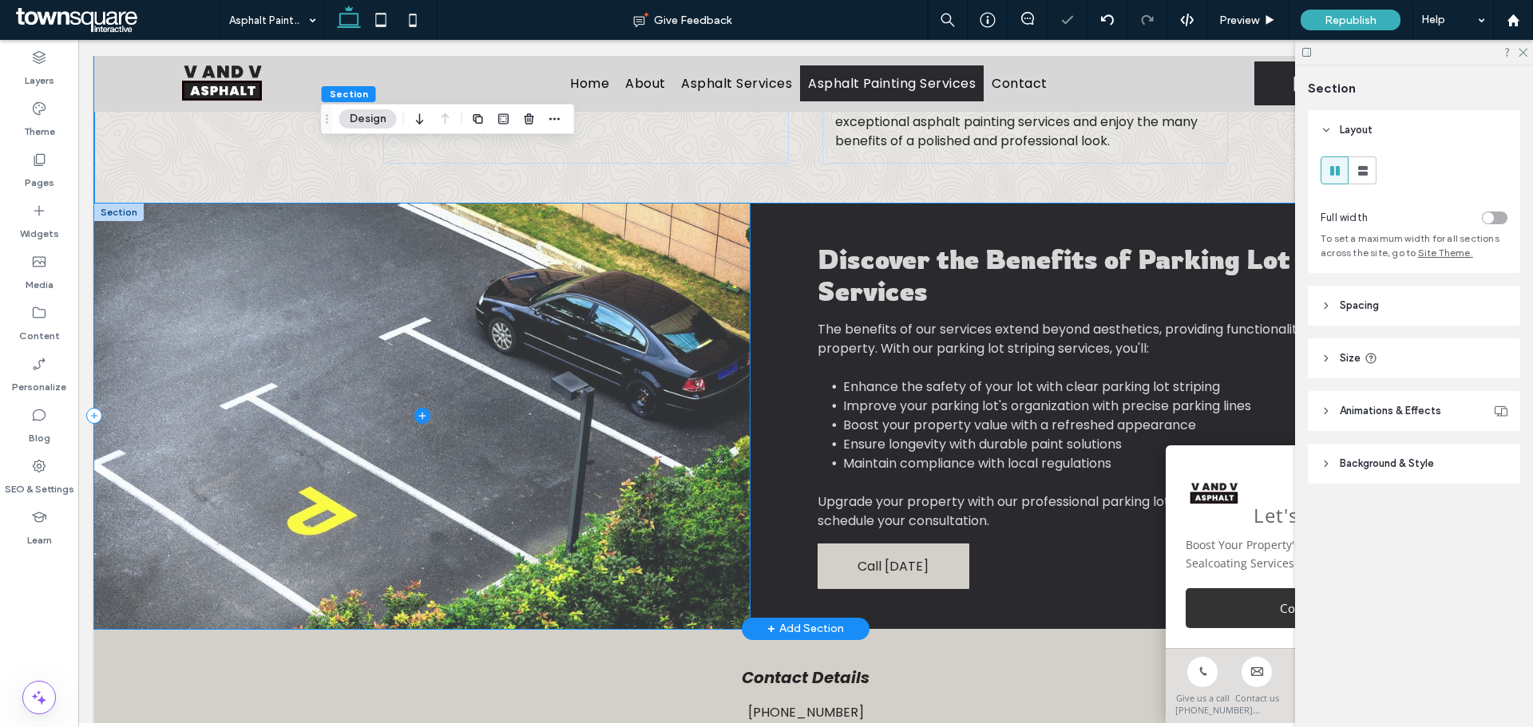
scroll to position [640, 0]
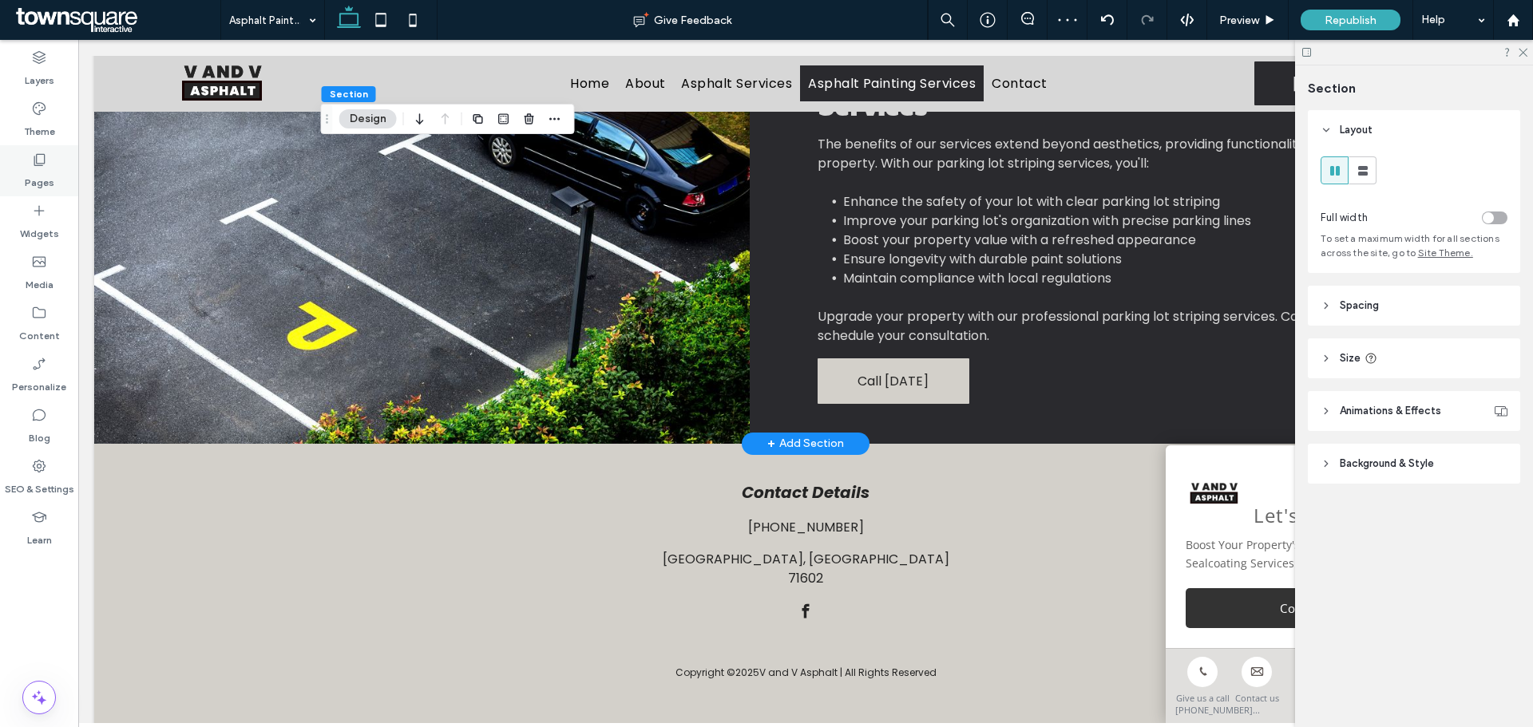
click at [45, 176] on label "Pages" at bounding box center [40, 179] width 30 height 22
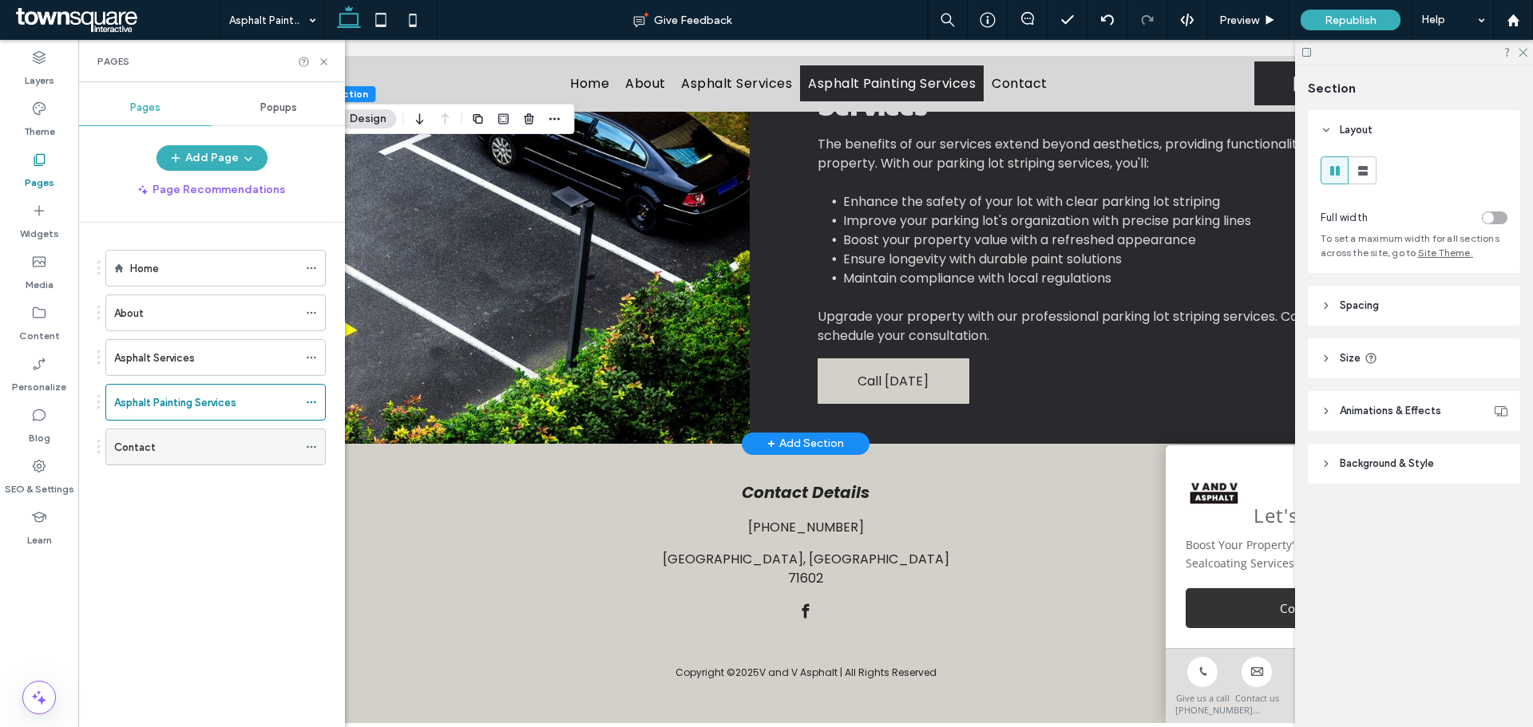
click at [168, 439] on div "Contact" at bounding box center [206, 447] width 184 height 17
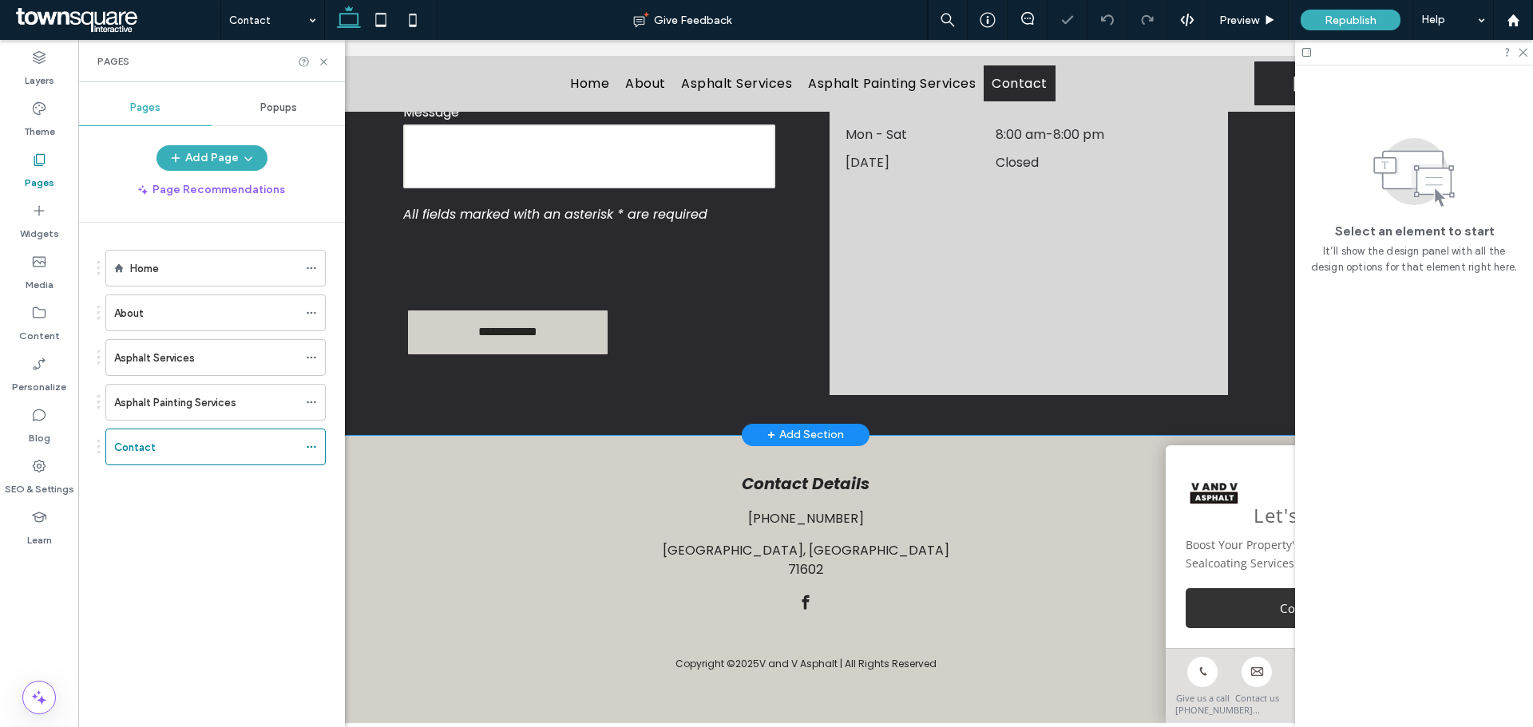
scroll to position [520, 0]
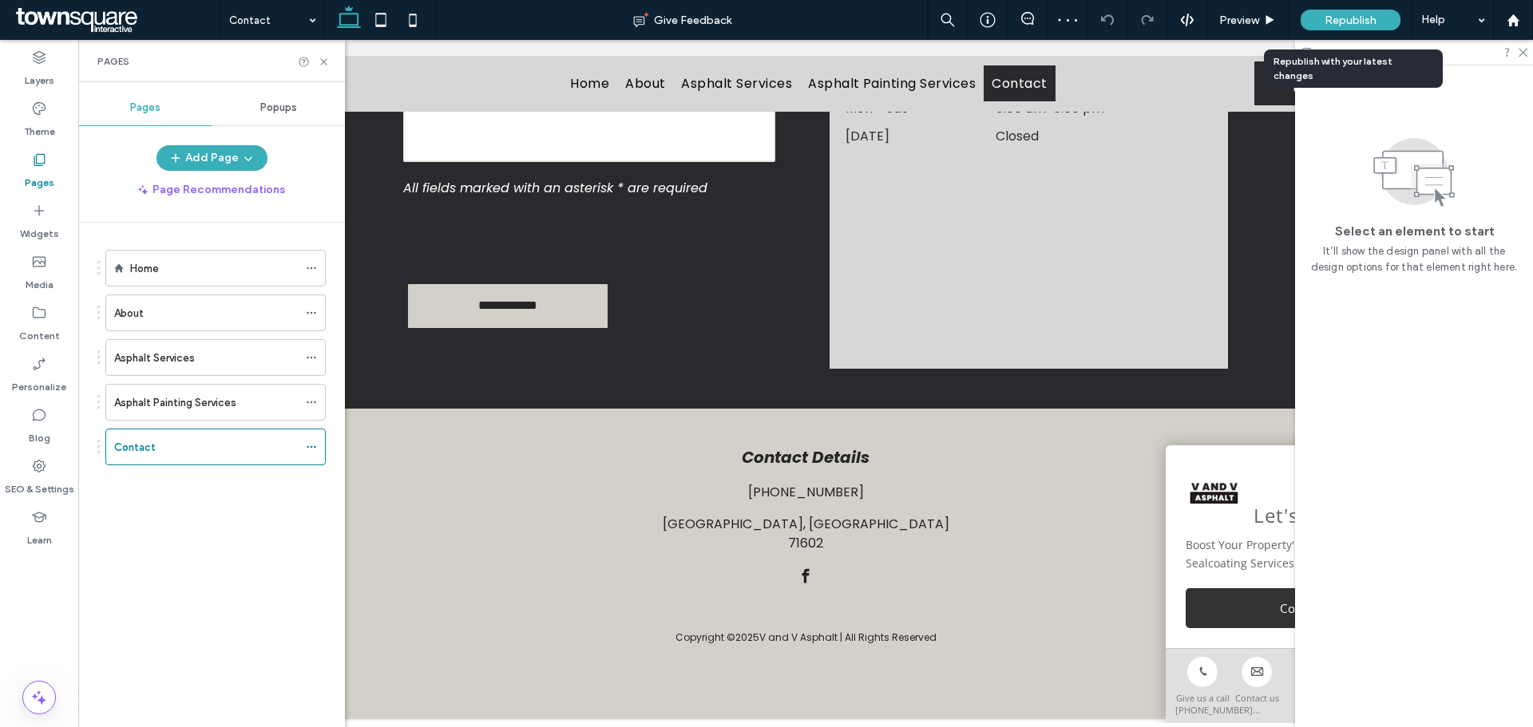
click at [1326, 14] on span "Republish" at bounding box center [1350, 21] width 52 height 14
